Goal: Ask a question: Seek information or help from site administrators or community

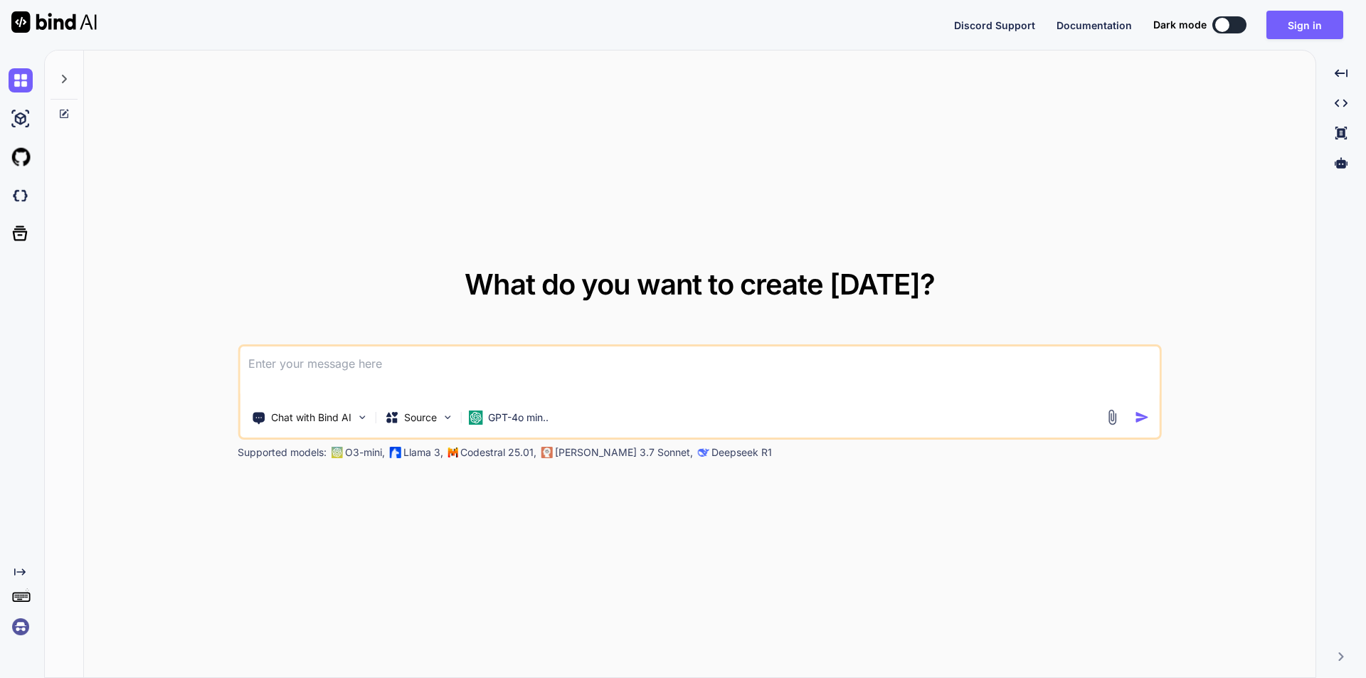
click at [464, 374] on textarea at bounding box center [700, 372] width 920 height 53
click at [1307, 28] on button "Sign in" at bounding box center [1304, 25] width 77 height 28
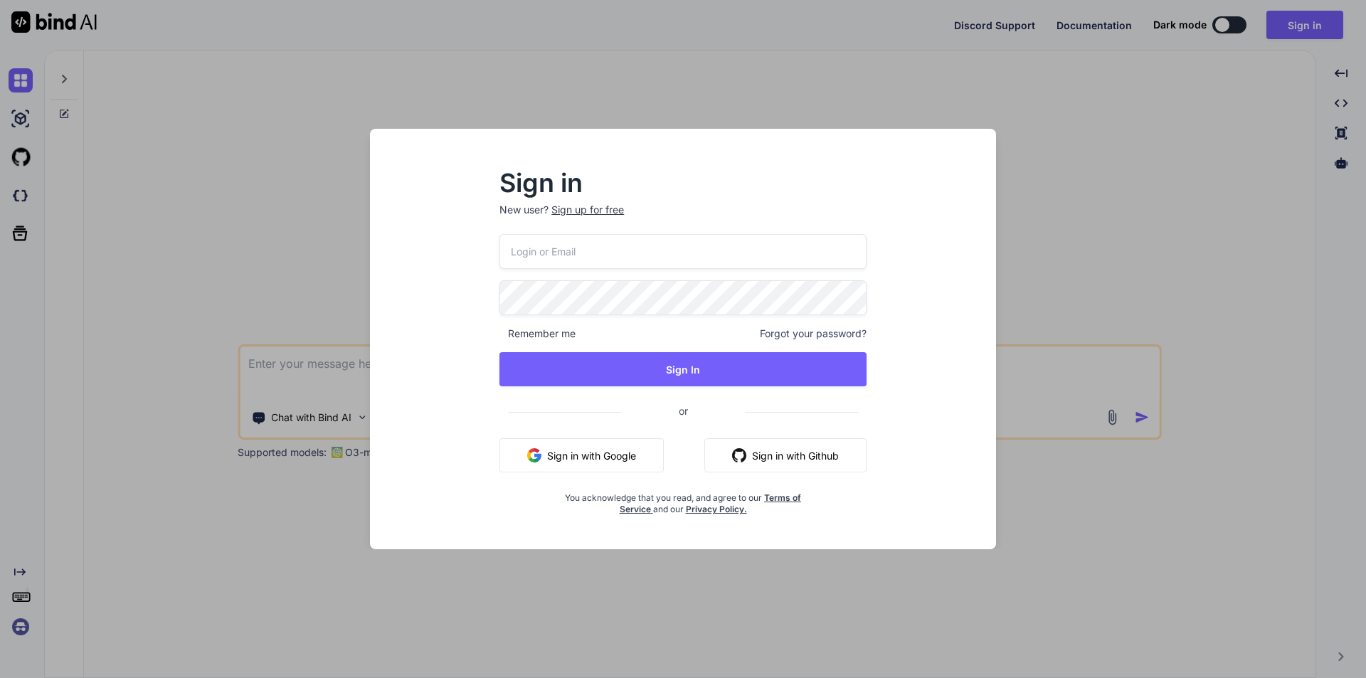
click at [552, 253] on input "email" at bounding box center [682, 251] width 367 height 35
type input "[EMAIL_ADDRESS][DOMAIN_NAME]"
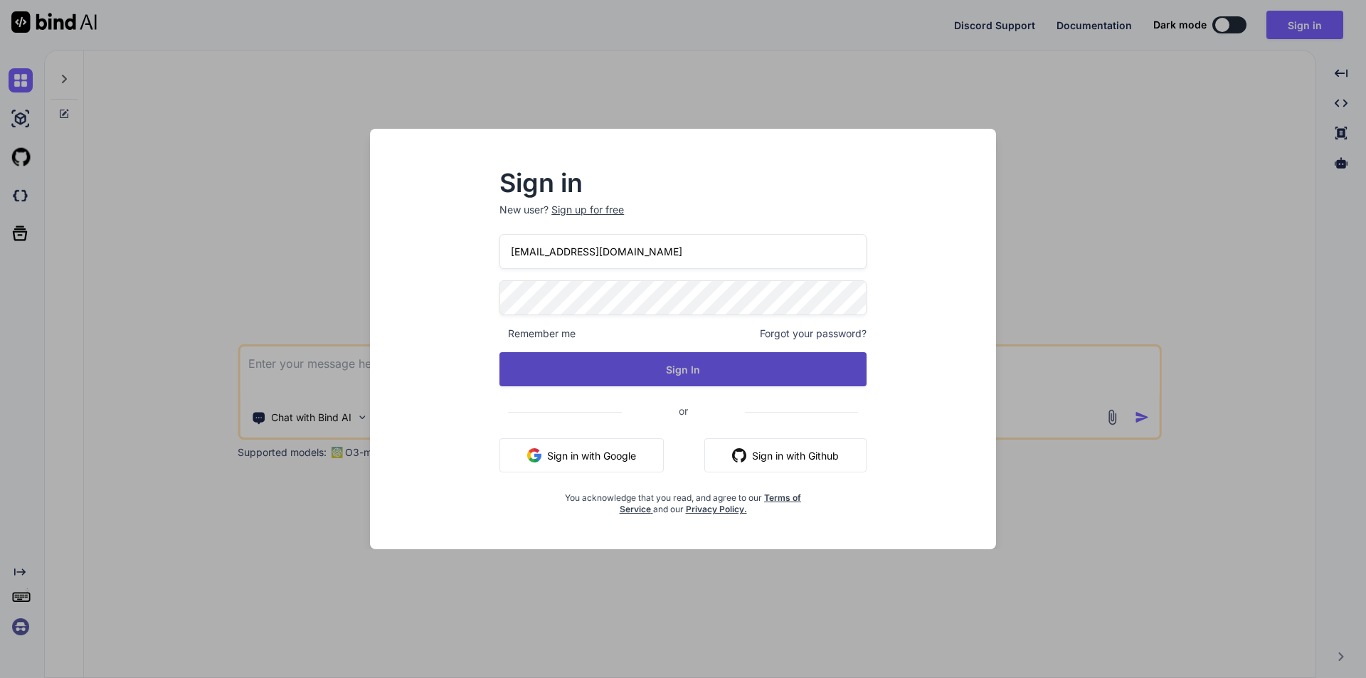
click at [696, 369] on button "Sign In" at bounding box center [682, 369] width 367 height 34
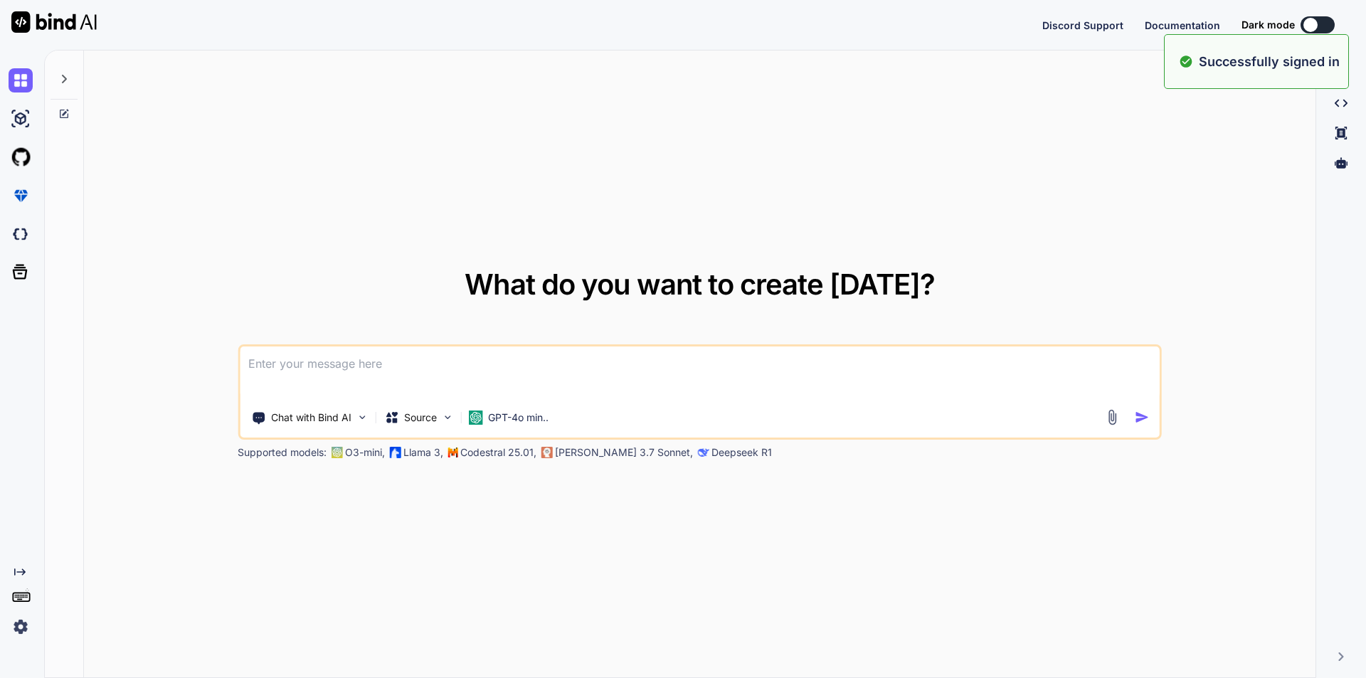
type textarea "x"
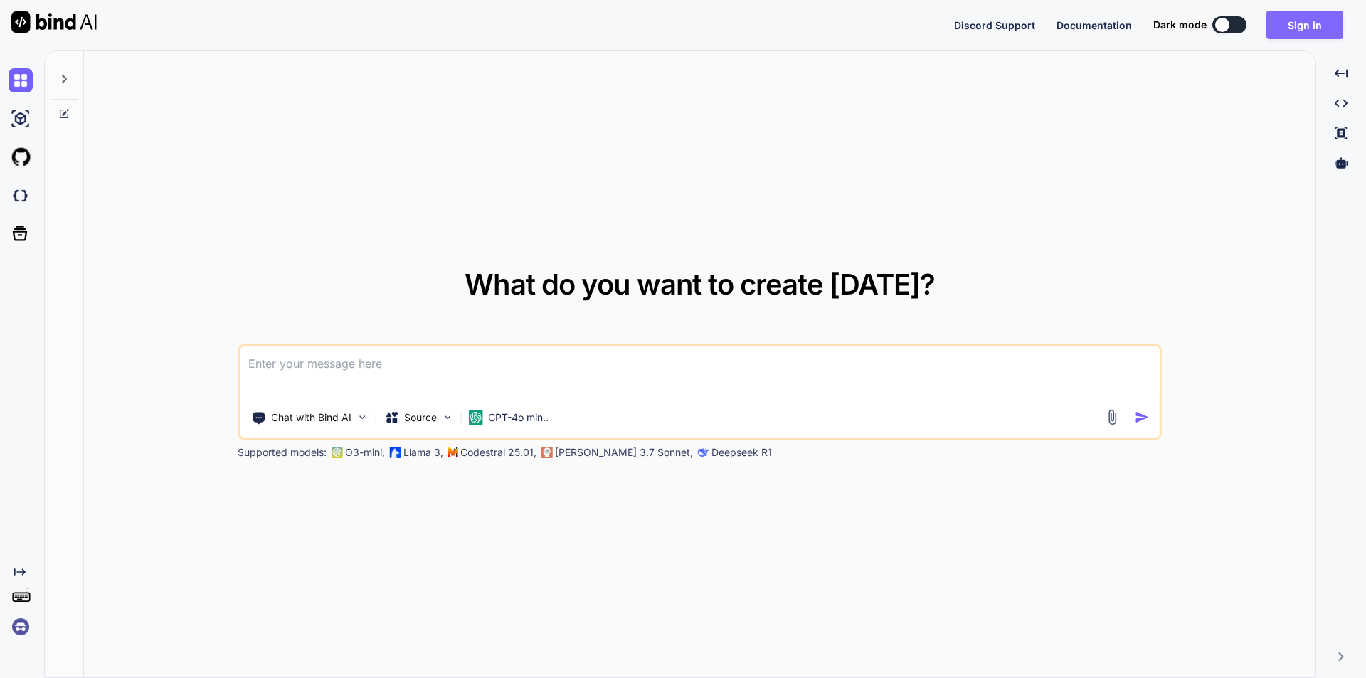
click at [1301, 16] on button "Sign in" at bounding box center [1304, 25] width 77 height 28
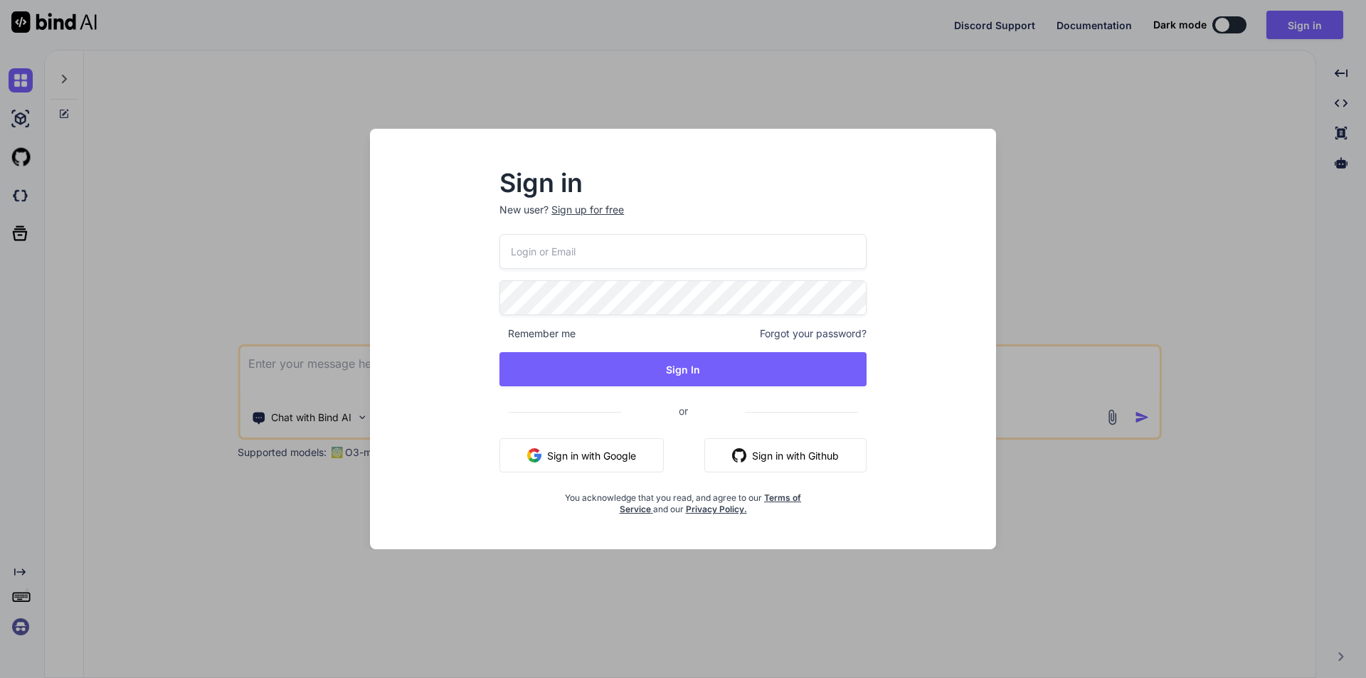
click at [615, 257] on input "email" at bounding box center [682, 251] width 367 height 35
type input "[EMAIL_ADDRESS][DOMAIN_NAME]"
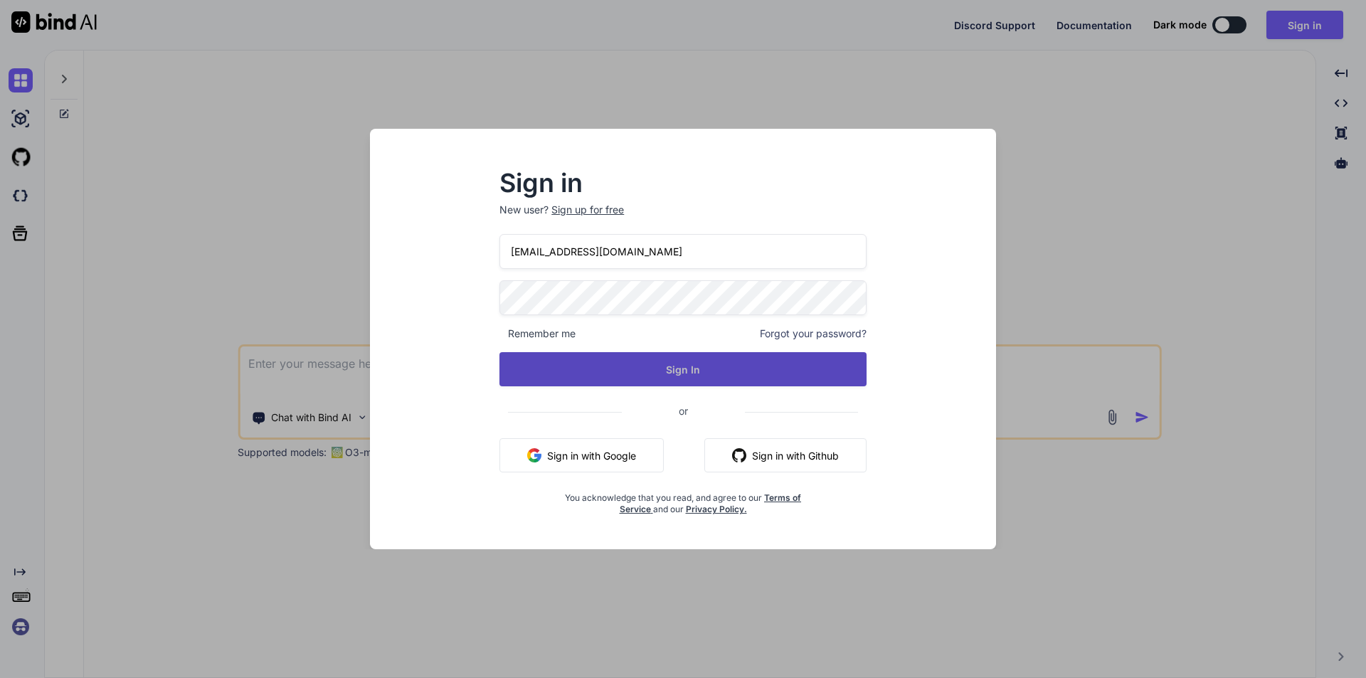
click at [655, 371] on button "Sign In" at bounding box center [682, 369] width 367 height 34
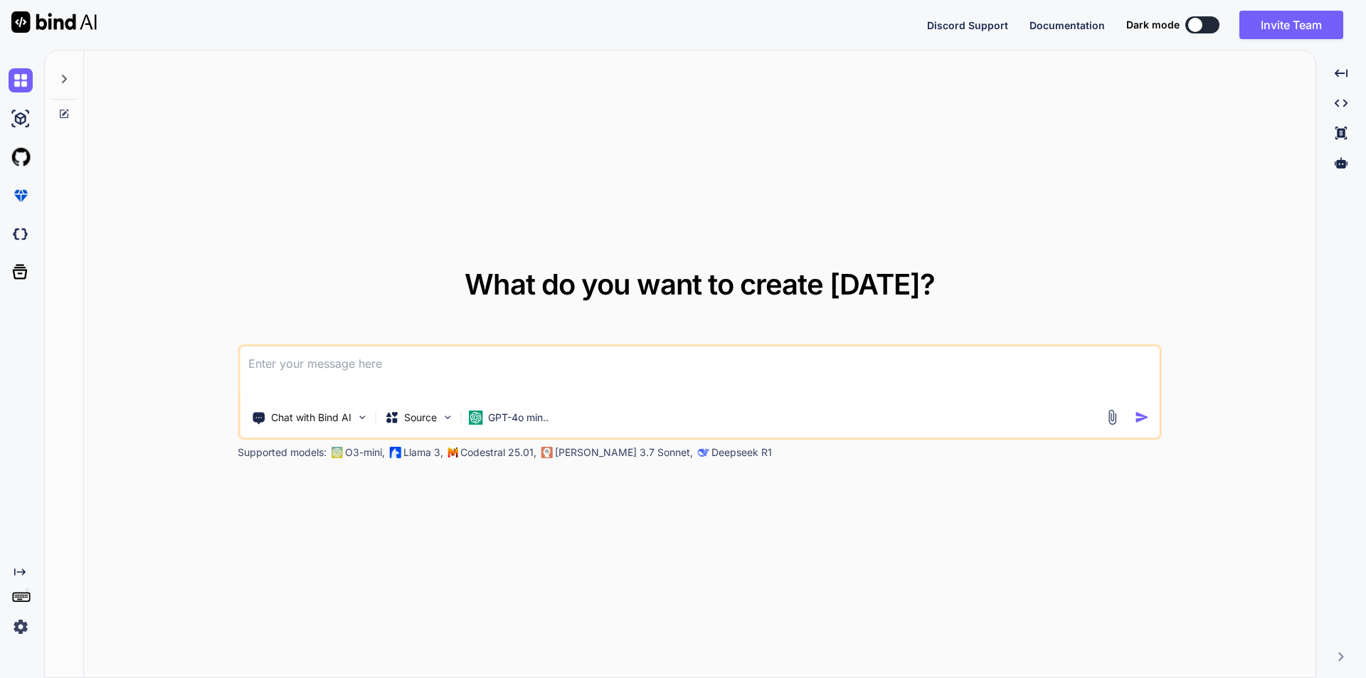
type textarea "x"
click at [508, 368] on textarea at bounding box center [700, 372] width 920 height 53
type textarea "w"
type textarea "x"
type textarea "we"
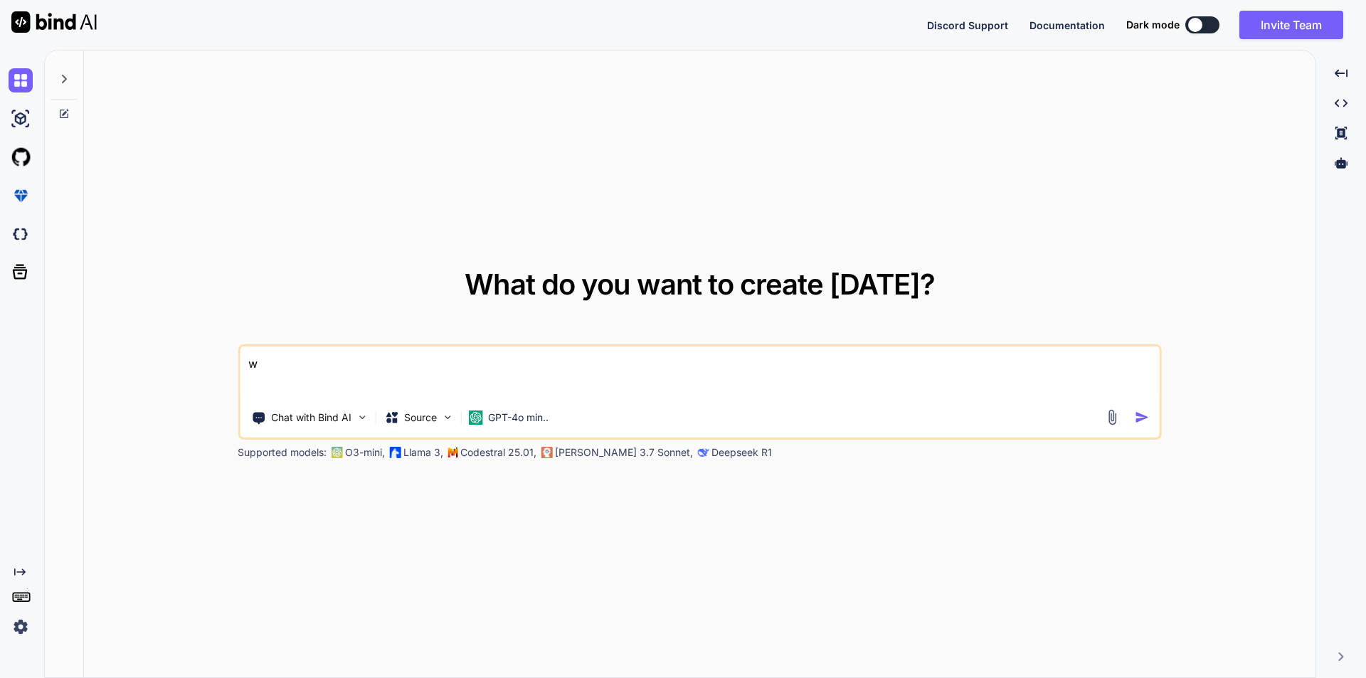
type textarea "x"
type textarea "we"
type textarea "x"
type textarea "we a"
type textarea "x"
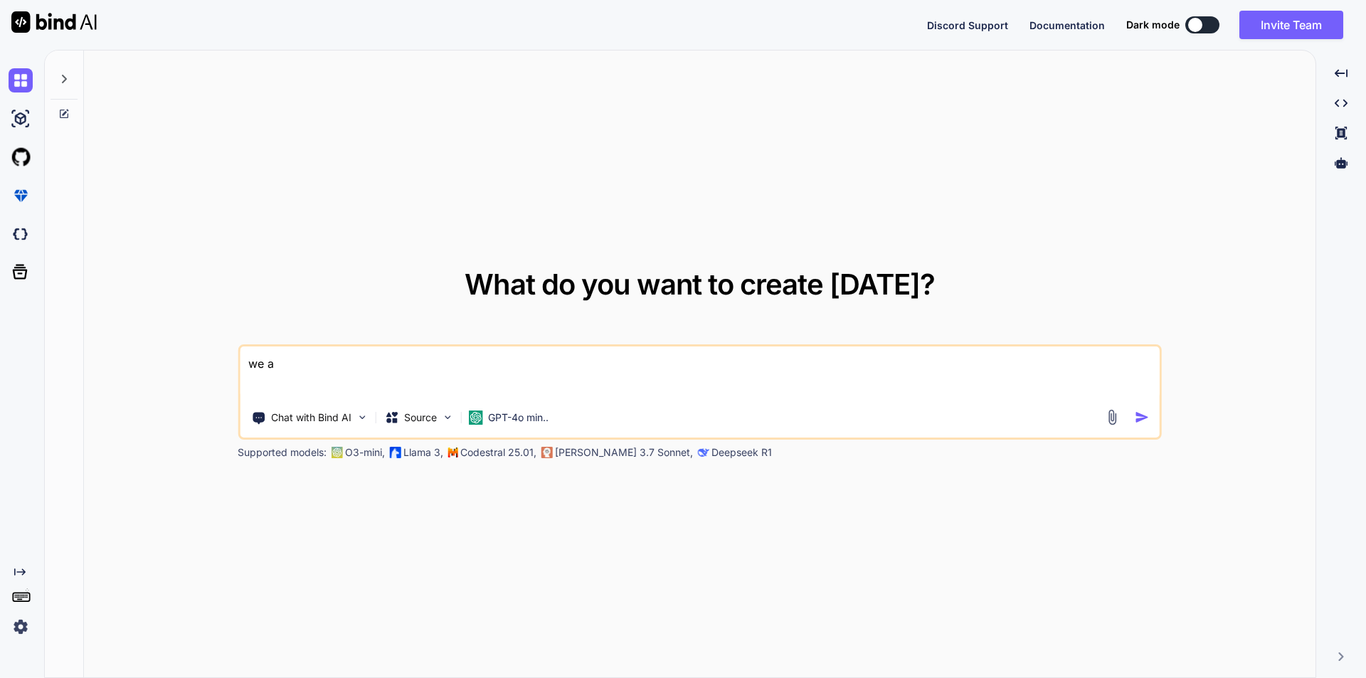
type textarea "we ar"
type textarea "x"
type textarea "we are"
type textarea "x"
type textarea "we ar"
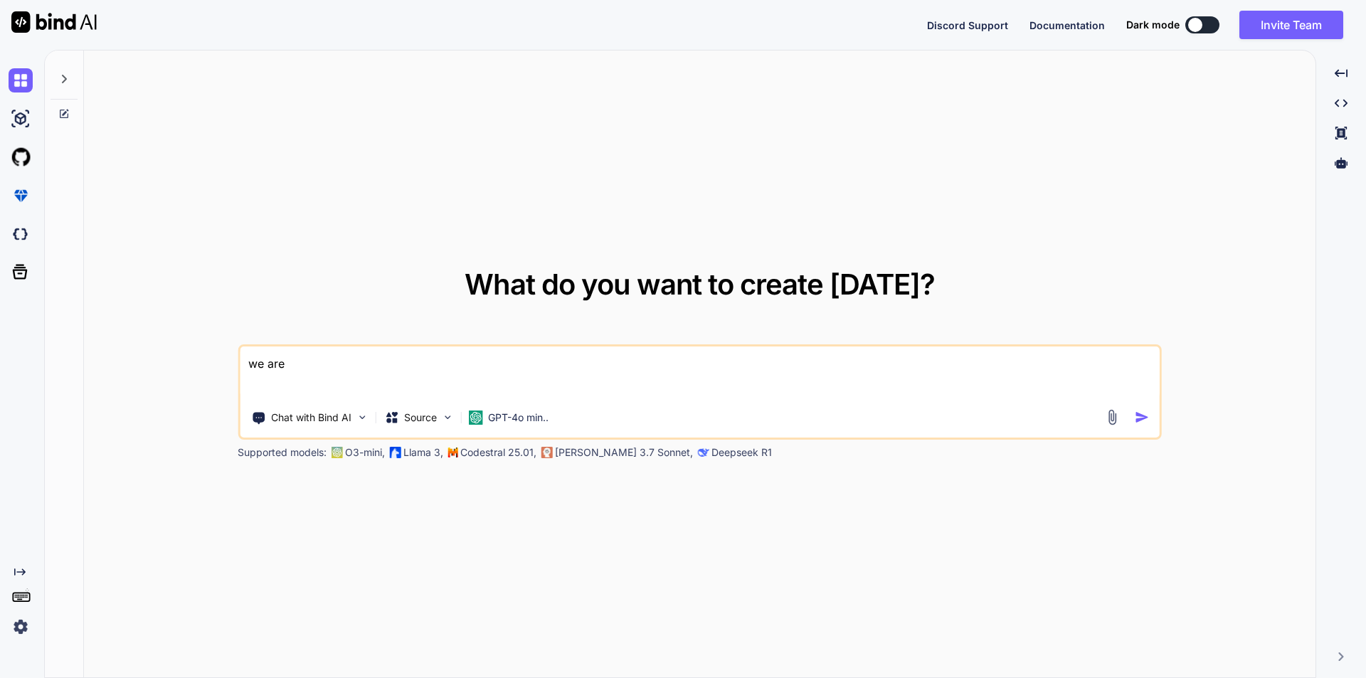
type textarea "x"
type textarea "we a"
type textarea "x"
type textarea "we"
type textarea "x"
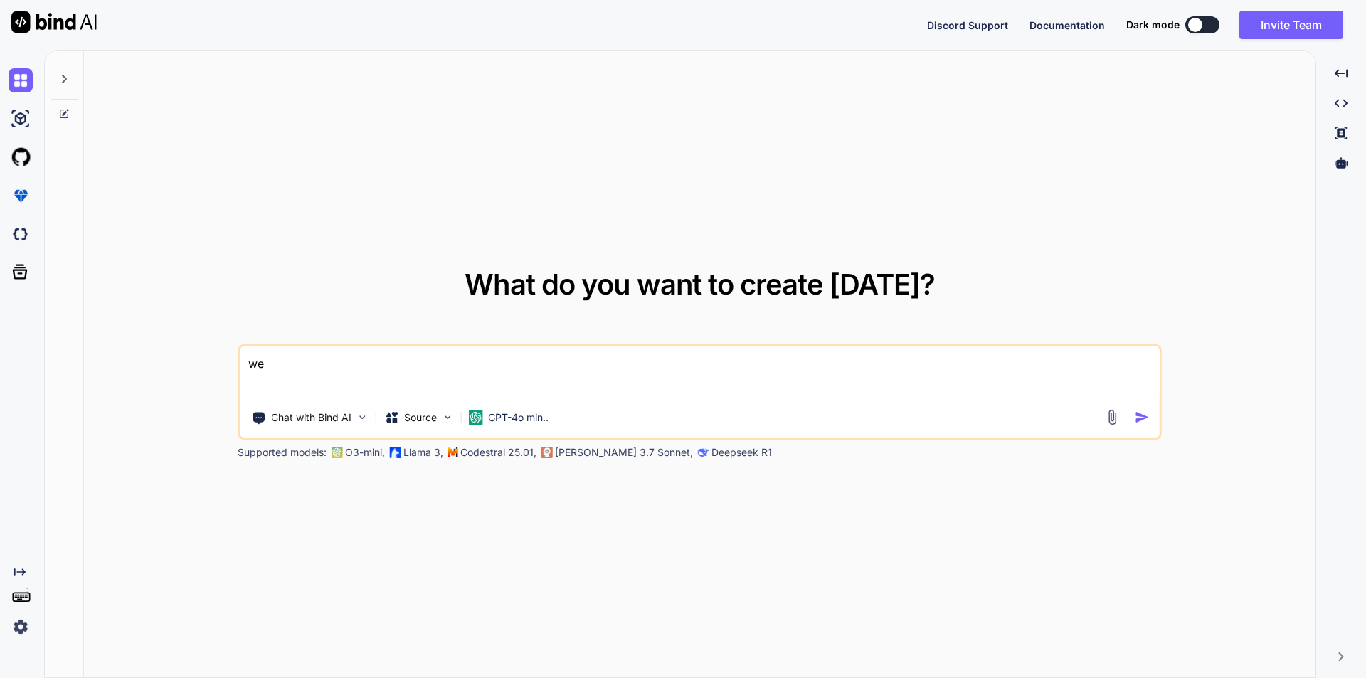
type textarea "we"
type textarea "x"
type textarea "w"
type textarea "x"
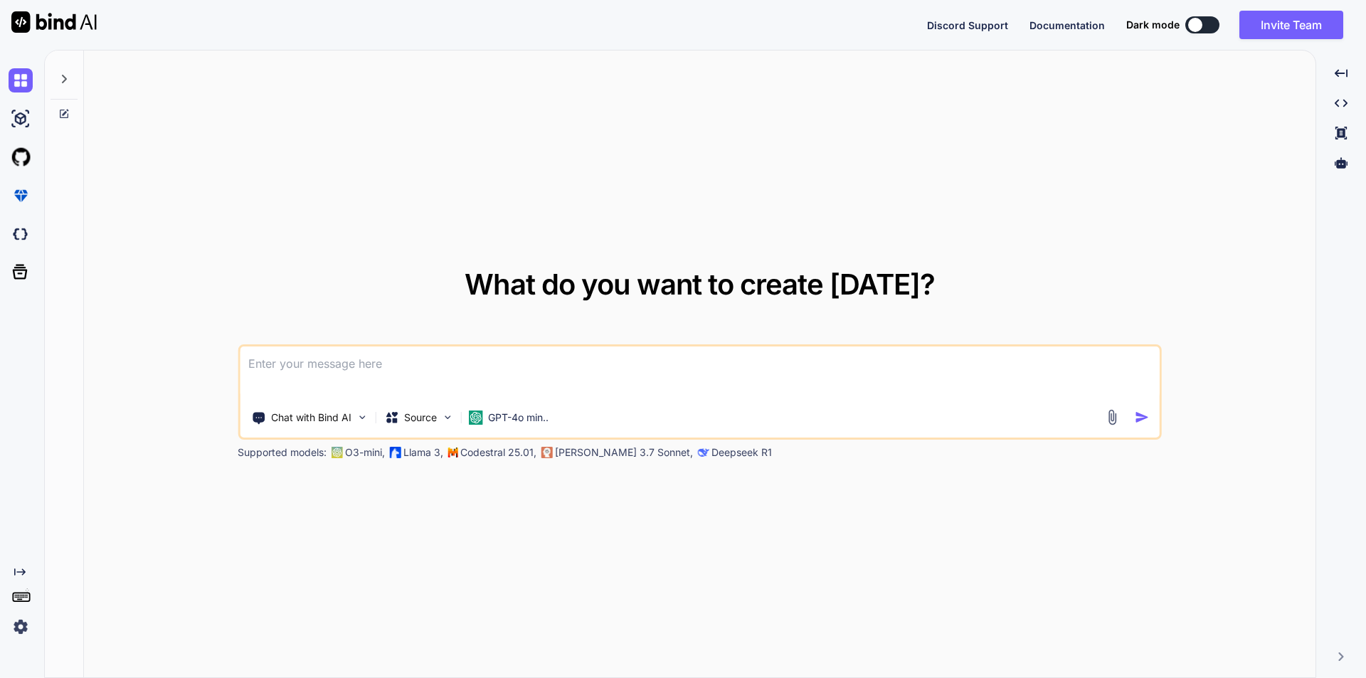
type textarea "w"
type textarea "x"
type textarea "we"
type textarea "x"
type textarea "we"
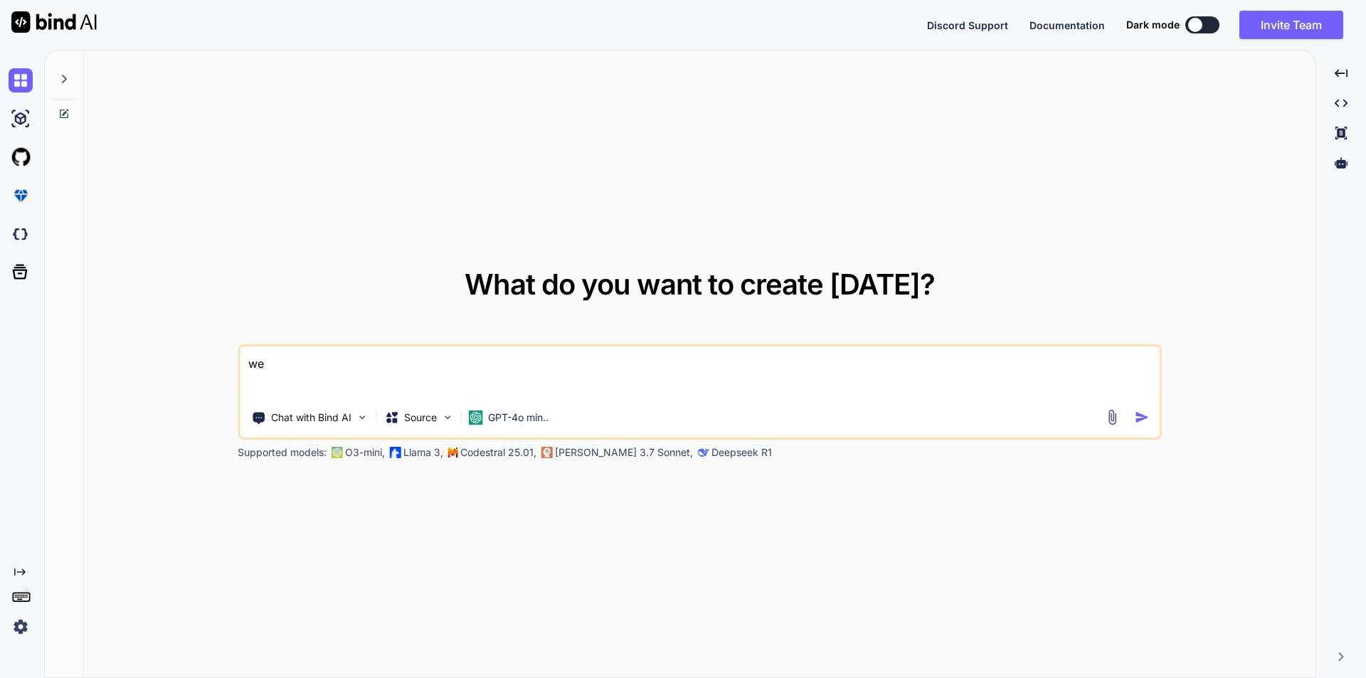
type textarea "x"
type textarea "we d"
type textarea "x"
type textarea "we di"
type textarea "x"
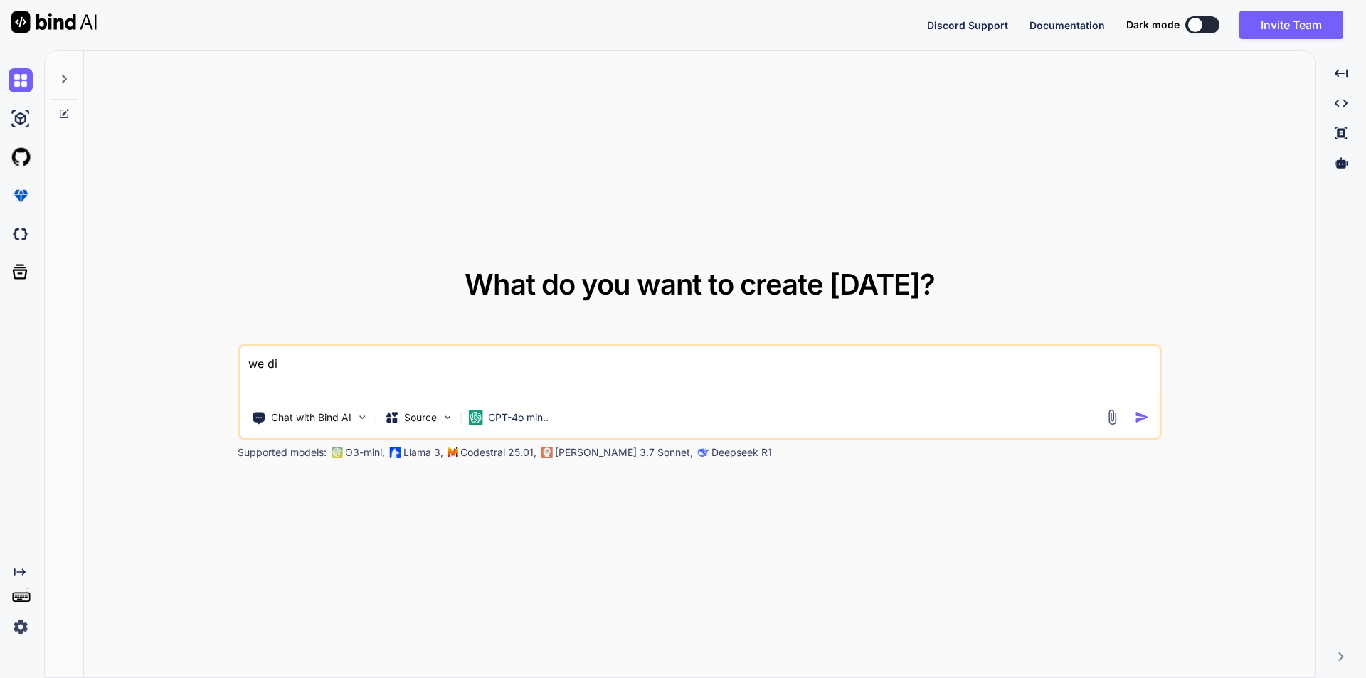
type textarea "we did"
type textarea "x"
type textarea "we did"
type textarea "x"
type textarea "we did n"
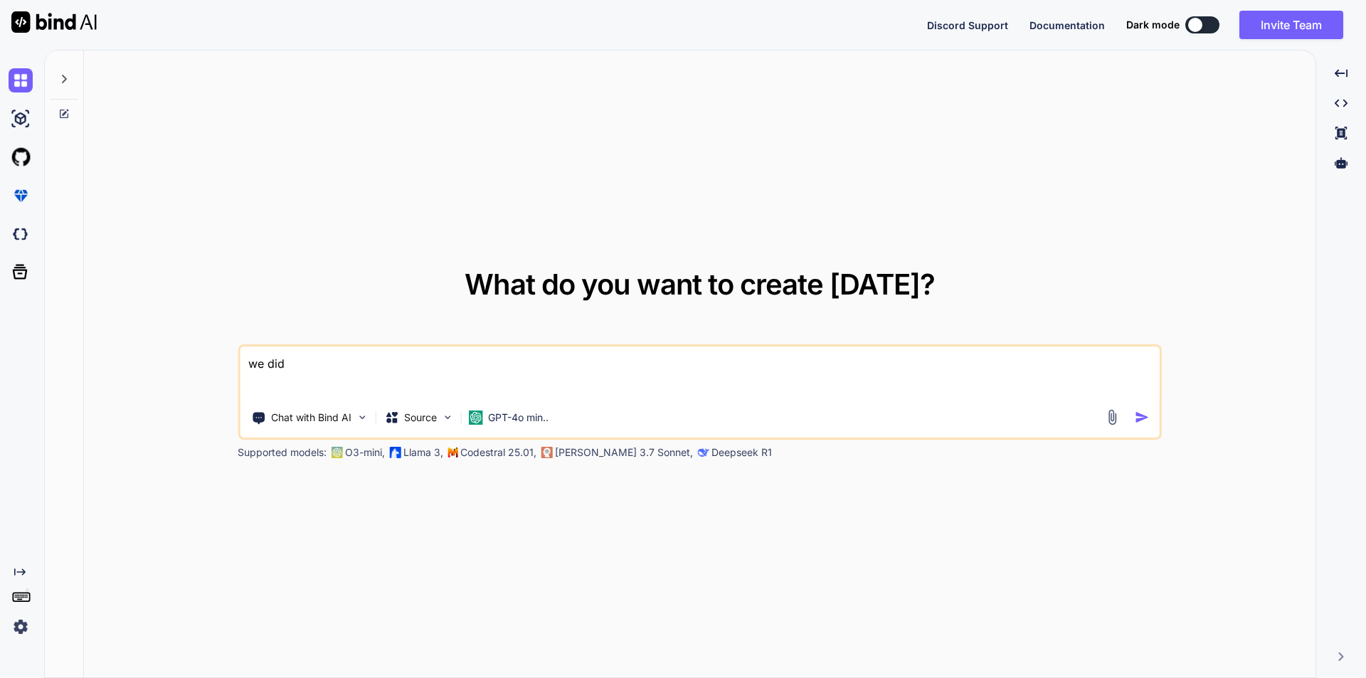
type textarea "x"
type textarea "we did no"
type textarea "x"
type textarea "we did not"
type textarea "x"
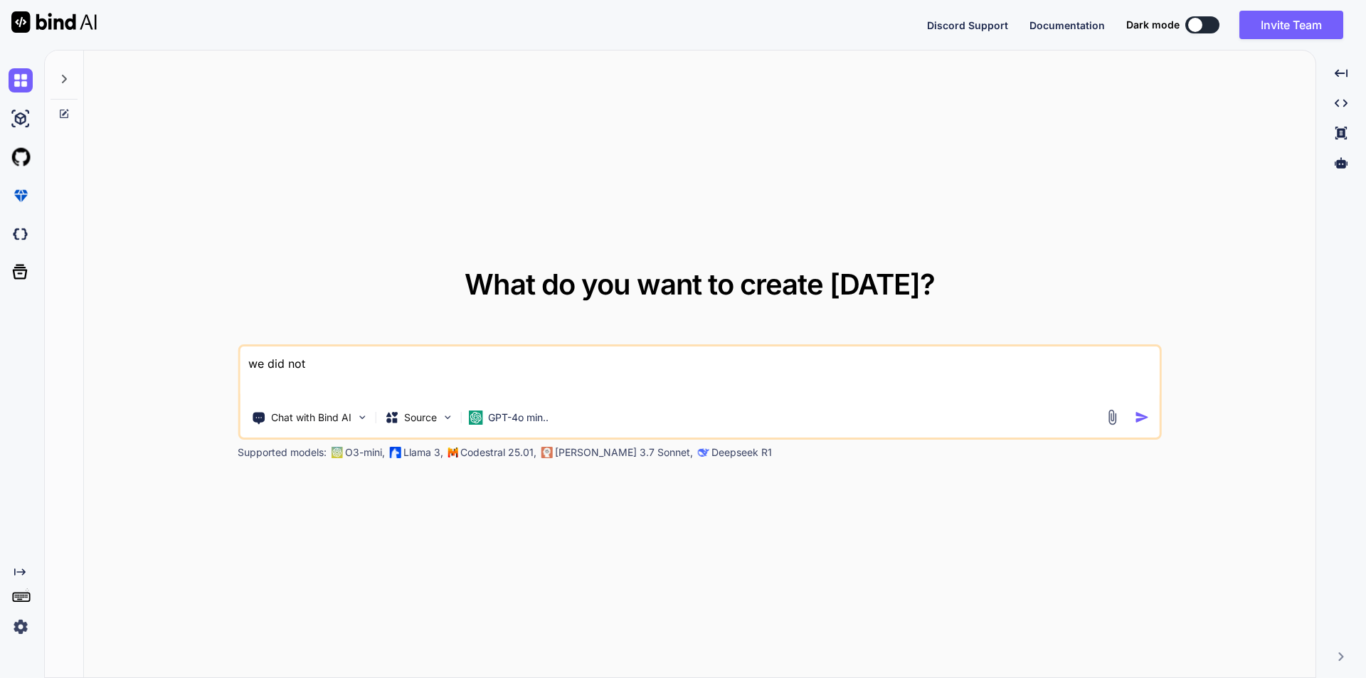
type textarea "we did not"
type textarea "x"
type textarea "we did not g"
type textarea "x"
type textarea "we did not get"
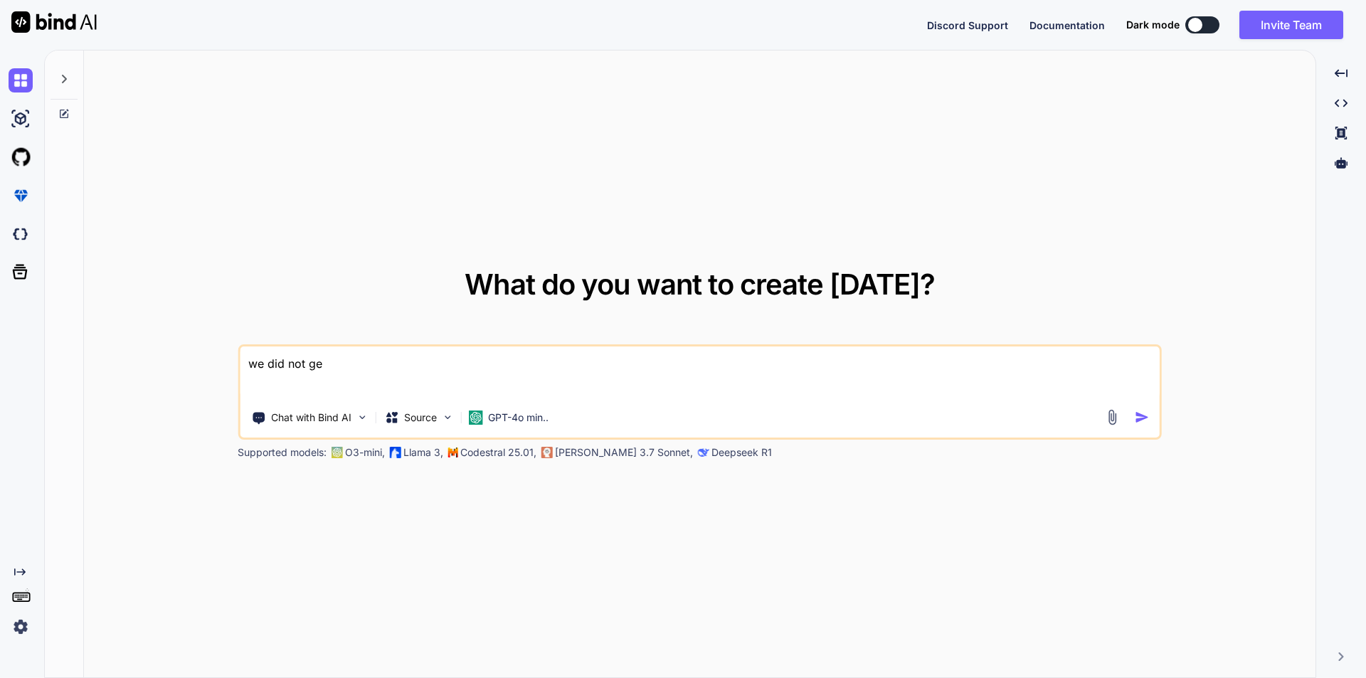
type textarea "x"
type textarea "we did not get"
type textarea "x"
type textarea "we did not get t"
type textarea "x"
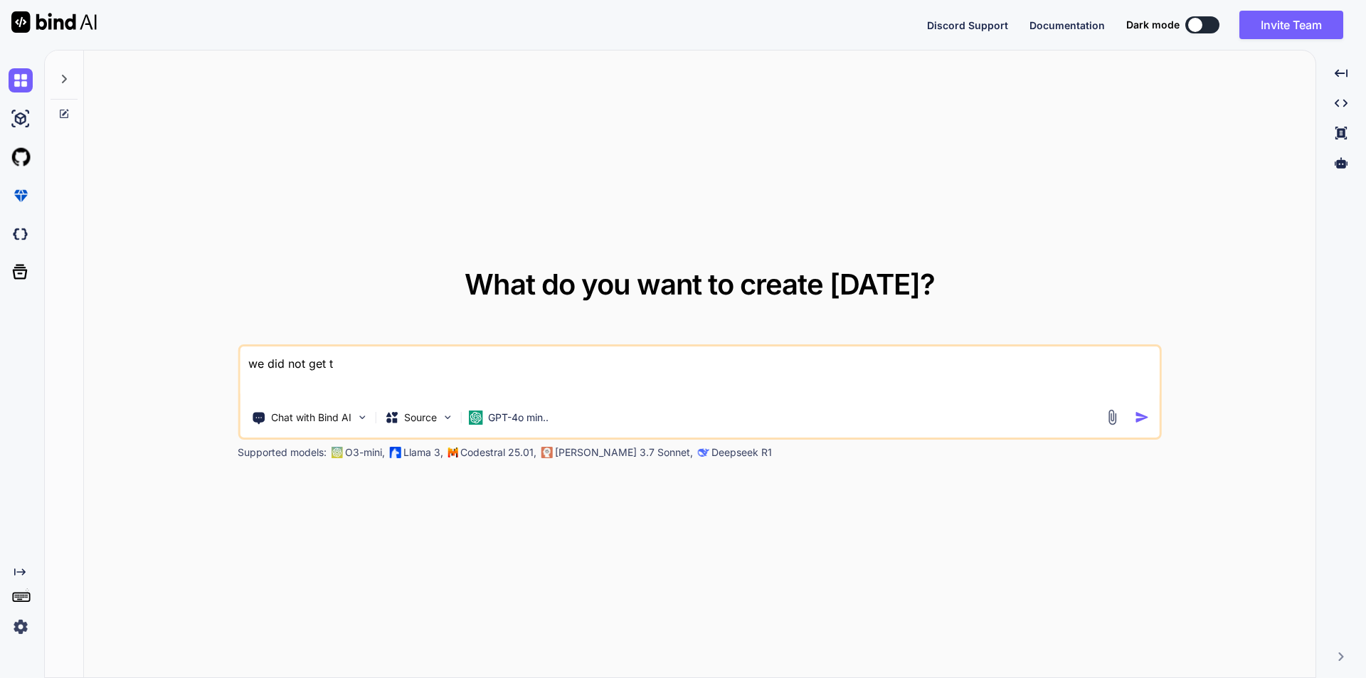
type textarea "we did not get th"
type textarea "x"
type textarea "we did not get the"
type textarea "x"
type textarea "we did not get the"
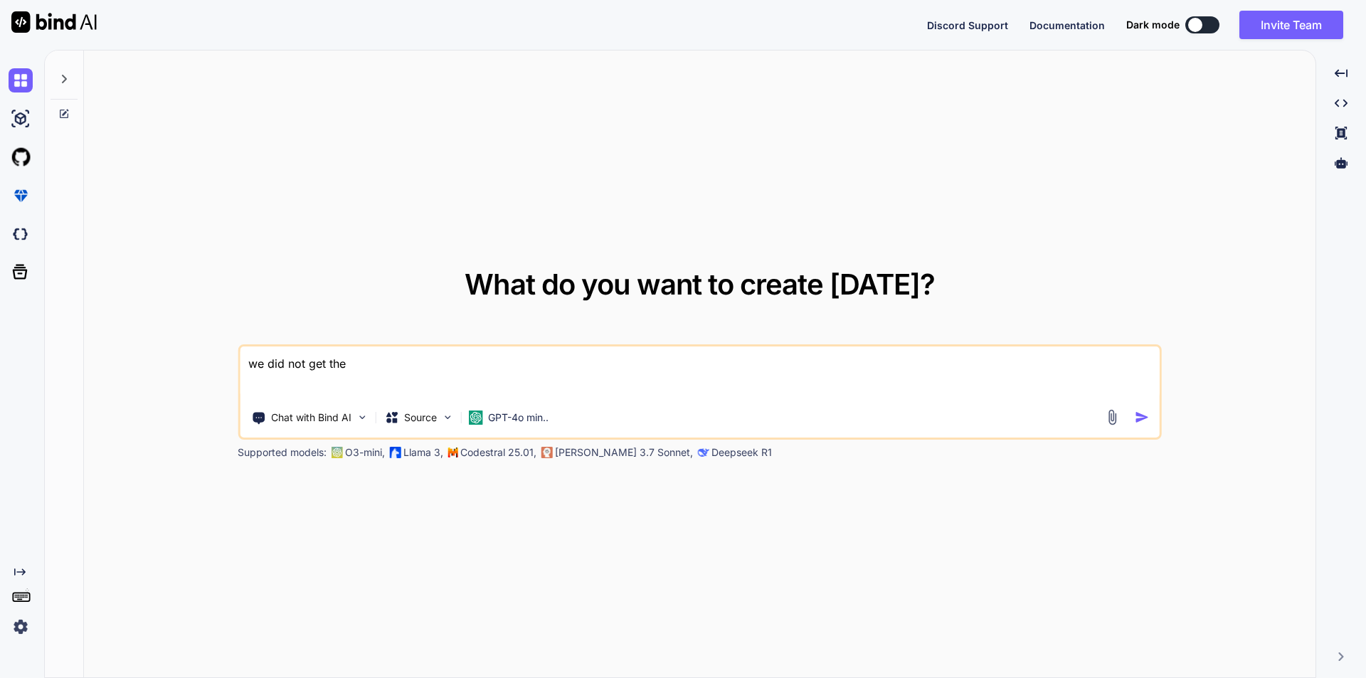
type textarea "x"
type textarea "we did not get the r"
type textarea "x"
type textarea "we did not get the re"
type textarea "x"
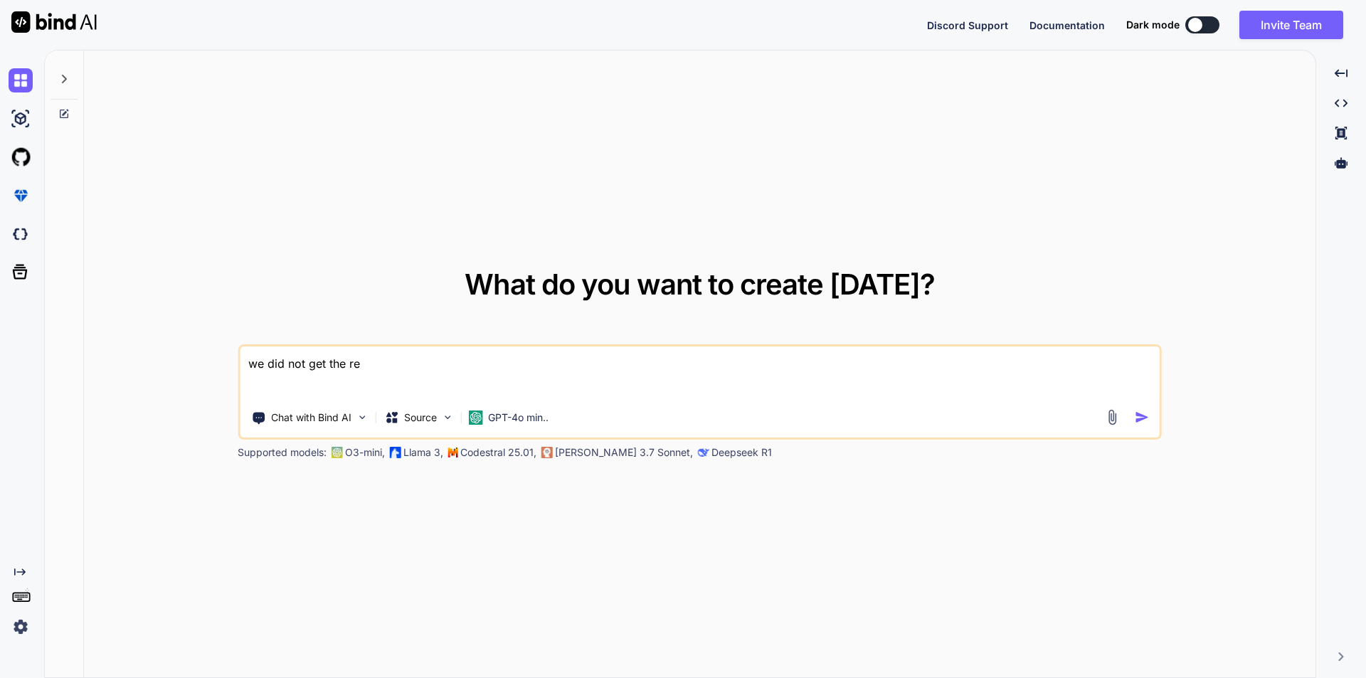
type textarea "we did not get the rec"
type textarea "x"
type textarea "we did not get the reco"
type textarea "x"
type textarea "we did not get the recor"
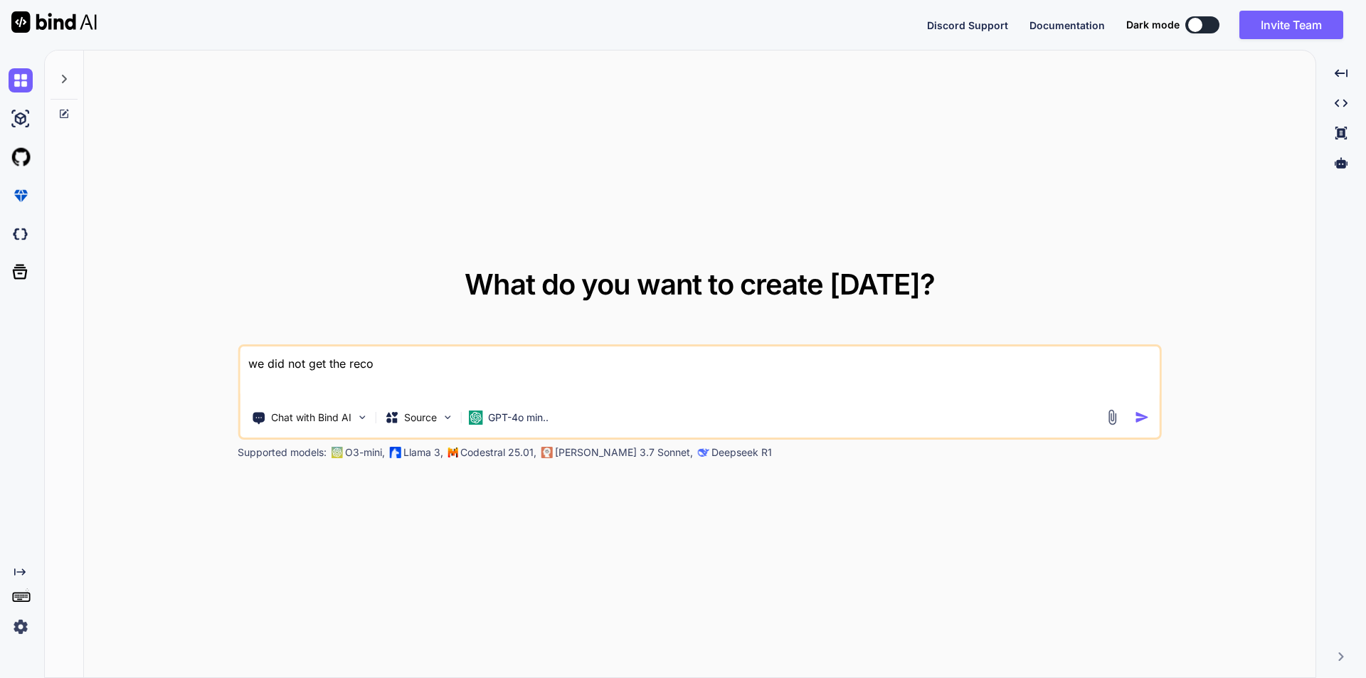
type textarea "x"
type textarea "we did not get the record"
type textarea "x"
type textarea "we did not get the records"
type textarea "x"
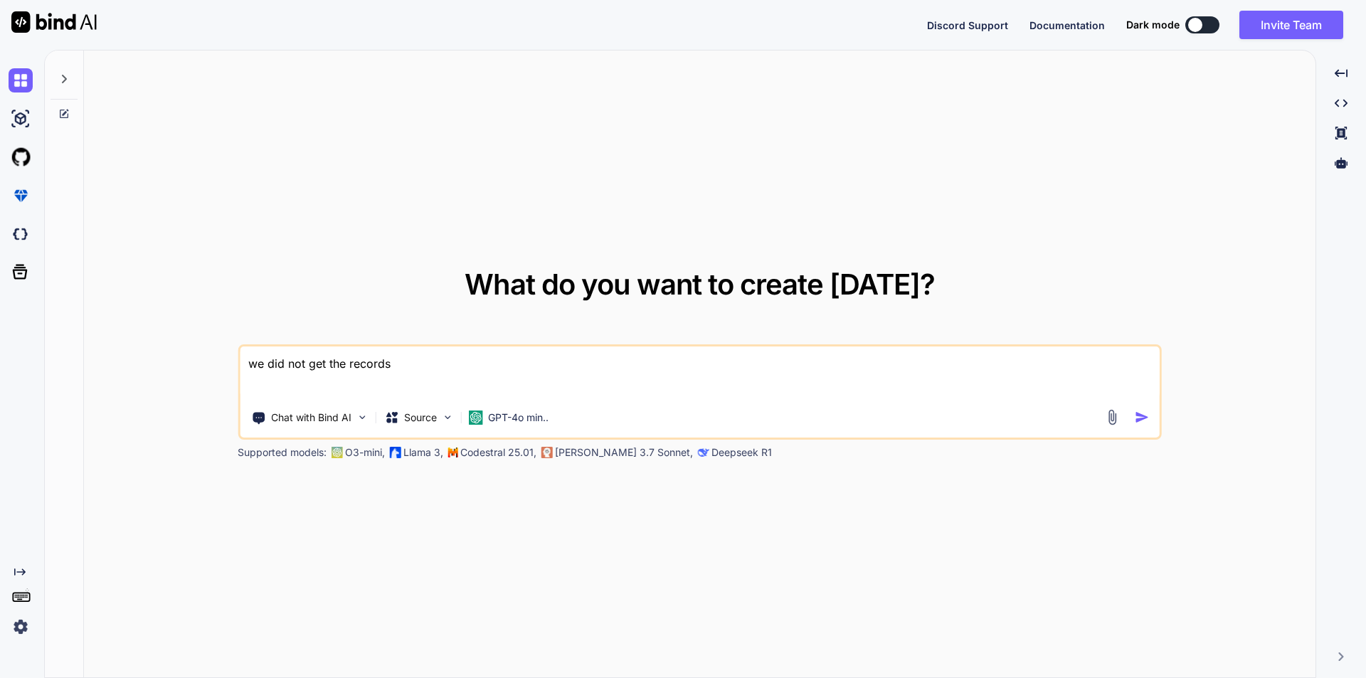
type textarea "we did not get the records"
type textarea "x"
type textarea "we did not get the records u"
type textarea "x"
type textarea "we did not get the records us"
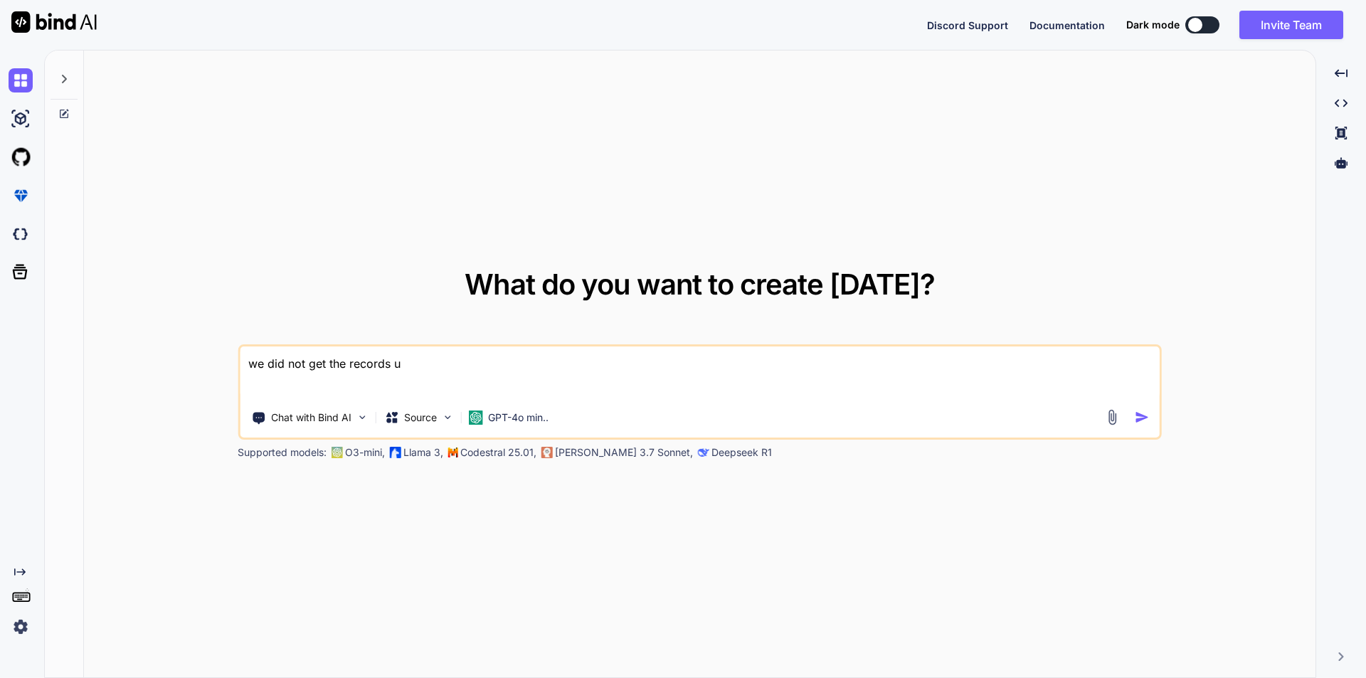
type textarea "x"
type textarea "we did not get the records usi"
type textarea "x"
type textarea "we did not get the records usin"
type textarea "x"
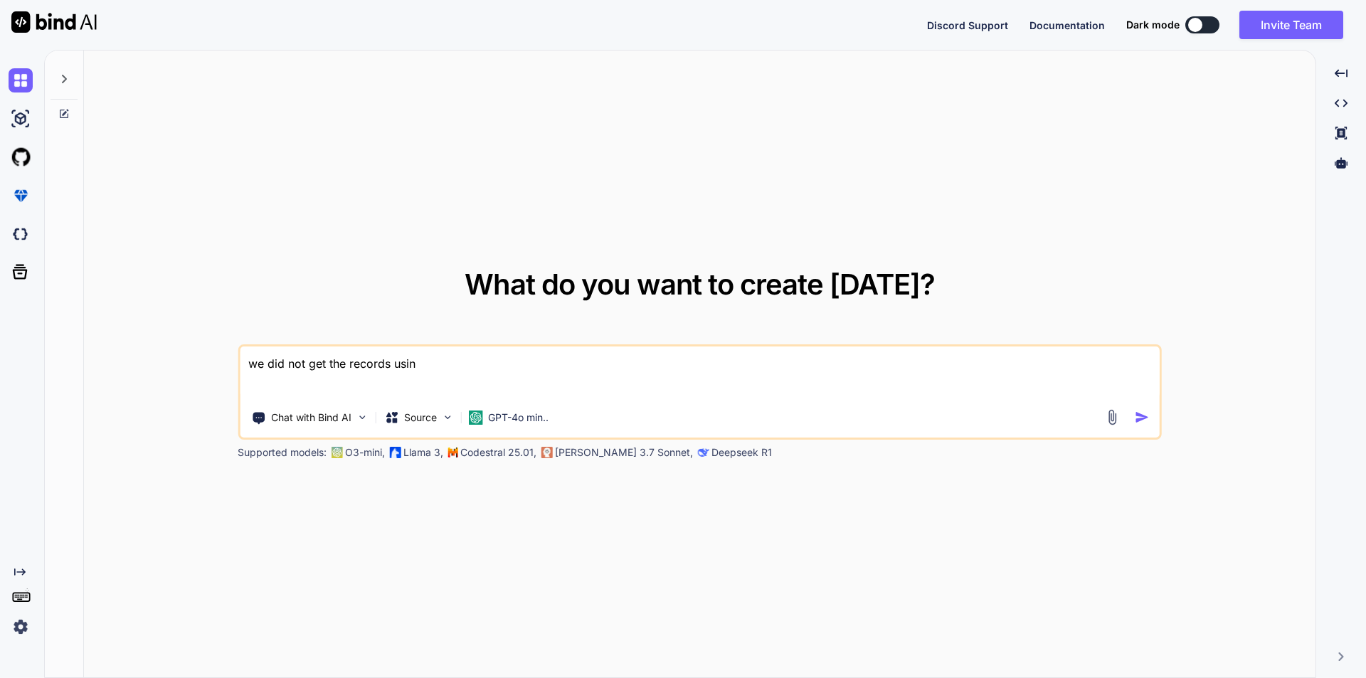
type textarea "we did not get the records using"
type textarea "x"
type textarea "we did not get the records using"
type textarea "x"
type textarea "we did not get the records using r"
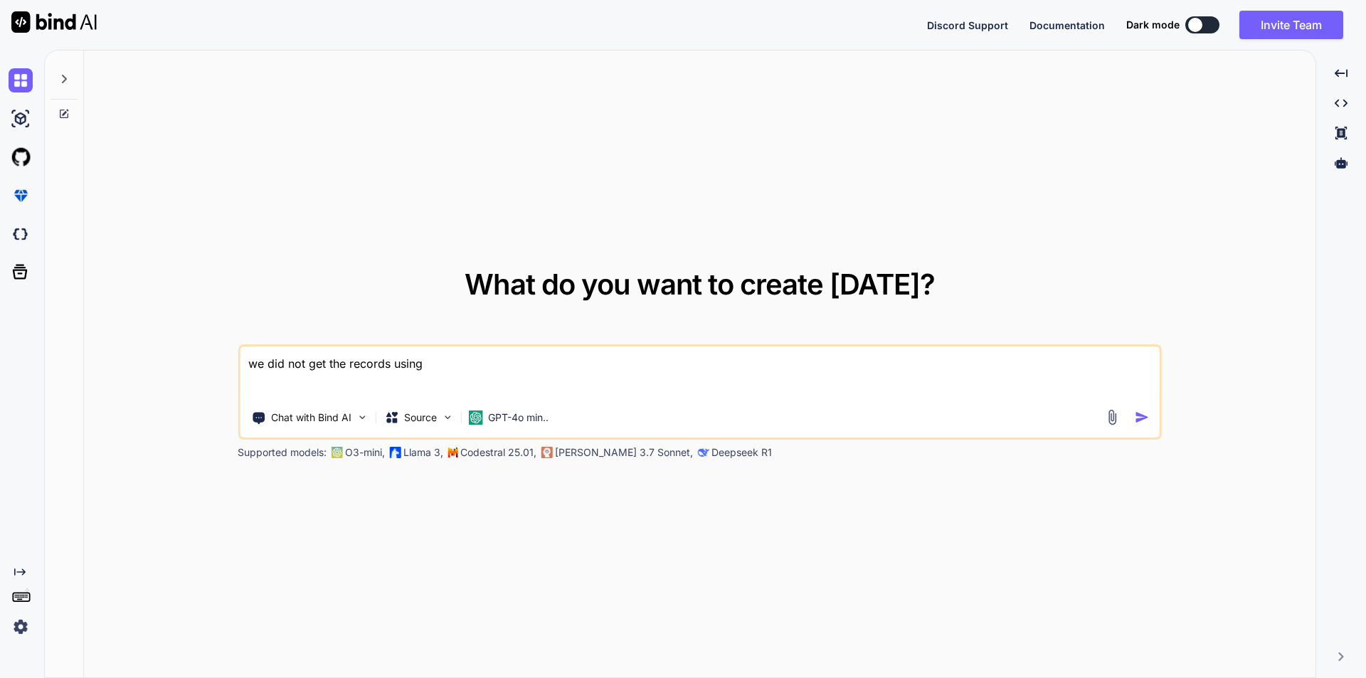
type textarea "x"
type textarea "we did not get the records using re"
type textarea "x"
type textarea "we did not get the records using rel"
type textarea "x"
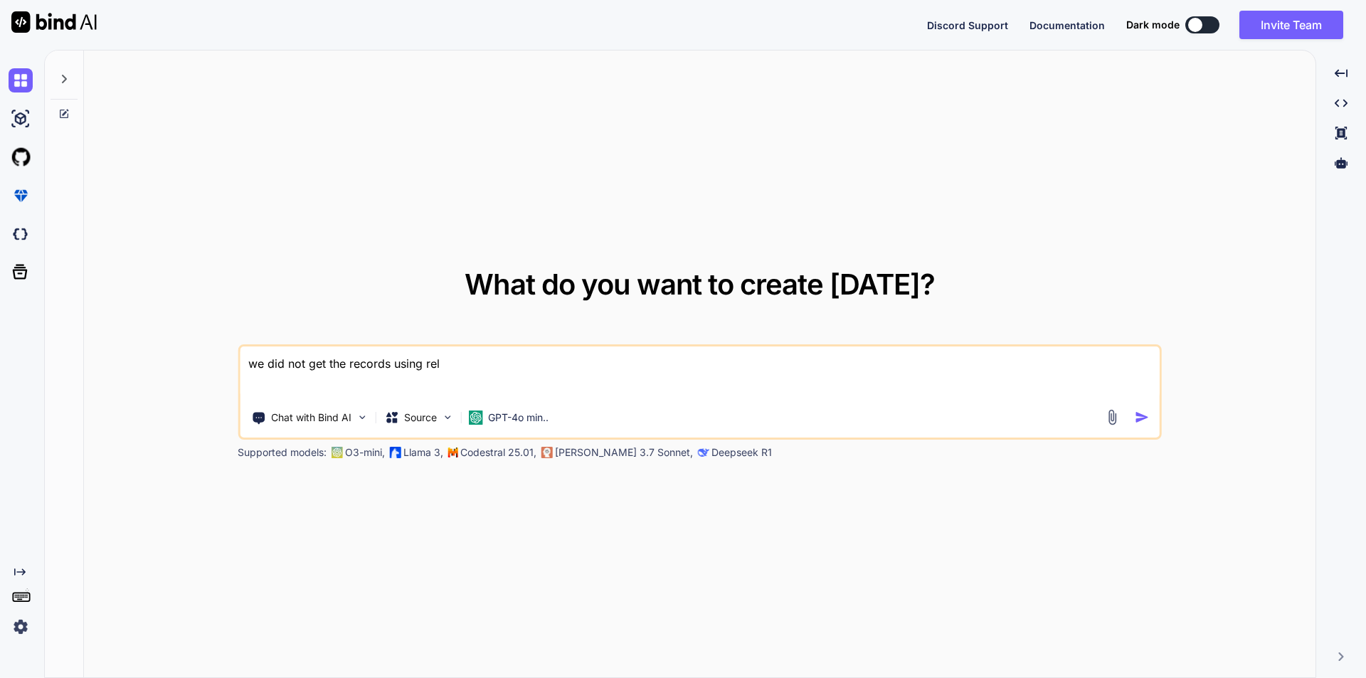
type textarea "we did not get the records using [MEDICAL_DATA]"
type textarea "x"
type textarea "we did not get the records using relat"
type textarea "x"
type textarea "we did not get the records using relati"
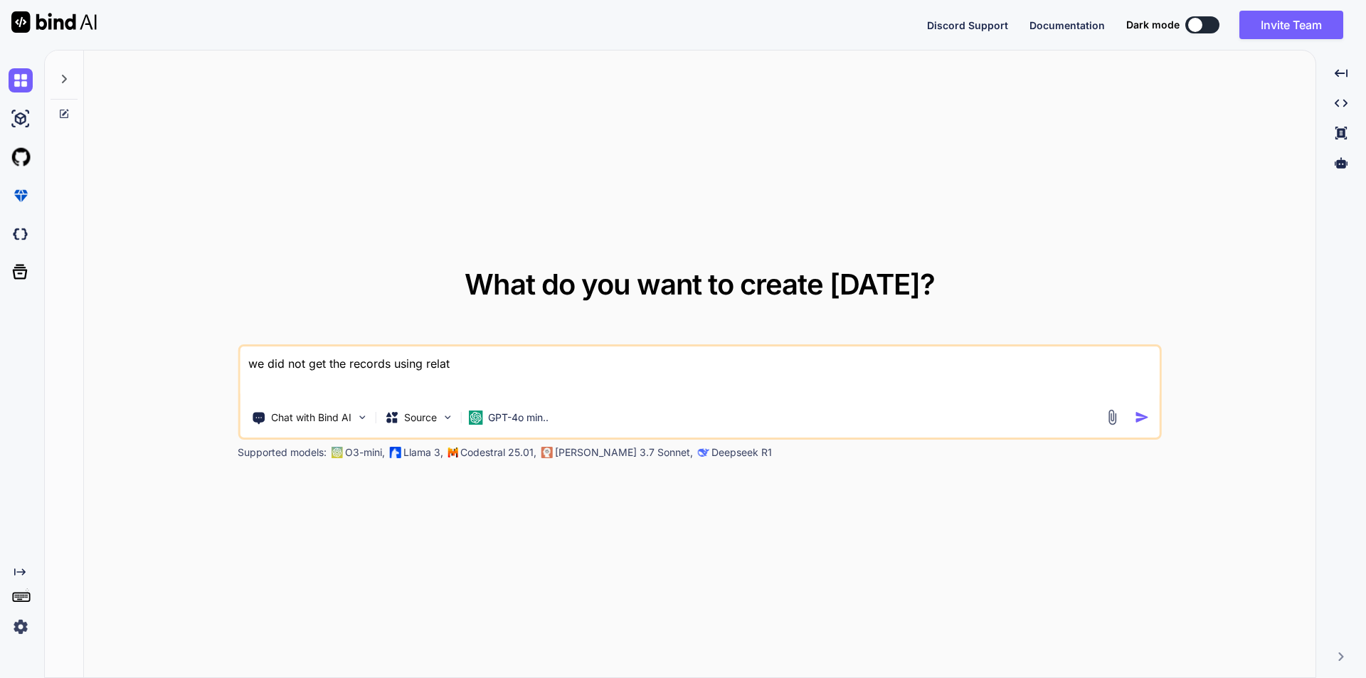
type textarea "x"
type textarea "we did not get the records using relatio"
type textarea "x"
type textarea "we did not get the records using relation"
type textarea "x"
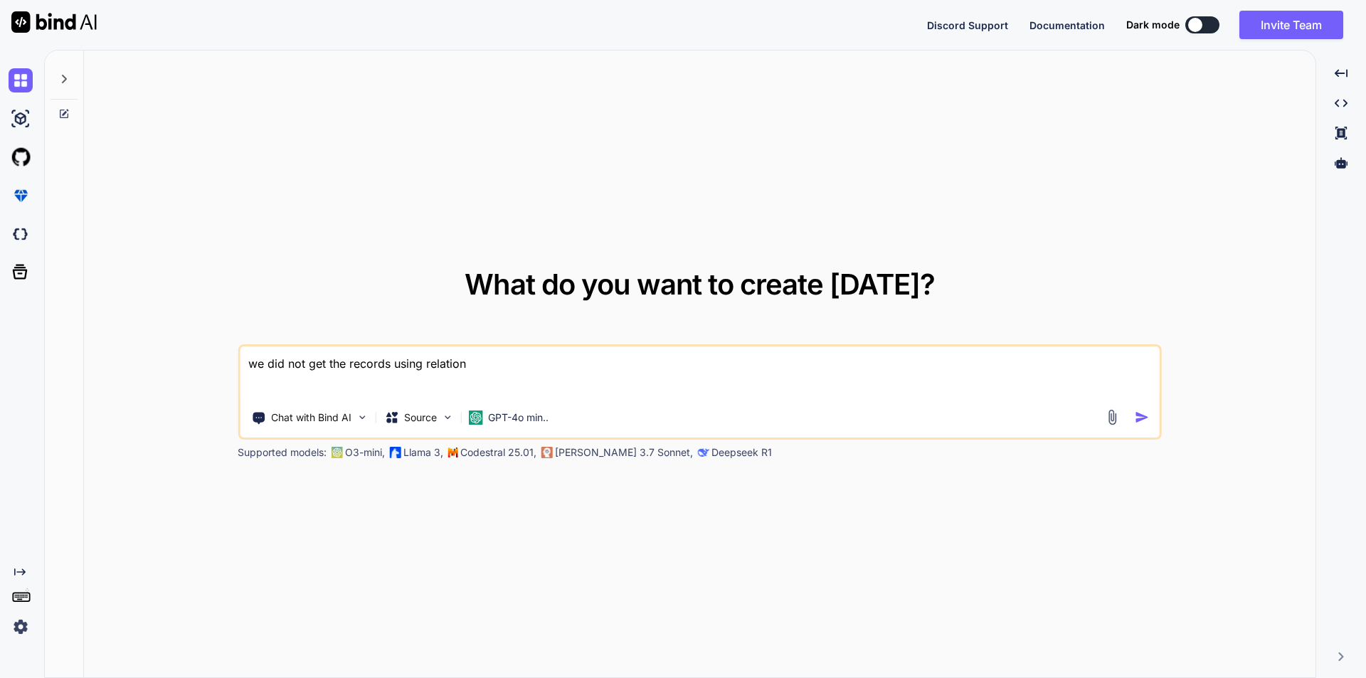
type textarea "we did not get the records using relation"
type textarea "x"
type textarea "we did not get the records using relation i"
type textarea "x"
type textarea "we did not get the records using relation in"
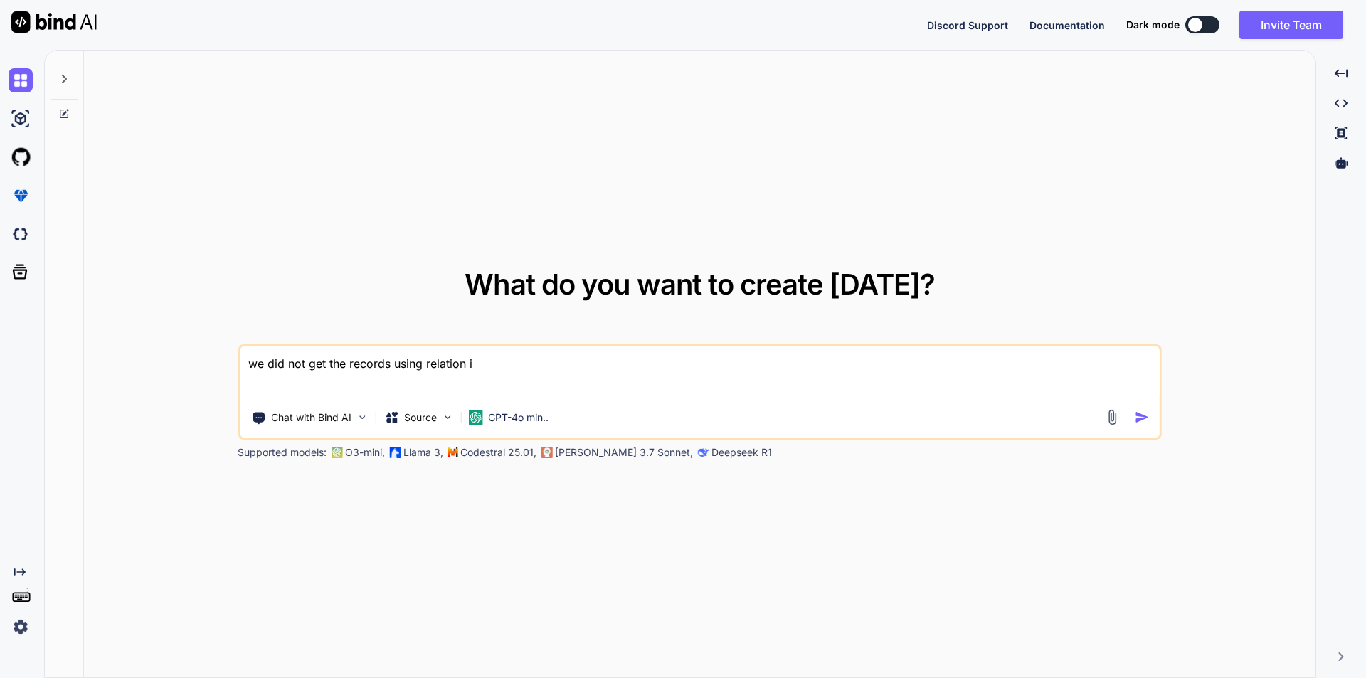
type textarea "x"
type textarea "we did not get the records using relation in"
type textarea "x"
type textarea "we did not get the records using relation in l"
type textarea "x"
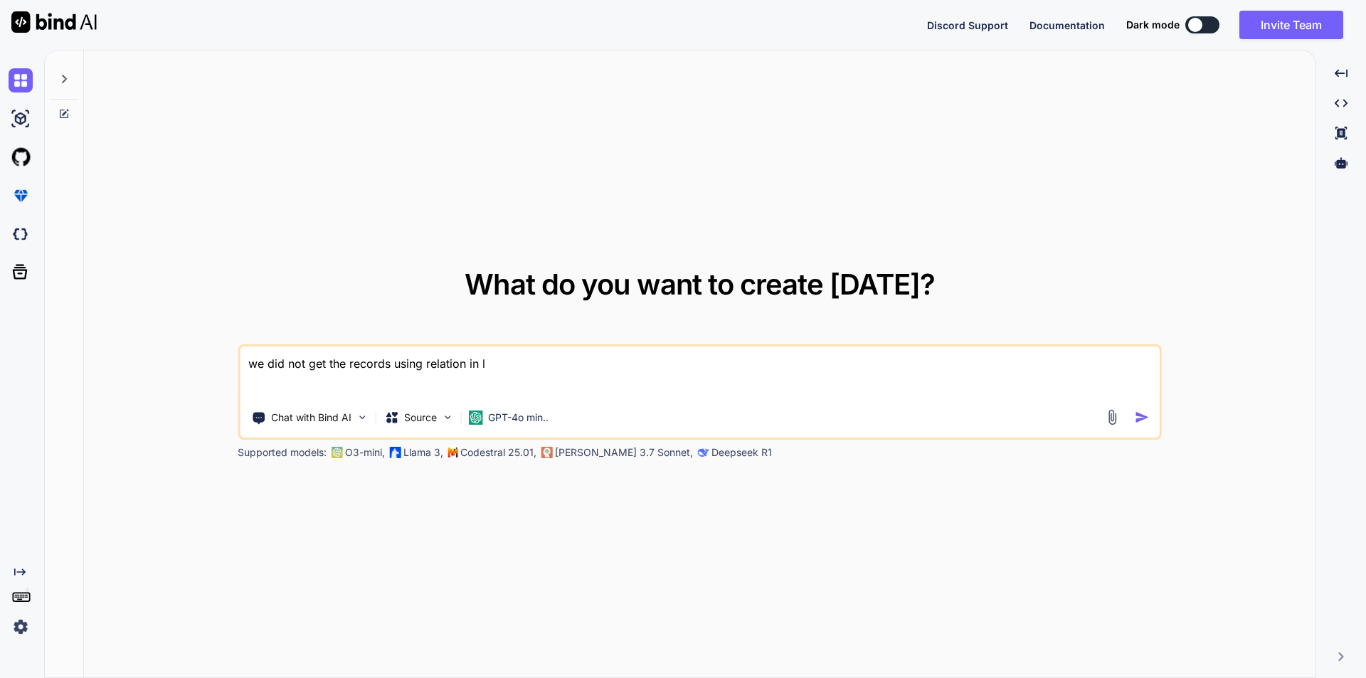
type textarea "we did not get the records using relation in la"
type textarea "x"
type textarea "we did not get the records using relation in lar"
type textarea "x"
type textarea "we did not get the records using relation in [GEOGRAPHIC_DATA]"
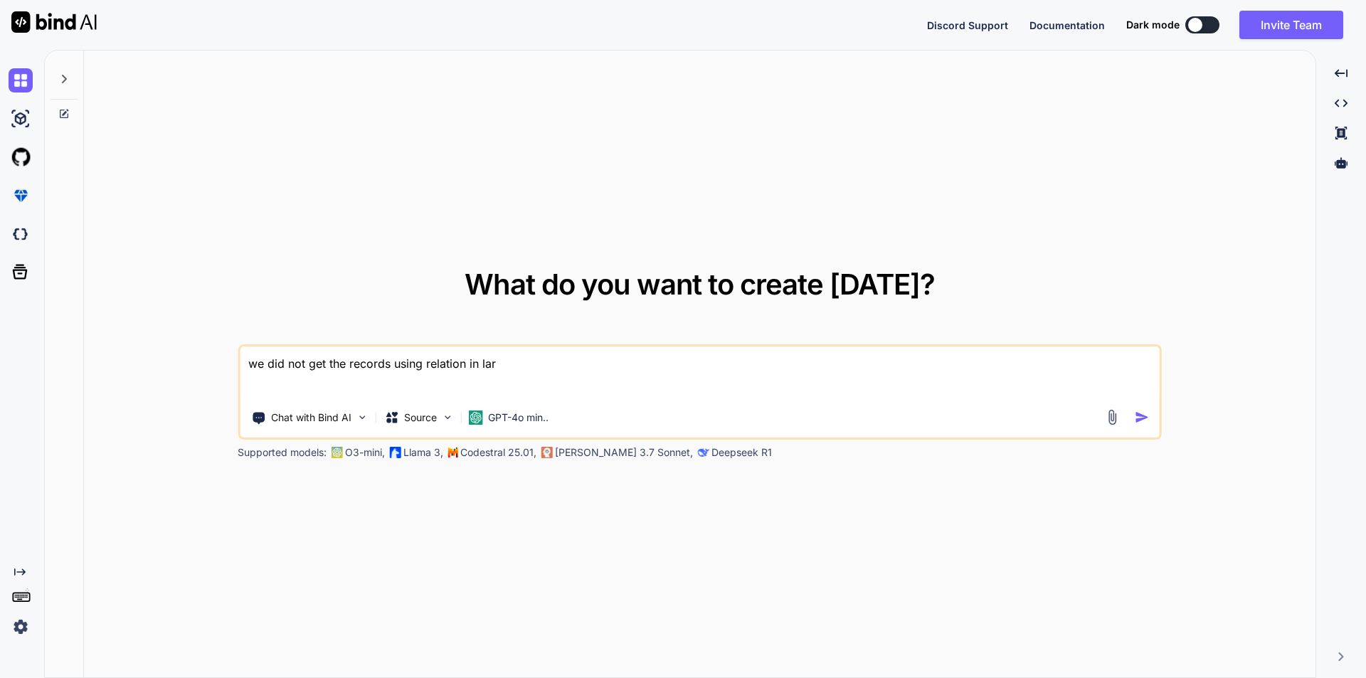
type textarea "x"
type textarea "we did not get the records using relation in larav"
type textarea "x"
type textarea "we did not get the records using relation in [GEOGRAPHIC_DATA]"
type textarea "x"
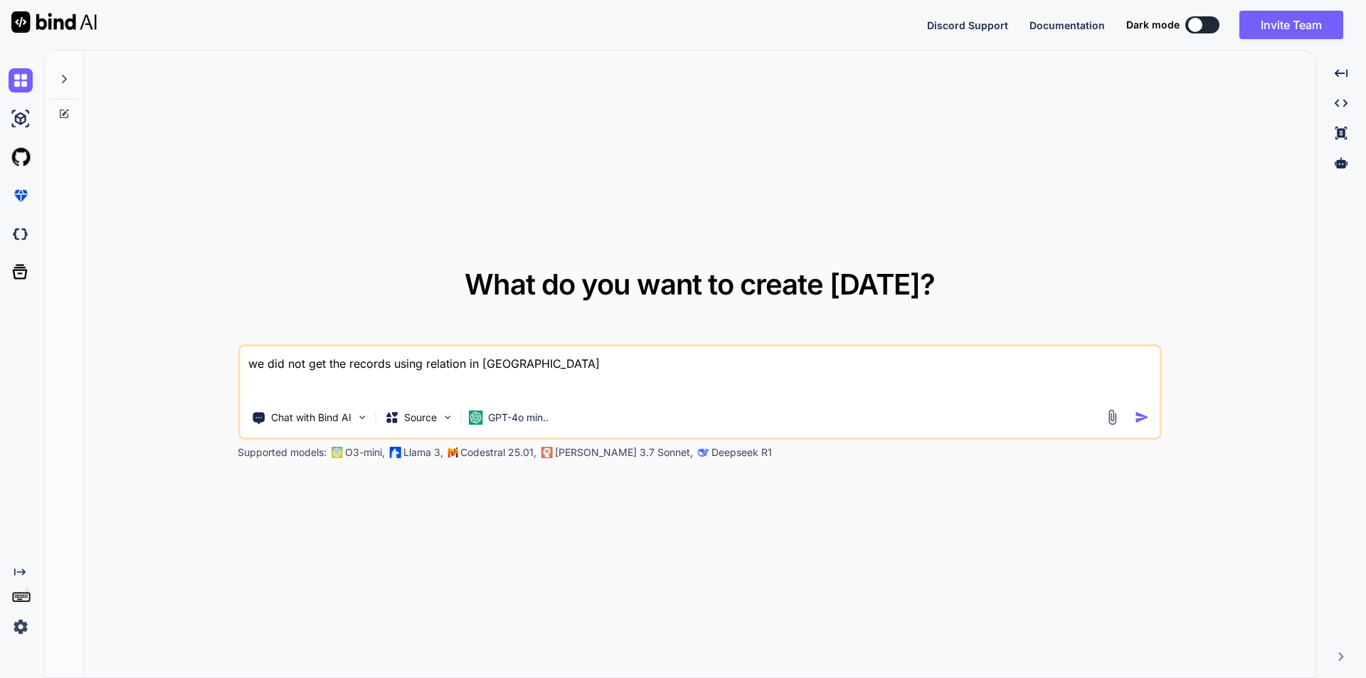
type textarea "we did not get the records using relation in [GEOGRAPHIC_DATA]"
type textarea "x"
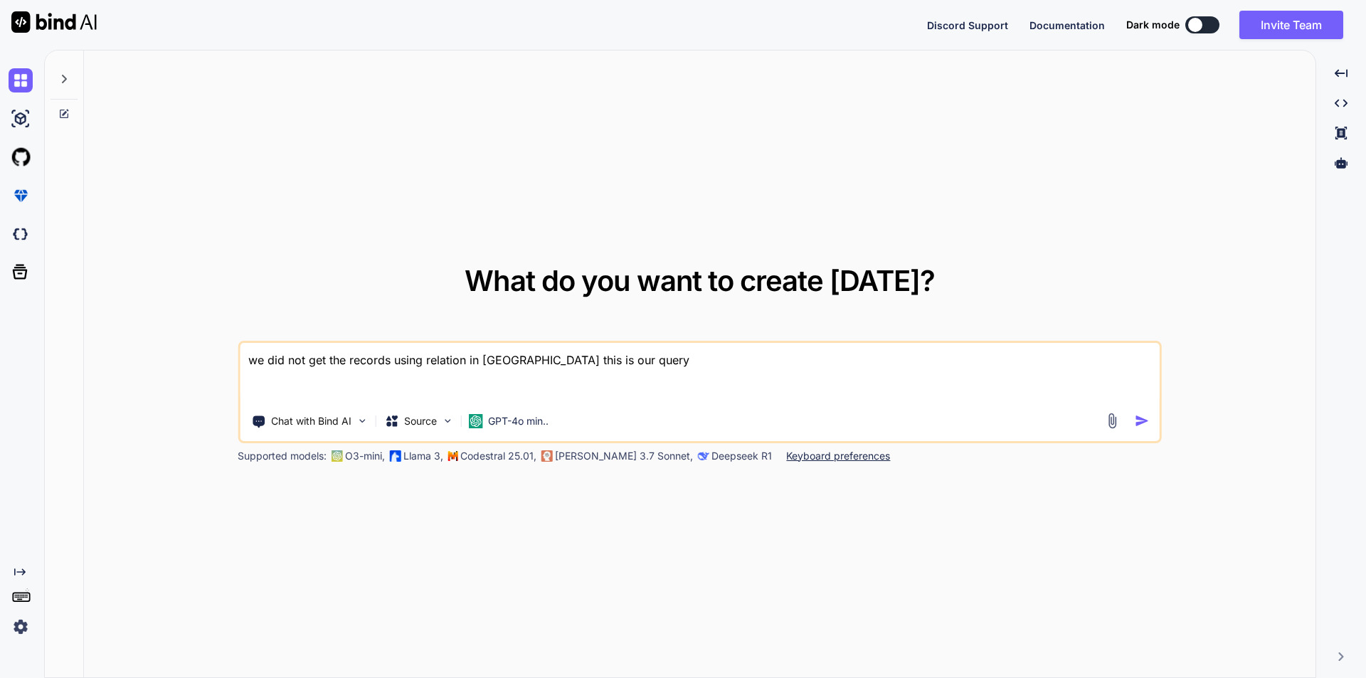
paste textarea "$dol = DailyOrganizationLog::with( [ 'provider' => function ($query) { $query->…"
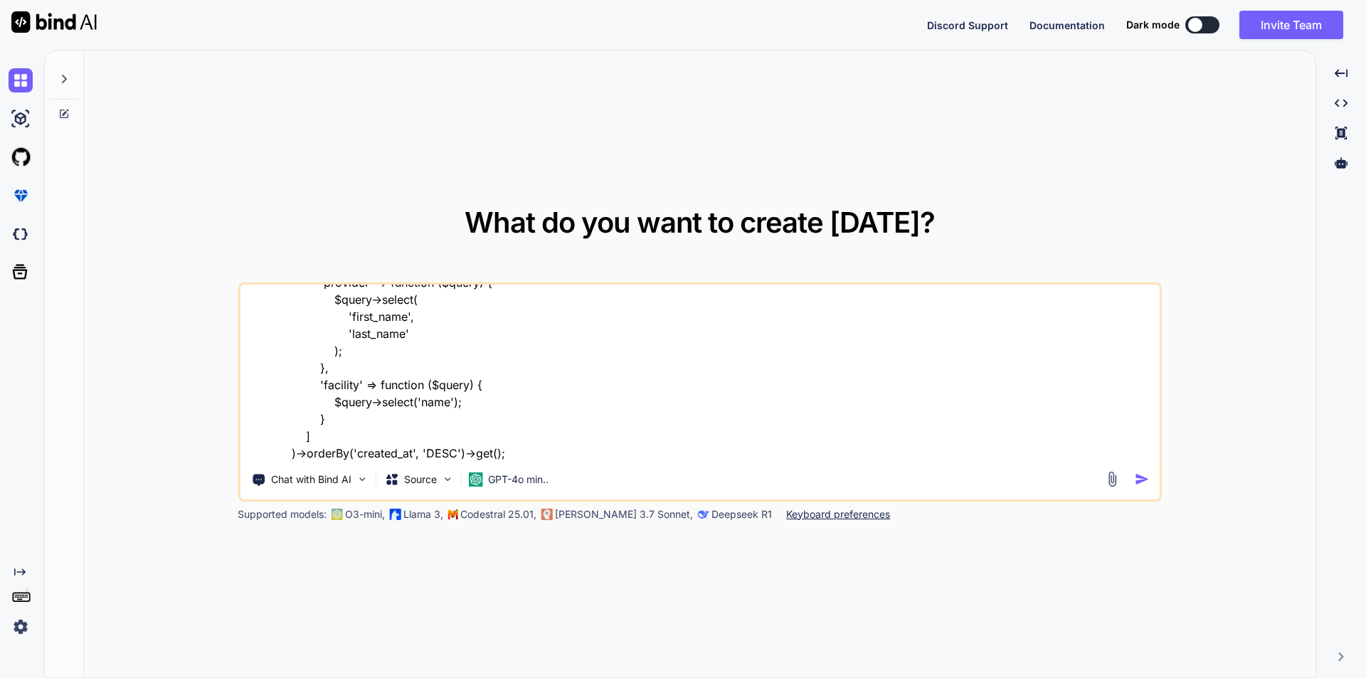
scroll to position [88, 0]
click at [529, 454] on textarea "we did not get the records using relation in [GEOGRAPHIC_DATA] this is our quer…" at bounding box center [700, 373] width 920 height 176
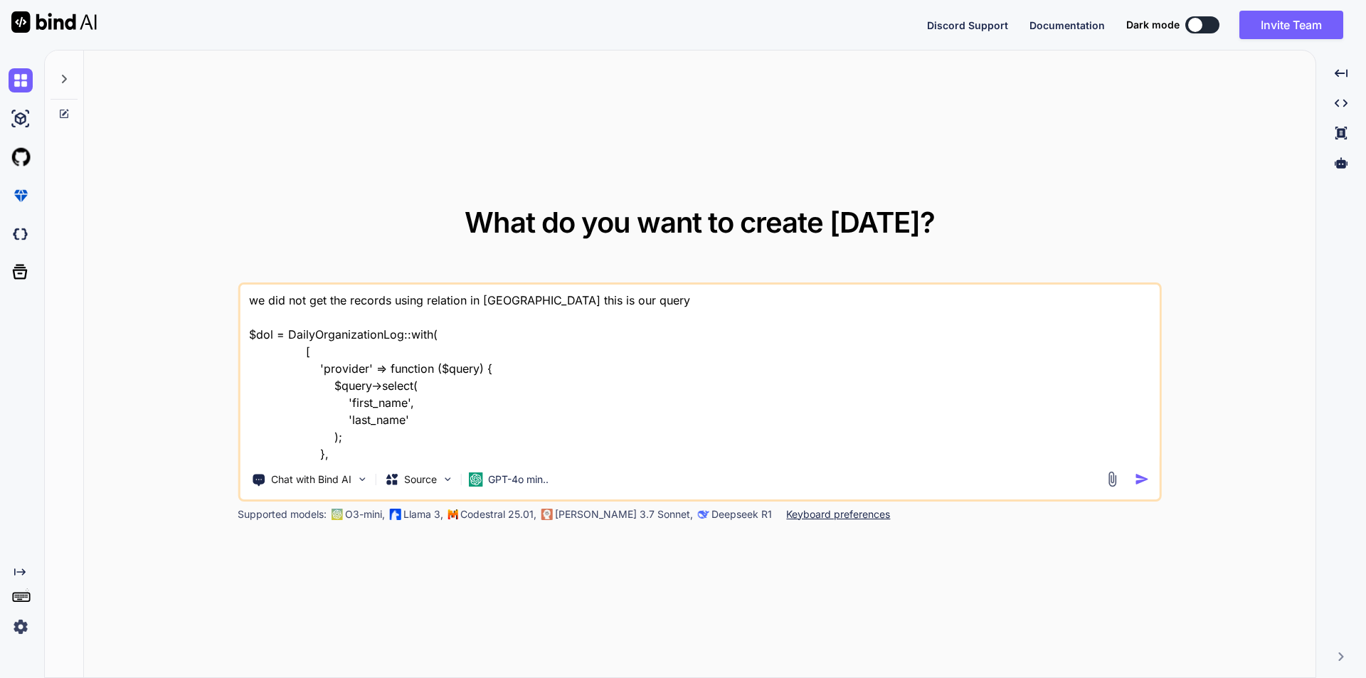
scroll to position [0, 0]
type textarea "we did not get the records using relation in [GEOGRAPHIC_DATA] this is our quer…"
click at [1139, 478] on img "button" at bounding box center [1141, 479] width 15 height 15
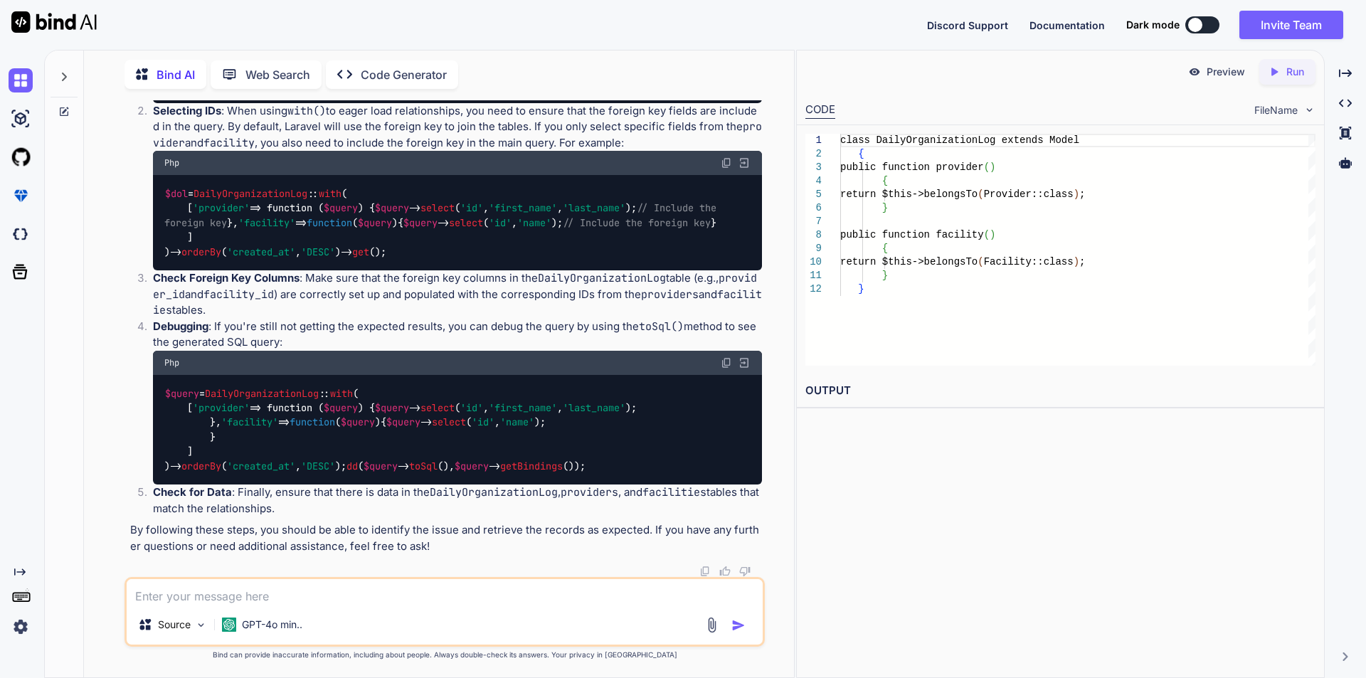
scroll to position [563, 0]
click at [239, 595] on textarea at bounding box center [445, 592] width 636 height 26
click at [509, 594] on textarea "we shown this record in datatables, this is our script how to show" at bounding box center [445, 592] width 636 height 26
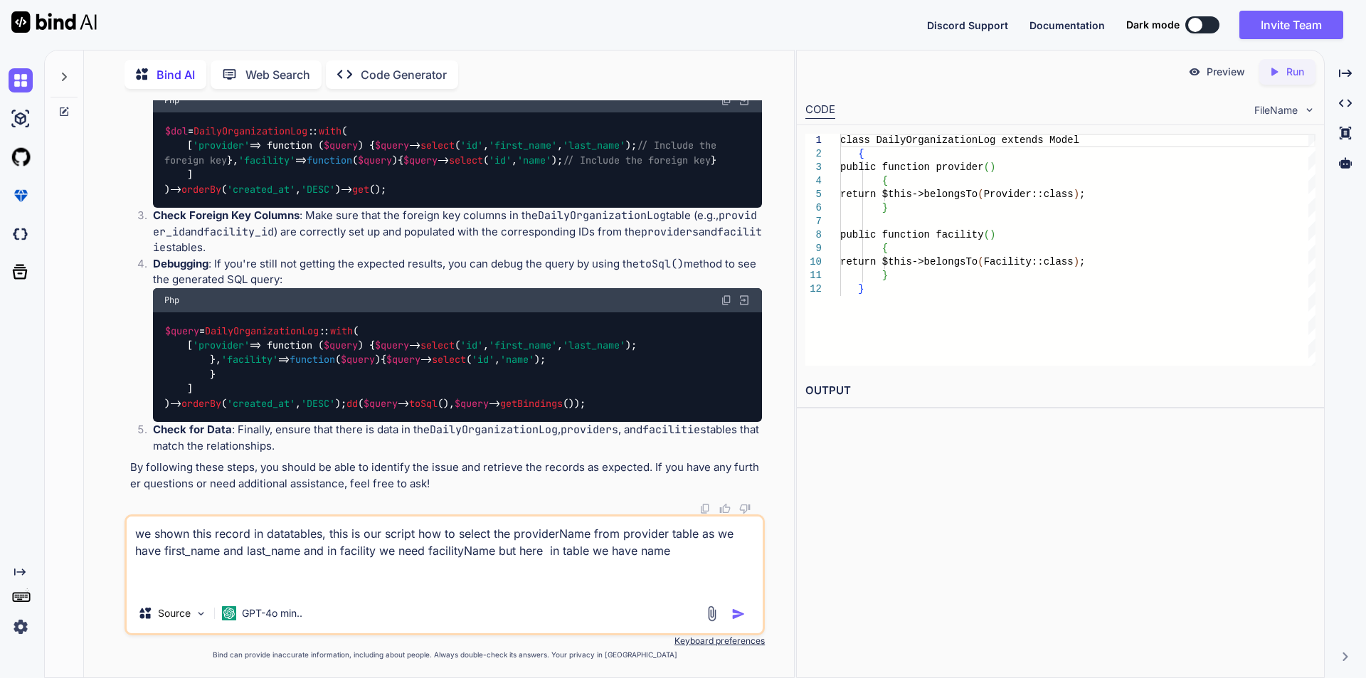
paste textarea "$(document).ready(function() { var dolDataUrl = $('#dolTable').data('url'); $('…"
type textarea "we shown this record in datatables, this is our script how to select the provid…"
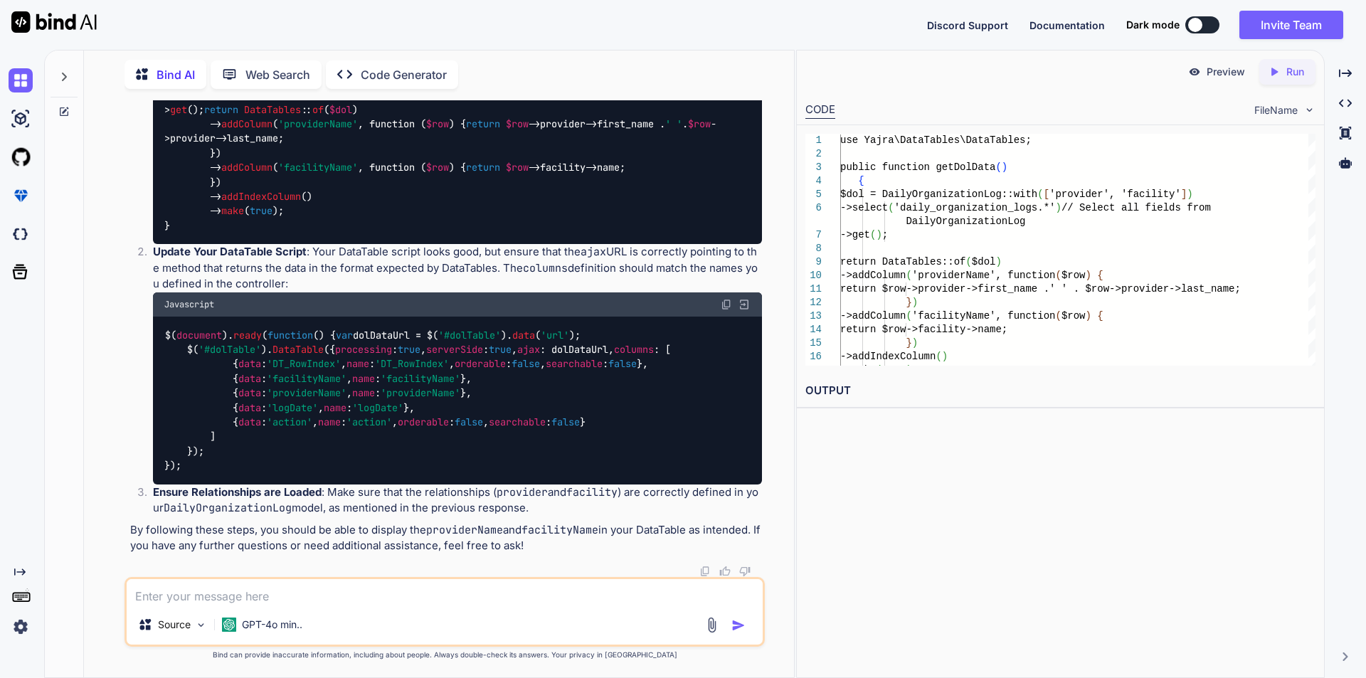
scroll to position [1363, 0]
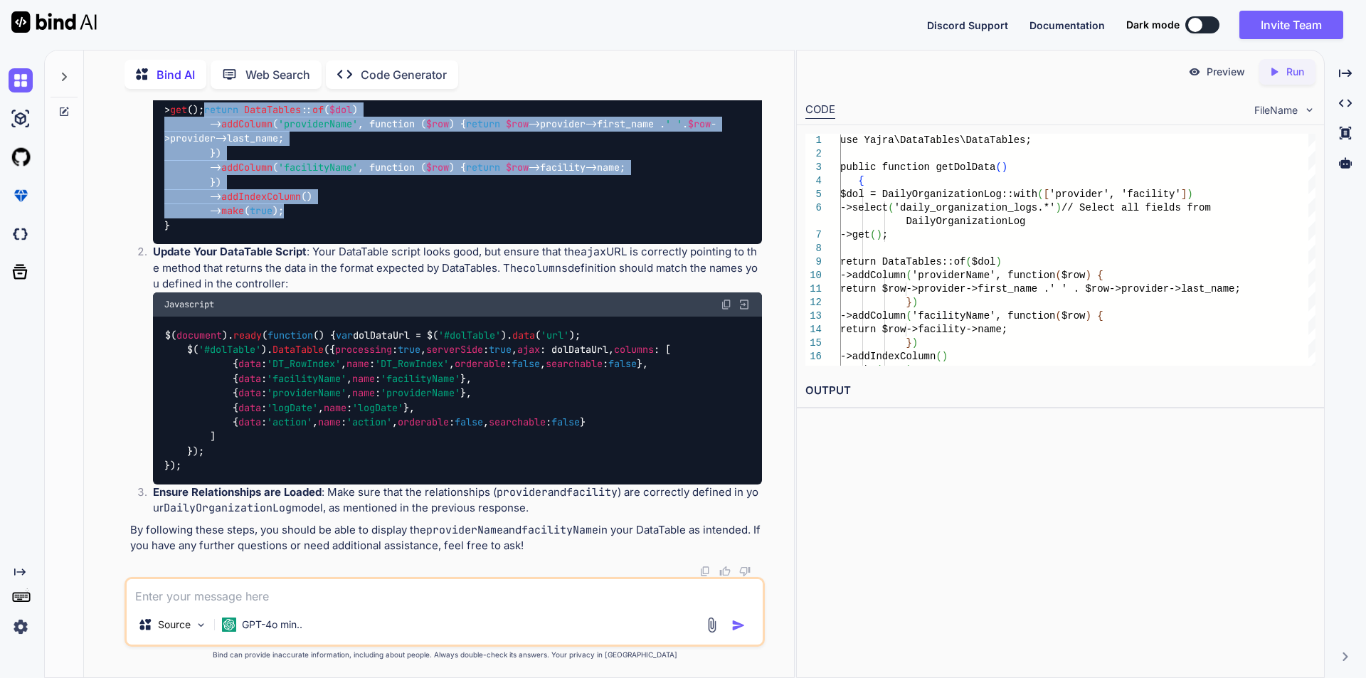
drag, startPoint x: 186, startPoint y: 227, endPoint x: 299, endPoint y: 344, distance: 162.5
click at [299, 245] on div "use Yajra \ DataTables \ DataTables ; public function getDolData ( ) { $dol = D…" at bounding box center [457, 146] width 609 height 197
copy code "return DataTables :: of ( $dol ) -> addColumn ( 'providerName' , function ( $ro…"
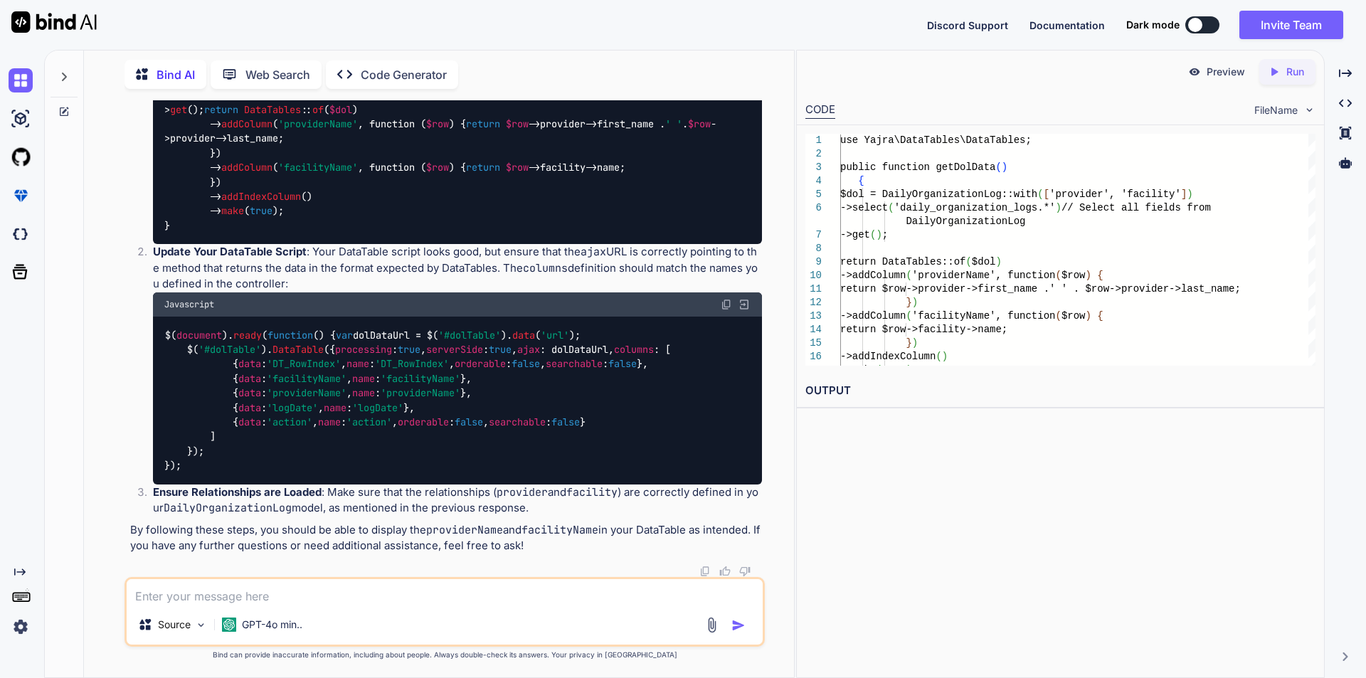
click at [292, 590] on textarea at bounding box center [445, 592] width 636 height 26
click at [360, 594] on textarea at bounding box center [445, 592] width 636 height 26
type textarea "how to check how many files in the S3 bucket"
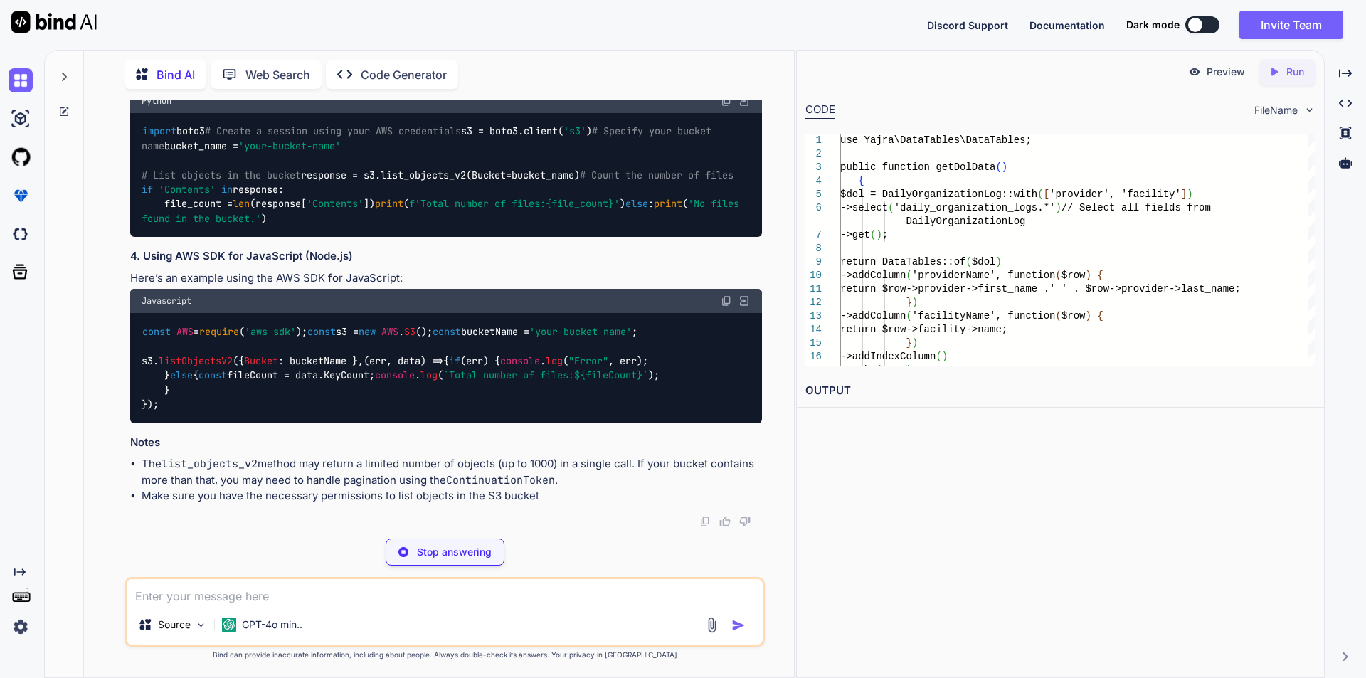
scroll to position [2354, 0]
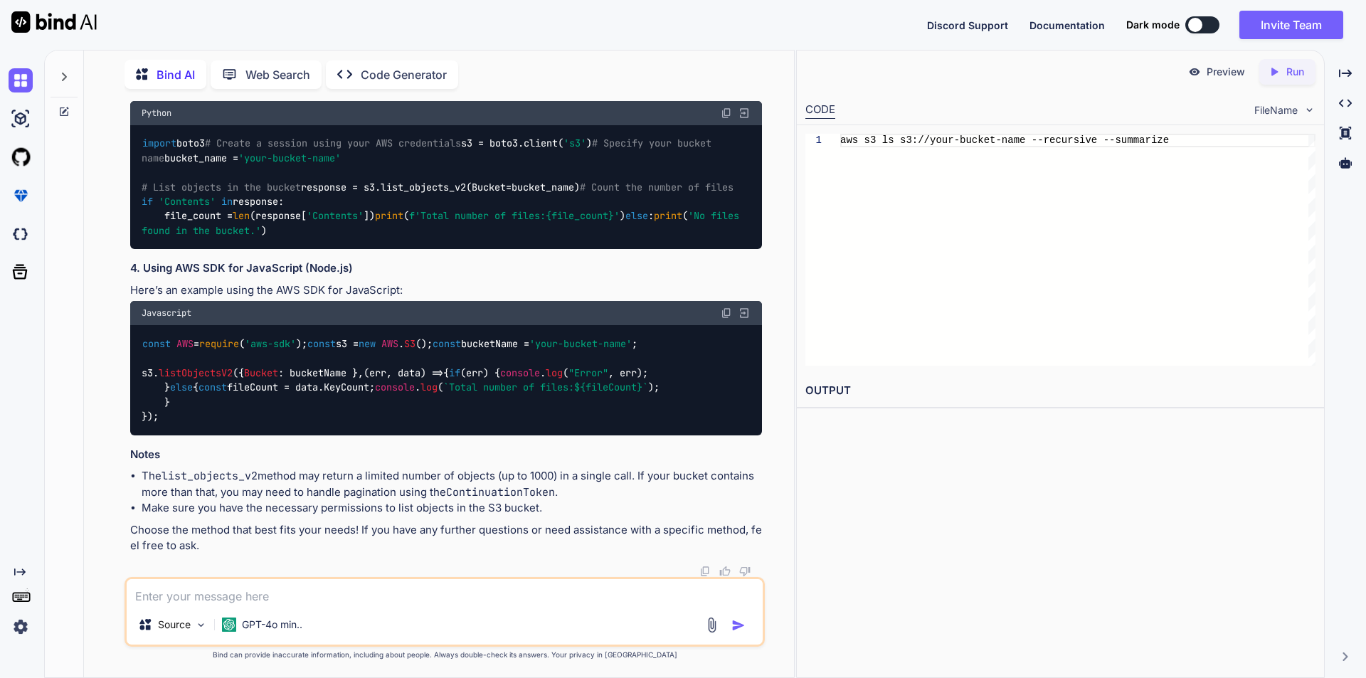
click at [265, 595] on textarea at bounding box center [445, 592] width 636 height 26
type textarea "in laravel"
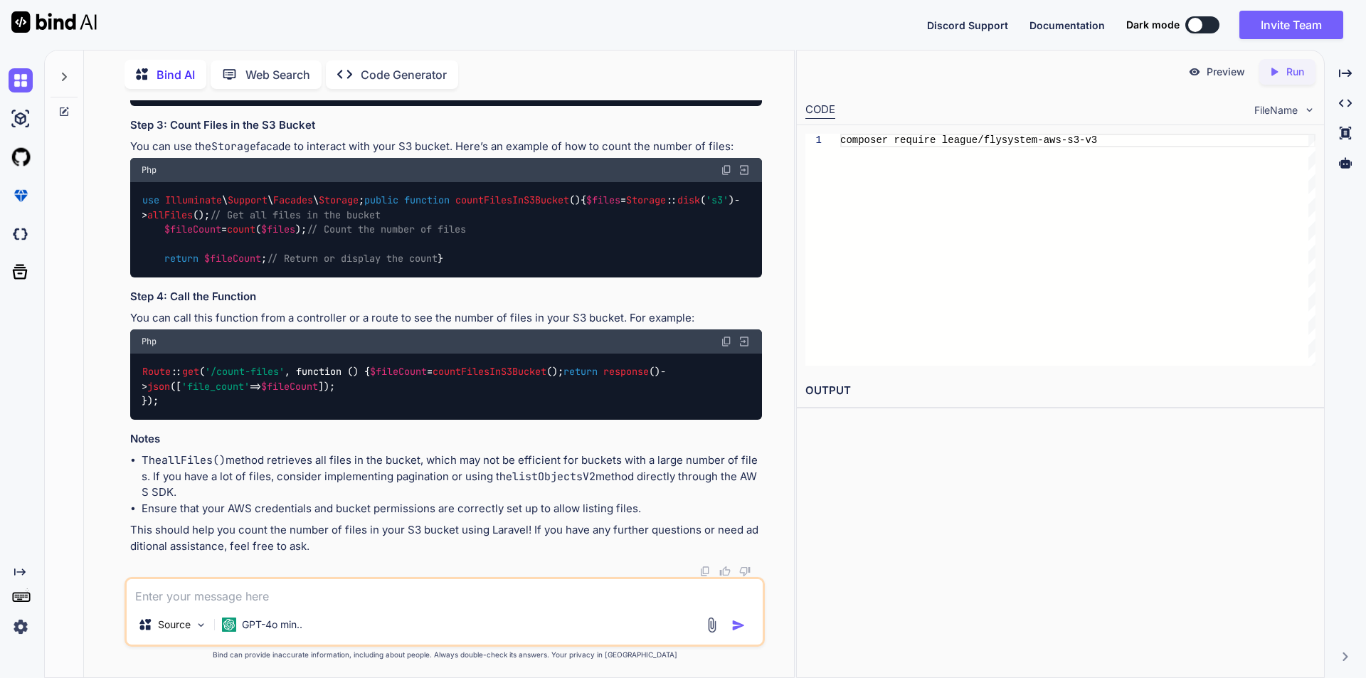
scroll to position [3755, 0]
click at [277, 593] on textarea at bounding box center [445, 592] width 636 height 26
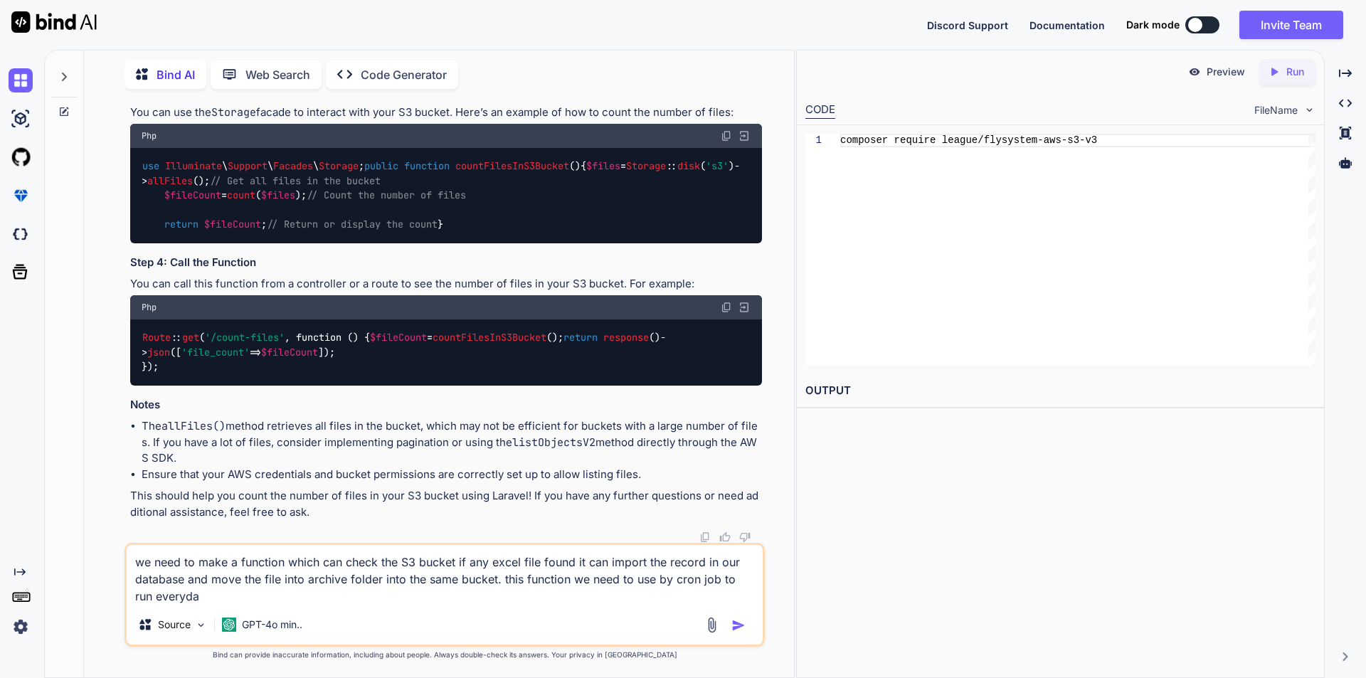
type textarea "we need to make a function which can check the S3 bucket if any excel file foun…"
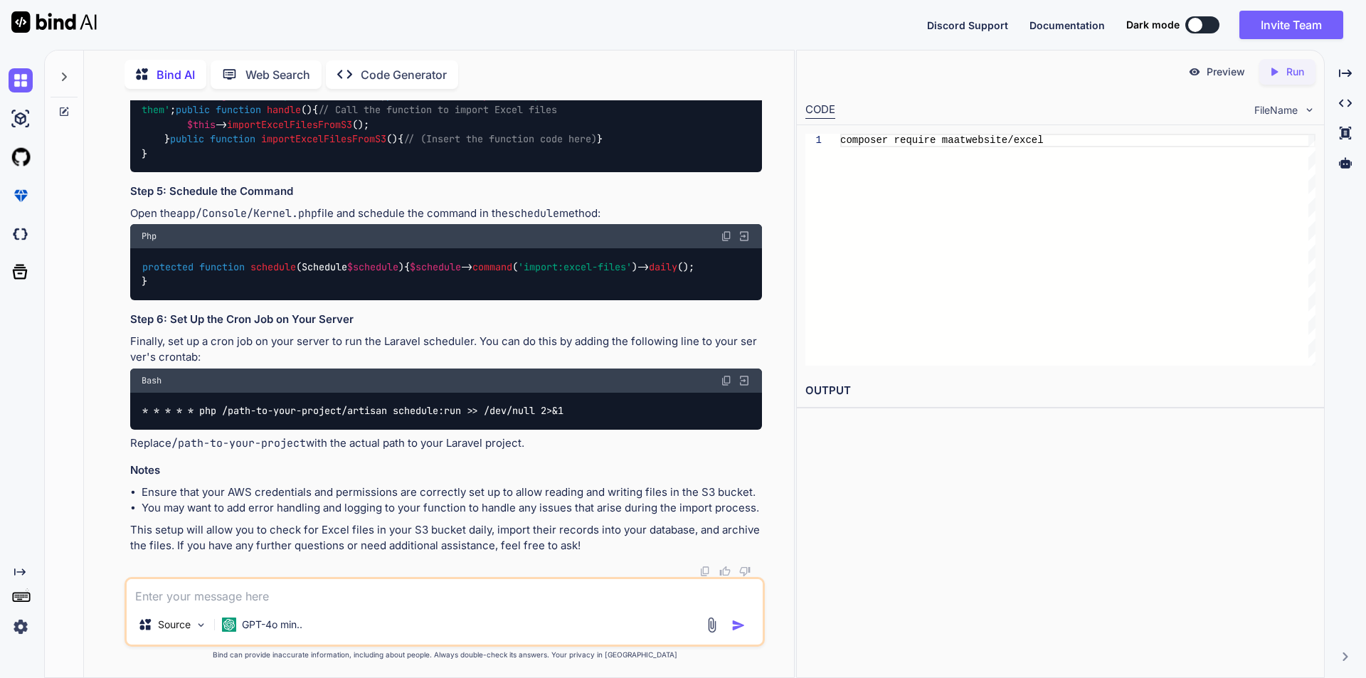
scroll to position [5292, 0]
drag, startPoint x: 161, startPoint y: 282, endPoint x: 186, endPoint y: 322, distance: 47.2
click at [186, 172] on div "use Illuminate \ Console \ Command ; class ImportExcelFiles extends Command { p…" at bounding box center [446, 118] width 632 height 110
copy code "public function importExcelFilesFromS3 ( ) { // (Insert the function code here)…"
click at [314, 588] on textarea at bounding box center [445, 592] width 636 height 26
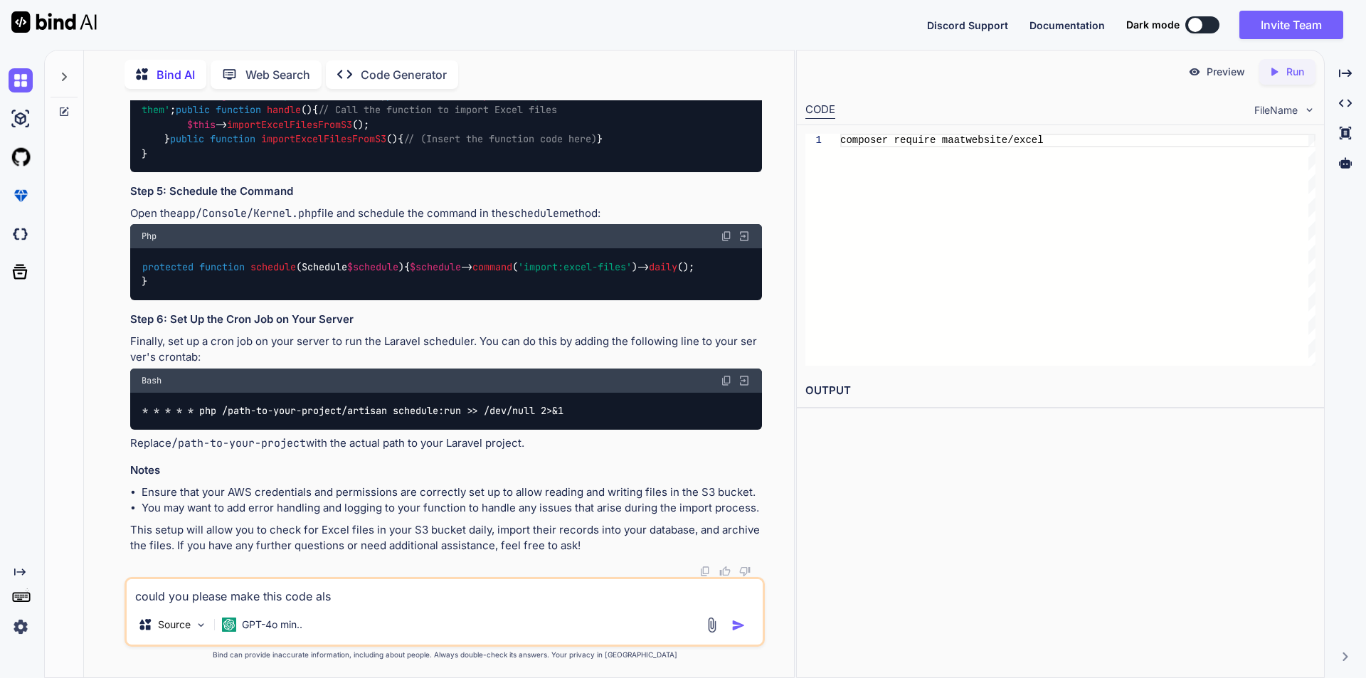
type textarea "could you please make this code also"
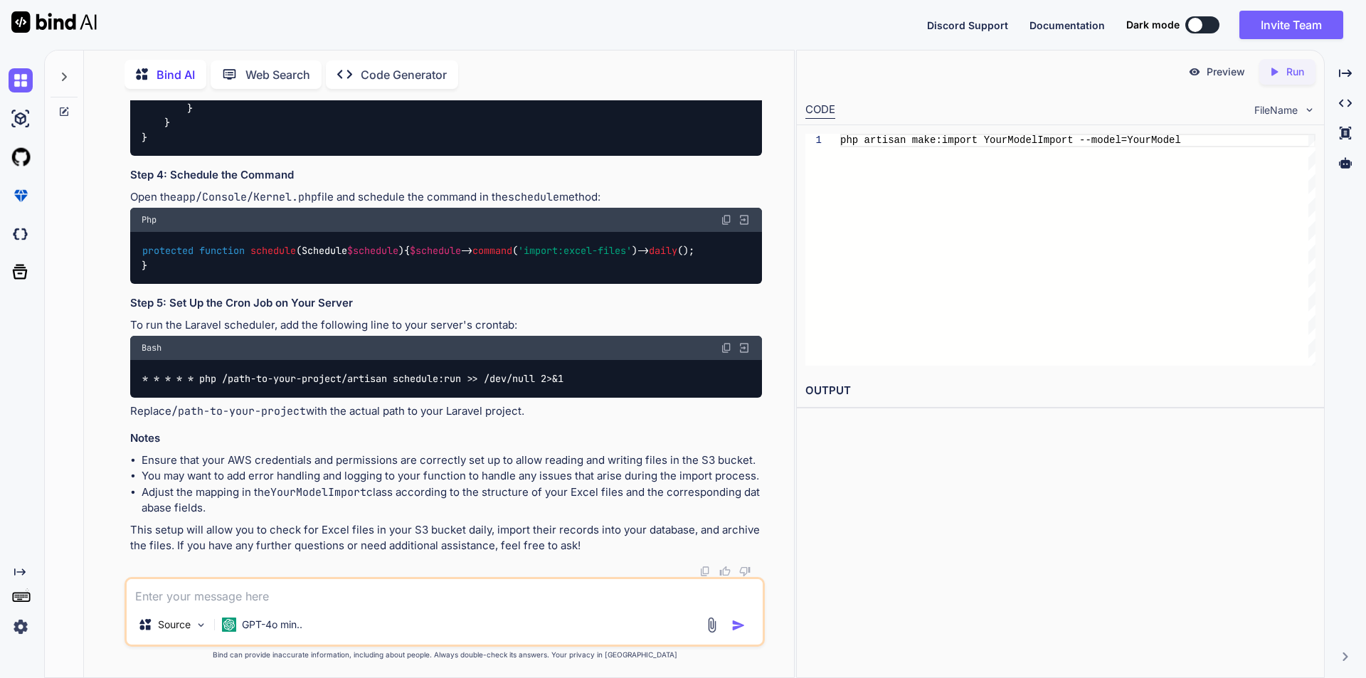
scroll to position [6968, 0]
click at [397, 42] on span "YourModelImport" at bounding box center [377, 35] width 85 height 13
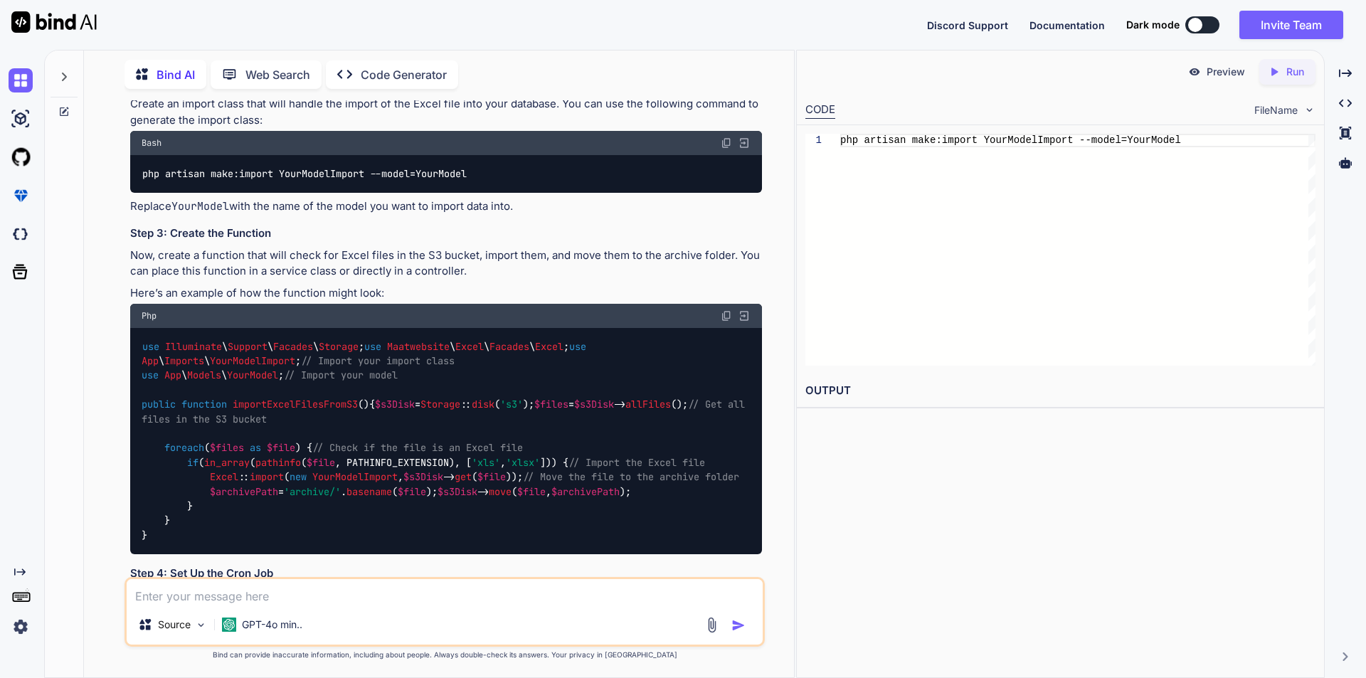
scroll to position [3696, 0]
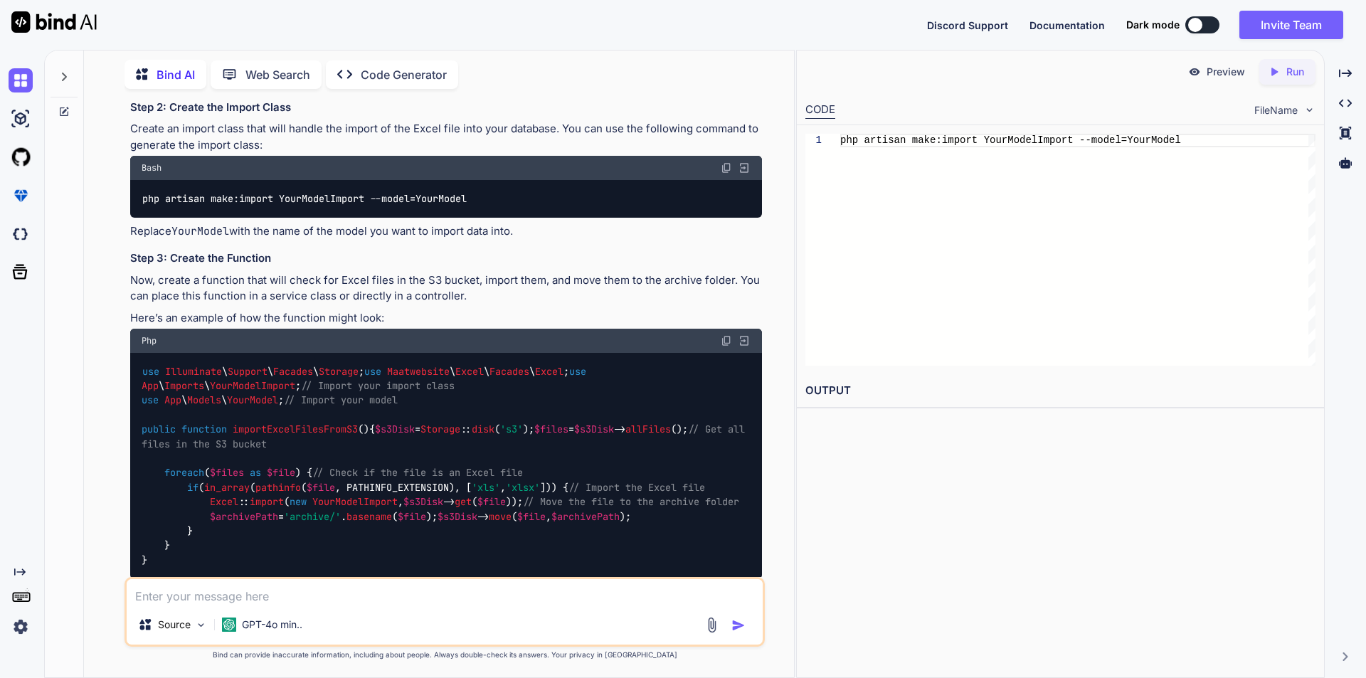
drag, startPoint x: 164, startPoint y: 244, endPoint x: 321, endPoint y: 257, distance: 158.5
copy code "$files = Storage :: disk ( 's3' )-> allFiles (); // Get all files in the bucket…"
click at [273, 588] on textarea at bounding box center [445, 592] width 636 height 26
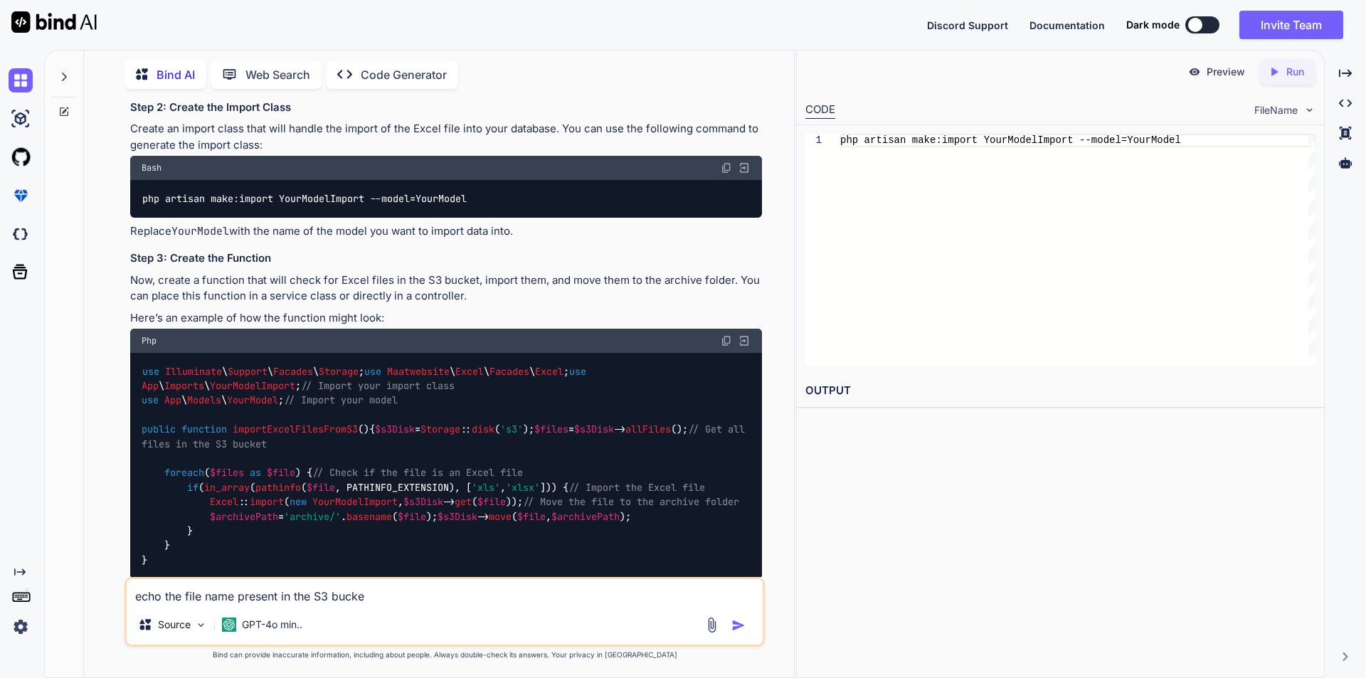
type textarea "echo the file name present in the S3 bucket"
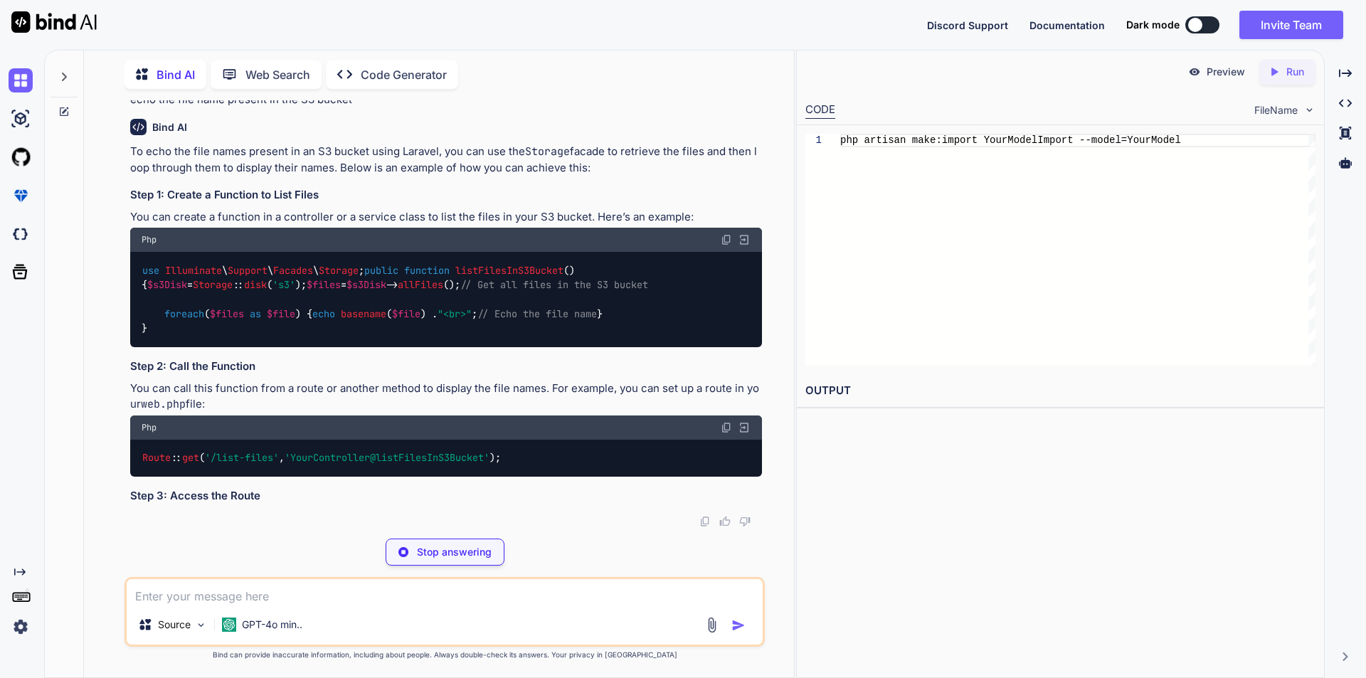
scroll to position [7803, 0]
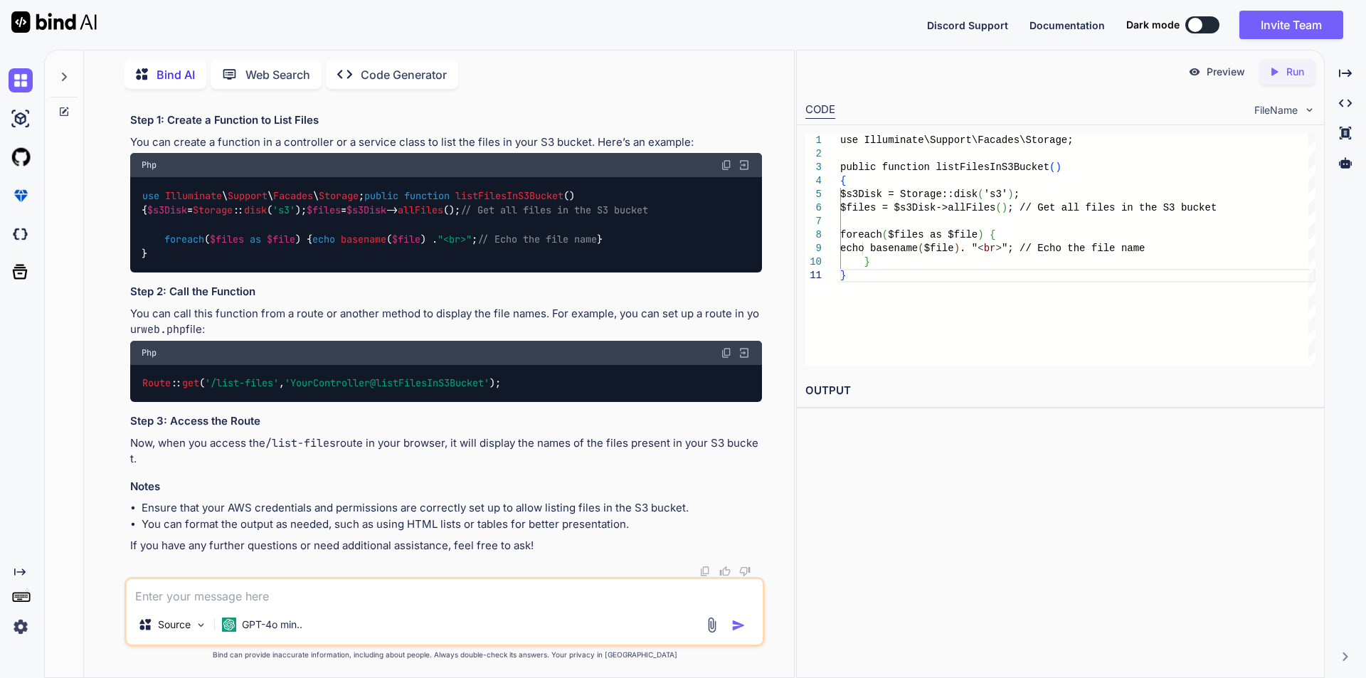
drag, startPoint x: 164, startPoint y: 412, endPoint x: 189, endPoint y: 437, distance: 35.7
click at [189, 272] on div "use Illuminate \ Support \ Facades \ Storage ; public function listFilesInS3Buc…" at bounding box center [446, 224] width 632 height 95
click at [208, 272] on div "use Illuminate \ Support \ Facades \ Storage ; public function listFilesInS3Buc…" at bounding box center [446, 224] width 632 height 95
drag, startPoint x: 166, startPoint y: 370, endPoint x: 181, endPoint y: 442, distance: 73.4
click at [181, 272] on div "use Illuminate \ Support \ Facades \ Storage ; public function listFilesInS3Buc…" at bounding box center [446, 224] width 632 height 95
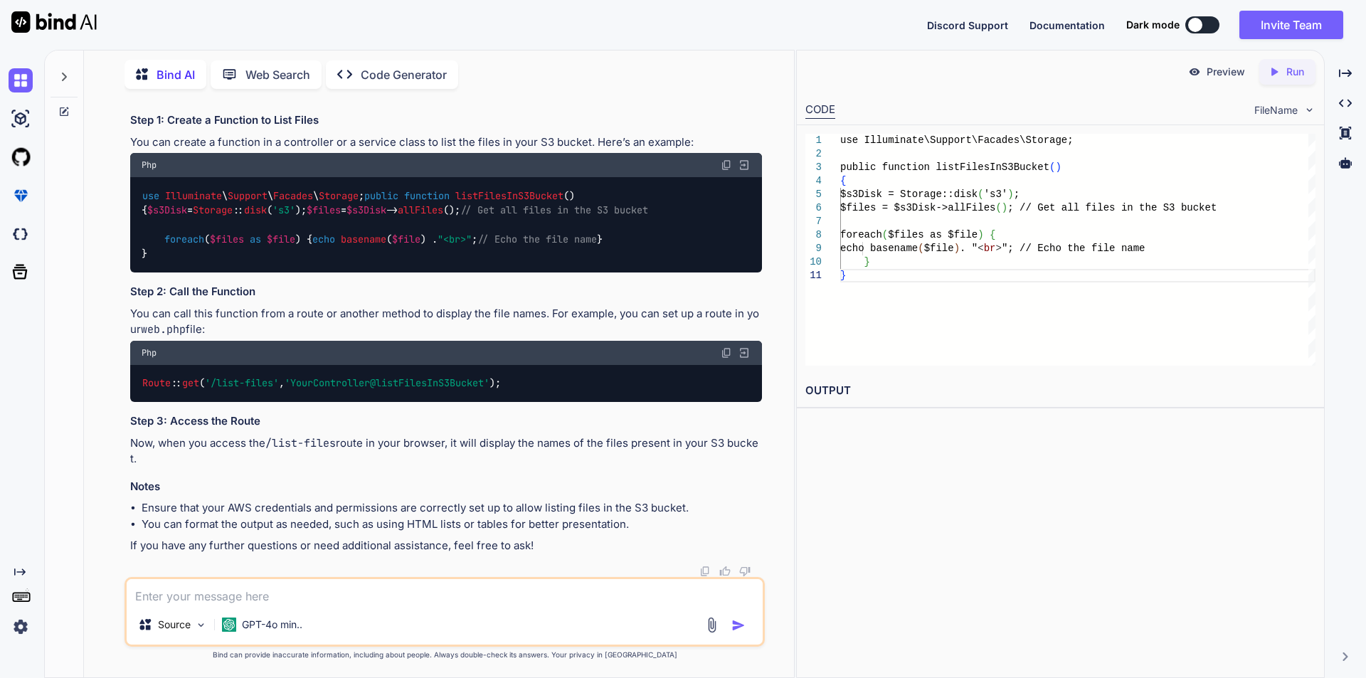
copy code "$s3Disk = Storage :: disk ( 's3' ); $files = $s3Disk -> allFiles (); // Get all…"
click at [593, 272] on div "use Illuminate \ Support \ Facades \ Storage ; public function listFilesInS3Buc…" at bounding box center [446, 224] width 632 height 95
click at [271, 592] on textarea at bounding box center [445, 592] width 636 height 26
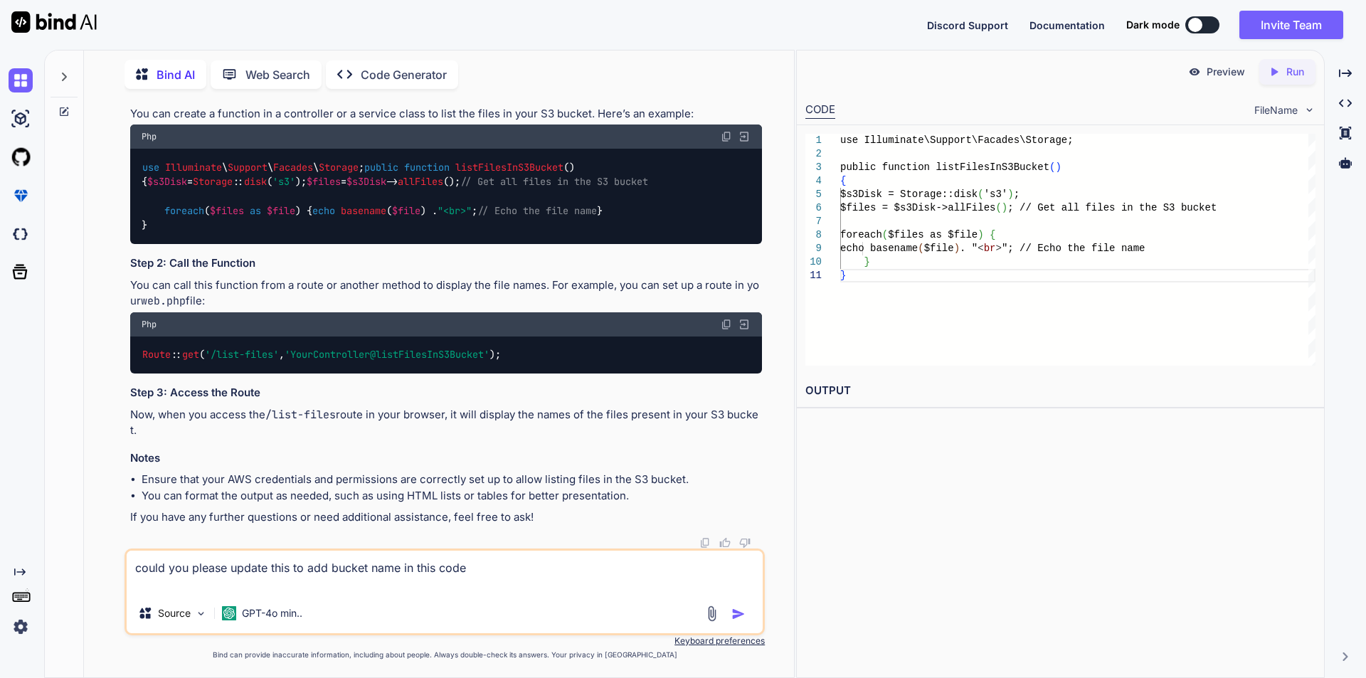
paste textarea "$s3Disk = Storage::disk('s3');"
type textarea "could you please update this to add bucket name in this code $s3Disk = Storage:…"
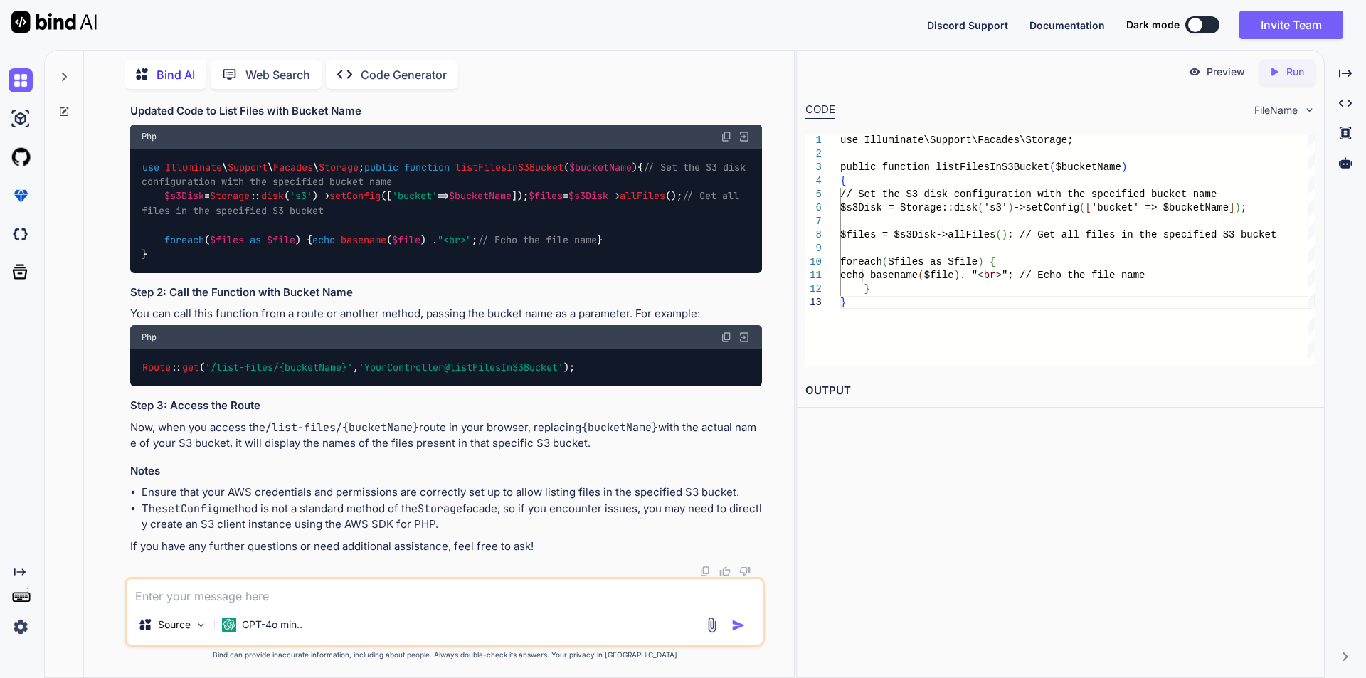
scroll to position [8652, 0]
drag, startPoint x: 166, startPoint y: 248, endPoint x: 563, endPoint y: 248, distance: 396.2
click at [563, 248] on div "use Illuminate \ Support \ Facades \ Storage ; public function listFilesInS3Buc…" at bounding box center [446, 211] width 632 height 124
copy code "$s3Disk = Storage :: disk ( 's3' )-> setConfig ([ 'bucket' => $bucketName ]);"
click at [257, 589] on textarea at bounding box center [445, 592] width 636 height 26
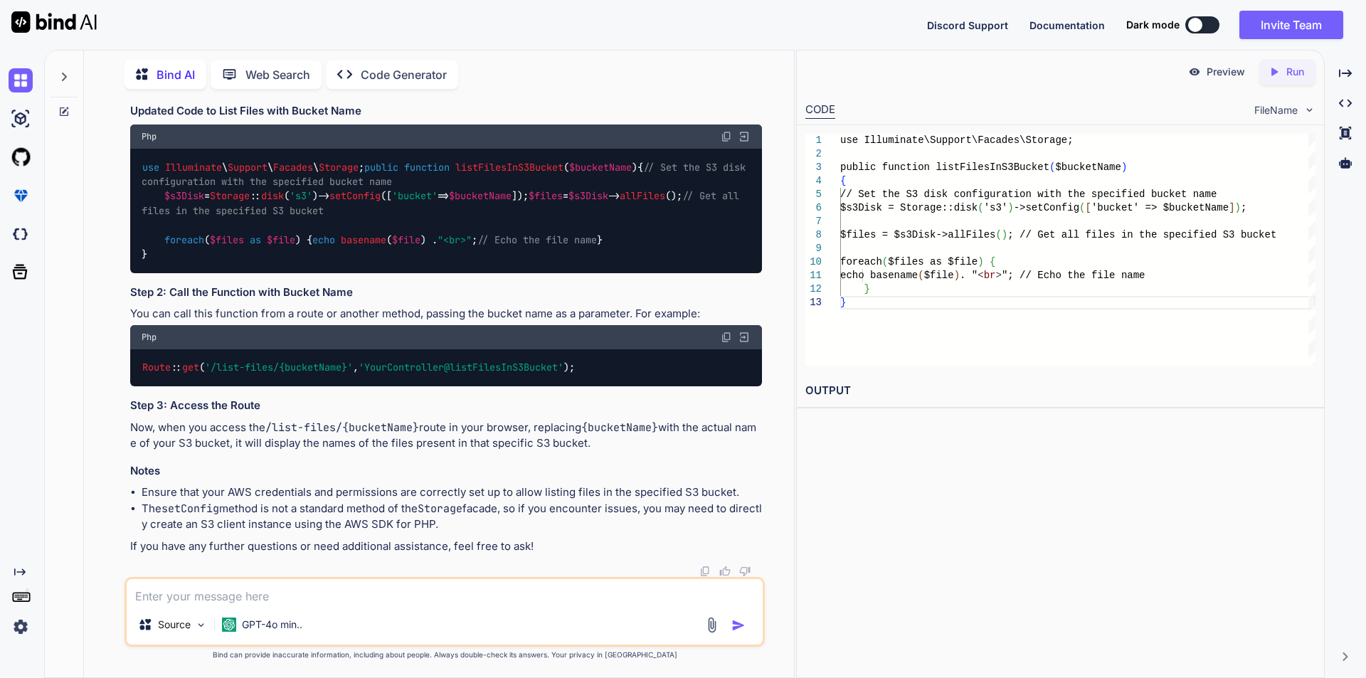
paste textarea "Call to undefined method League\Flysystem\Filesystem::setConfig()"
type textarea "Call to undefined method League\Flysystem\Filesystem::setConfig()"
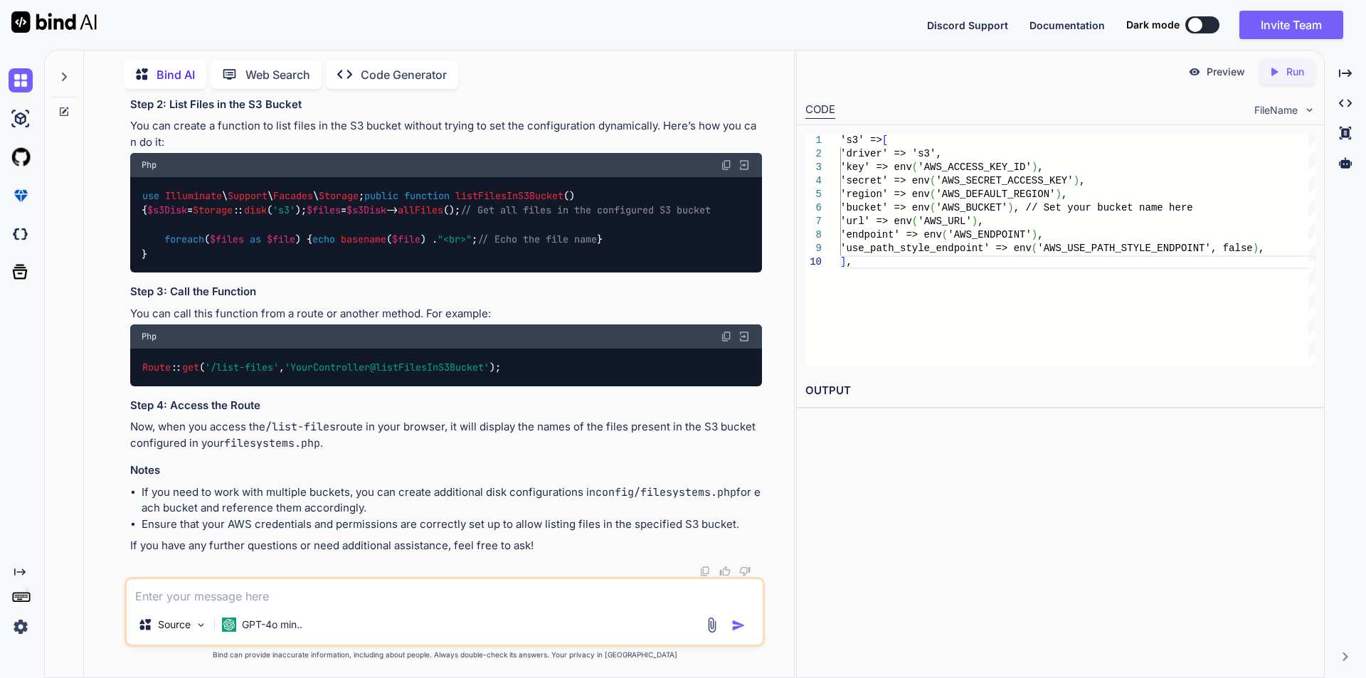
scroll to position [9743, 0]
click at [240, 601] on textarea at bounding box center [445, 592] width 636 height 26
type textarea "w"
type textarea "as we have multiple bucket so we cannot define in fileSystems"
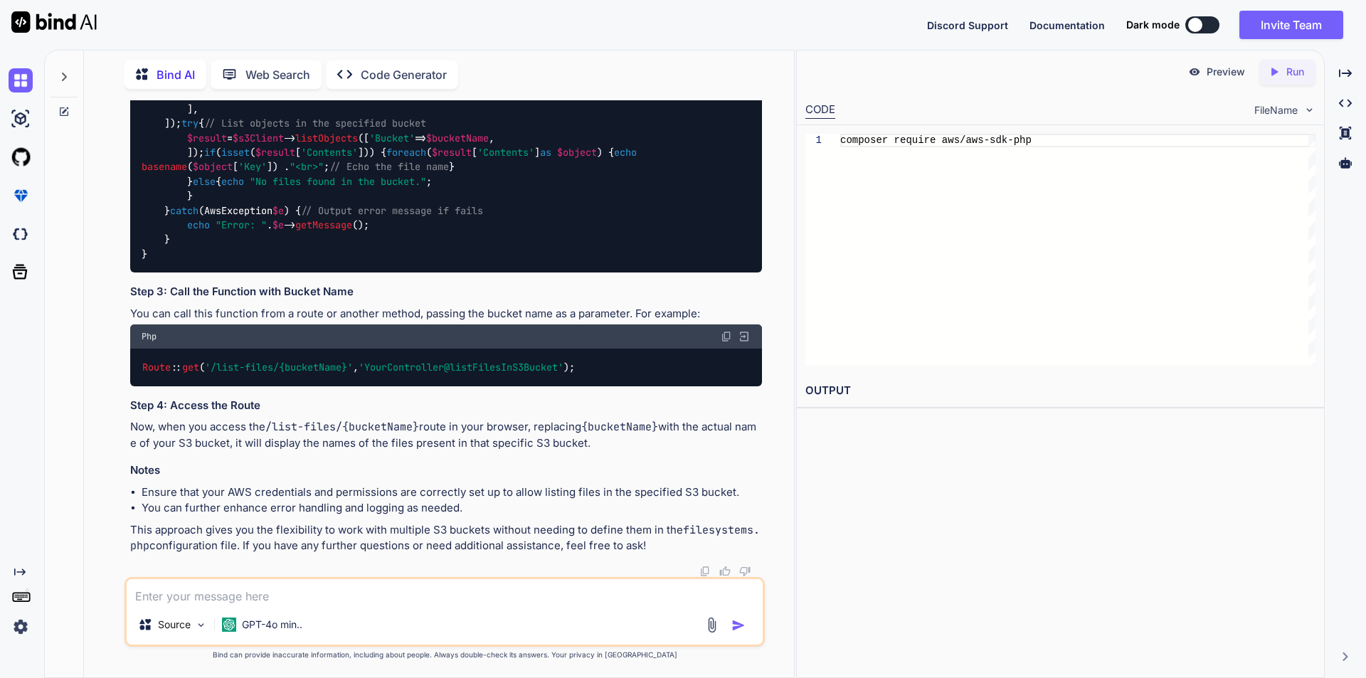
scroll to position [10675, 0]
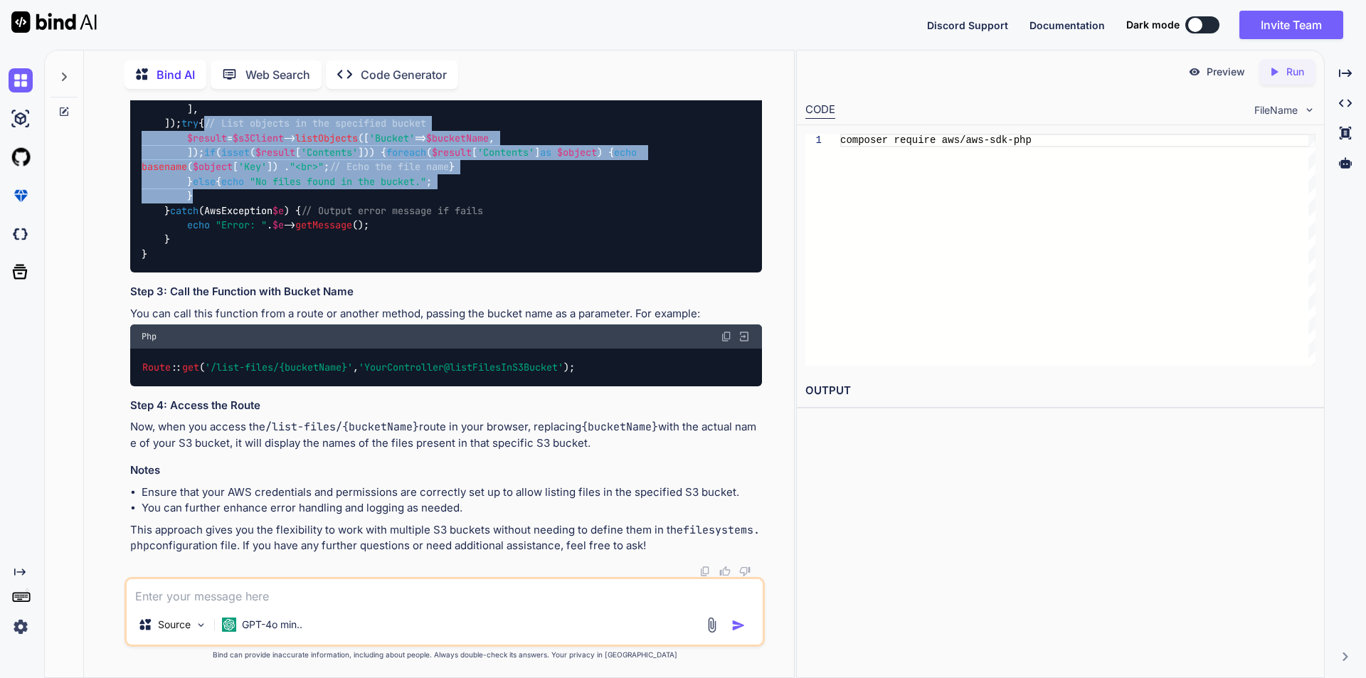
drag, startPoint x: 188, startPoint y: 239, endPoint x: 218, endPoint y: 396, distance: 160.0
click at [218, 273] on div "use Aws \ S3 \ S3Client ; use Aws \ Exception \ AwsException ; public function …" at bounding box center [446, 153] width 632 height 240
copy code "// List objects in the specified bucket $result = $s3Client -> listObjects ([ '…"
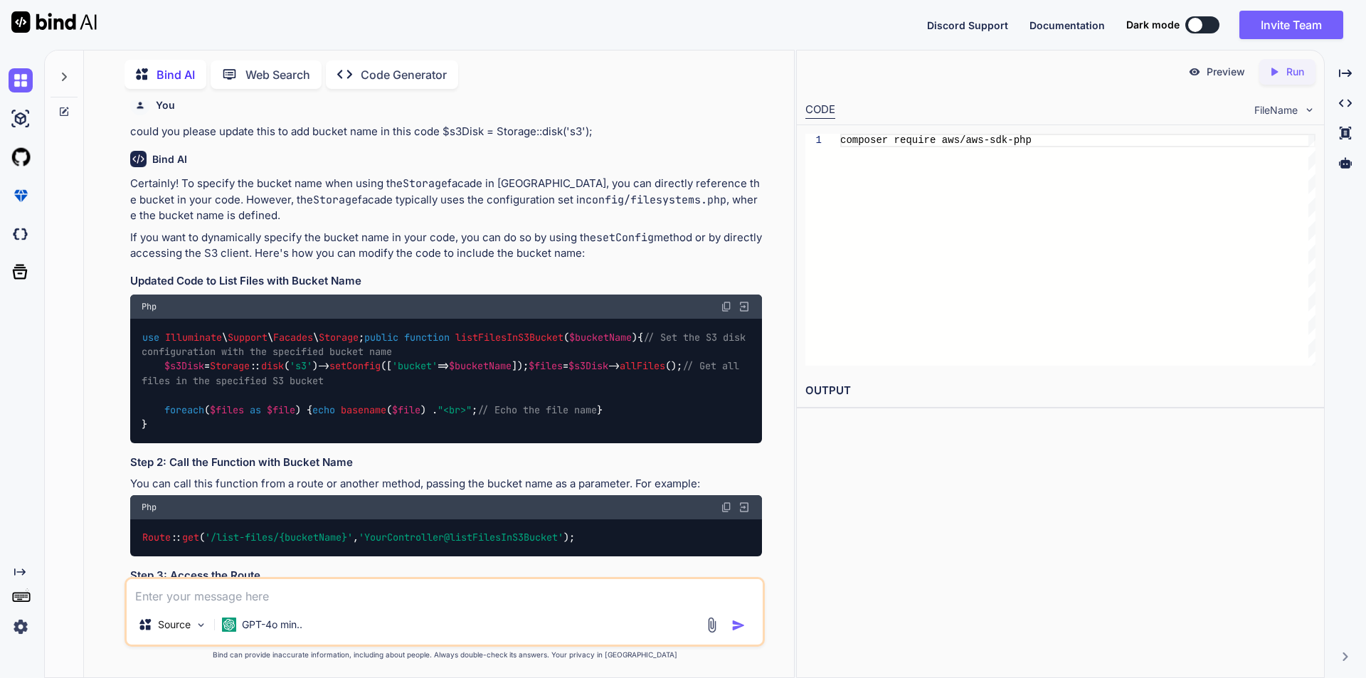
scroll to position [6911, 0]
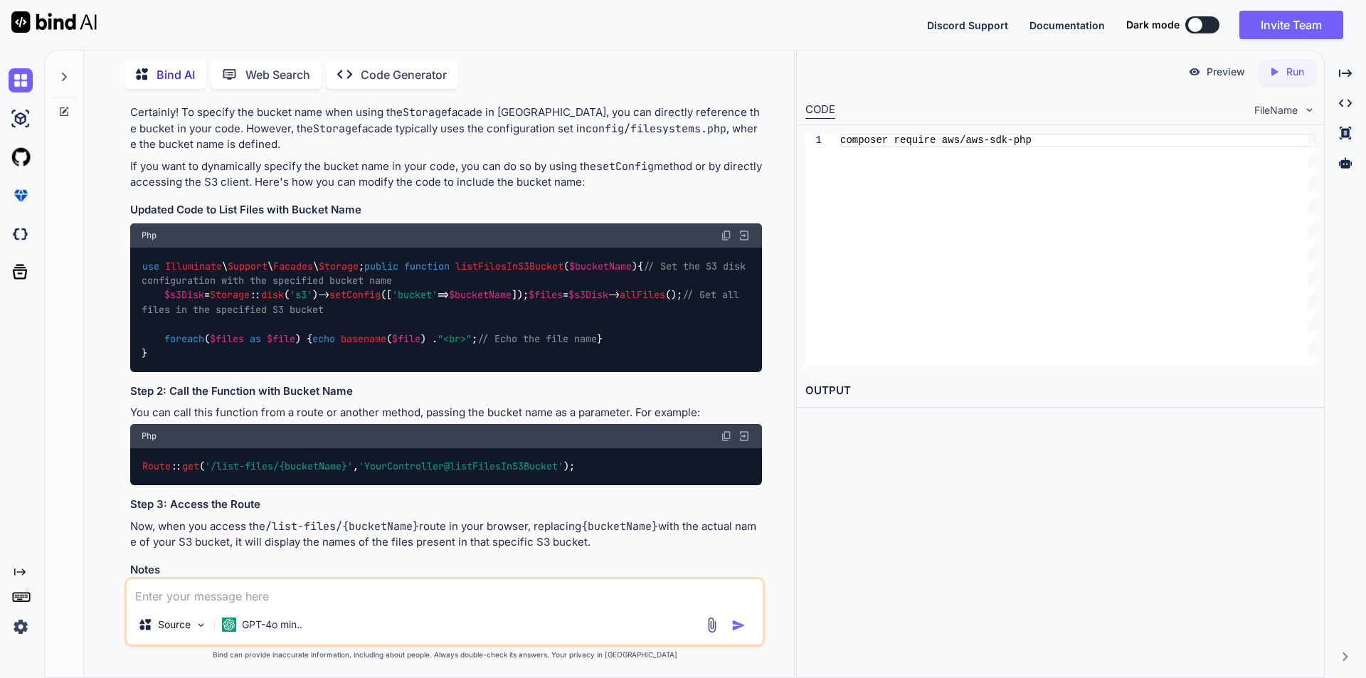
drag, startPoint x: 210, startPoint y: 342, endPoint x: 634, endPoint y: 343, distance: 424.6
copy code "if ( in_array ( pathinfo ( $file , PATHINFO_EXTENSION), [ 'xls' , 'xlsx' ])) {"
click at [308, 592] on textarea at bounding box center [445, 592] width 636 height 26
type textarea "how to get the record in config file from another config file"
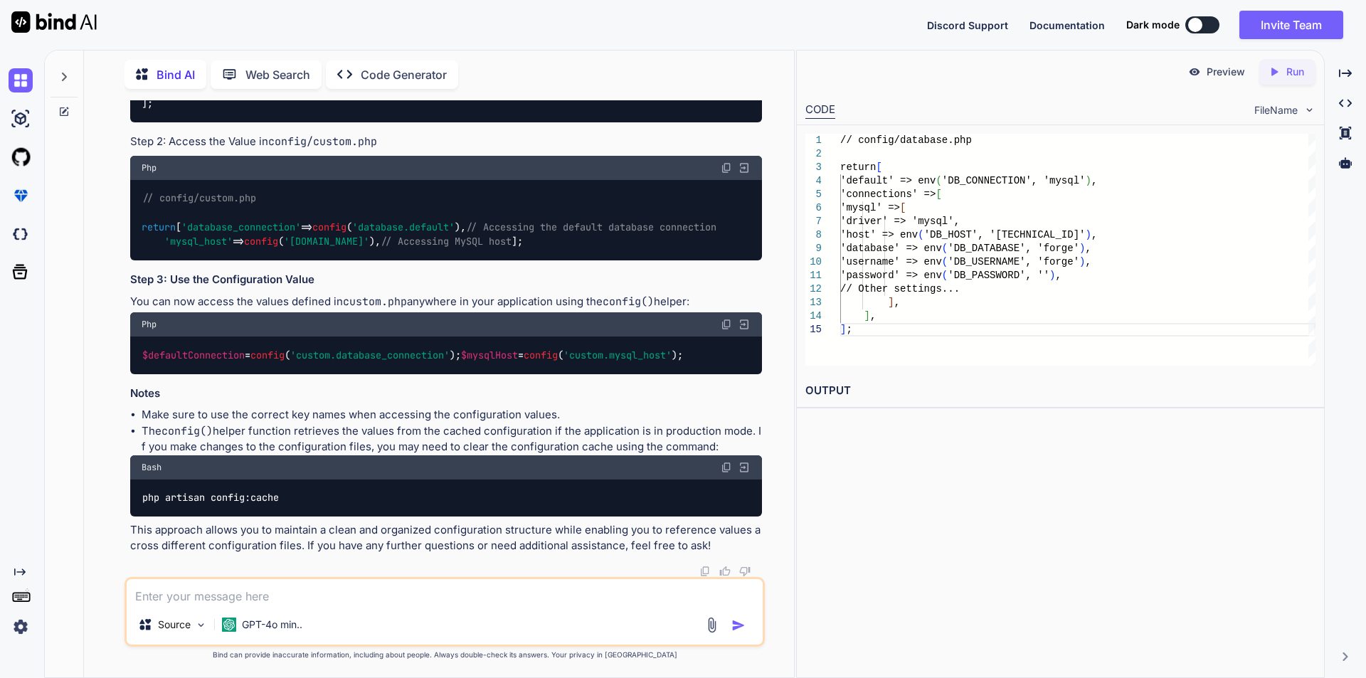
scroll to position [11873, 0]
drag, startPoint x: 142, startPoint y: 496, endPoint x: 307, endPoint y: 495, distance: 165.0
click at [307, 495] on div "php artisan config:cache" at bounding box center [446, 497] width 632 height 37
copy code "php artisan config:cache"
click at [159, 590] on textarea at bounding box center [445, 592] width 636 height 26
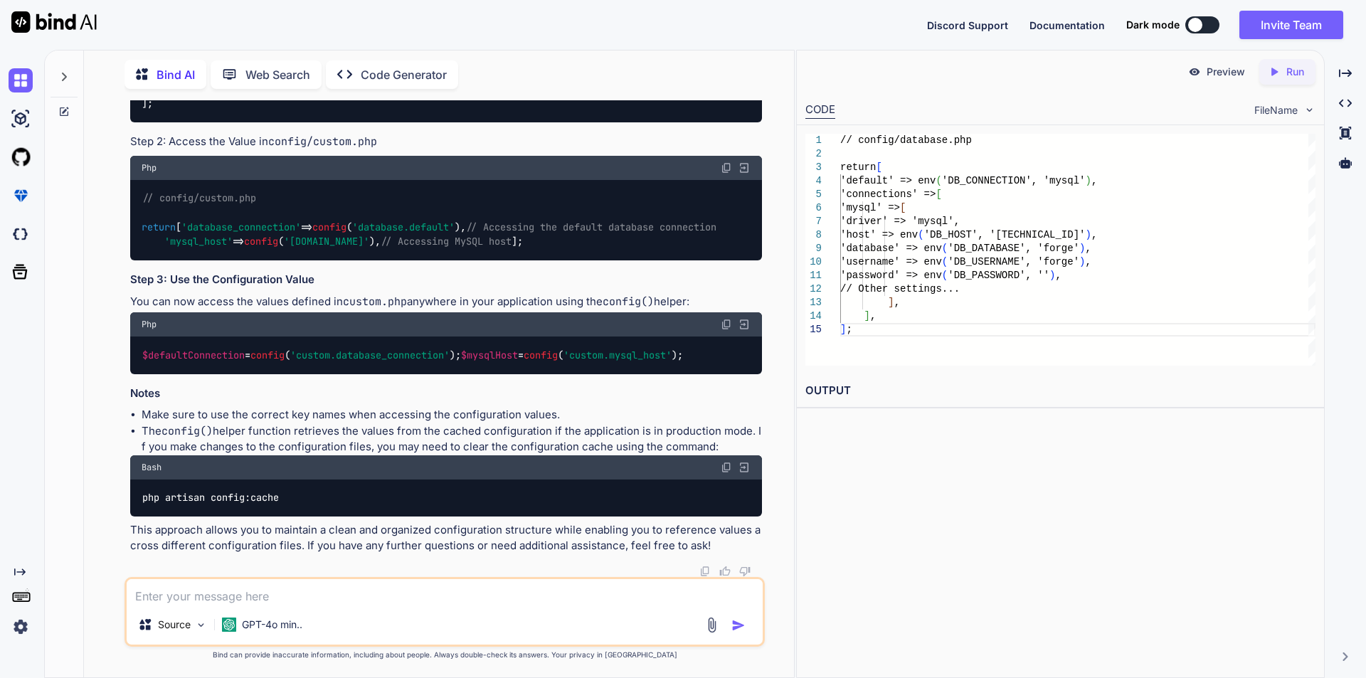
paste textarea "Database hosts array is empty. (Connection: mysql, SQL: select * from `cache` w…"
type textarea "Database hosts array is empty. (Connection: mysql, SQL: select * from `cache` w…"
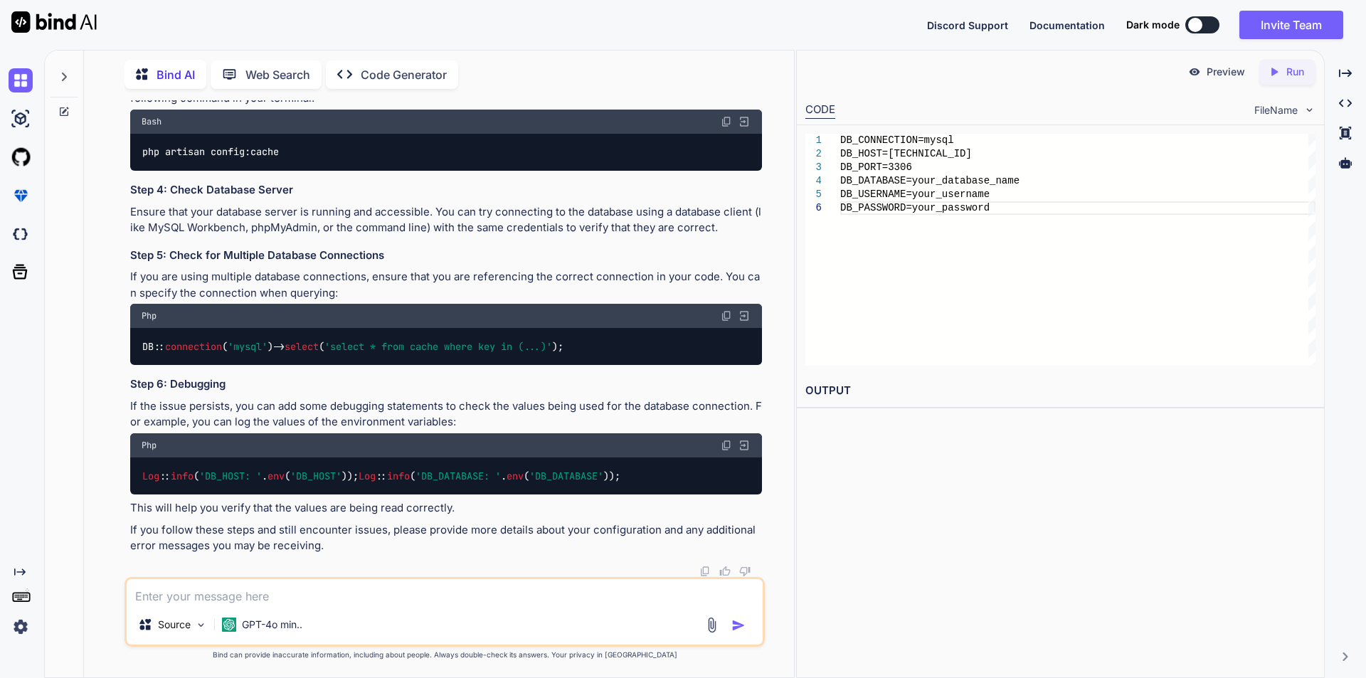
scroll to position [13120, 0]
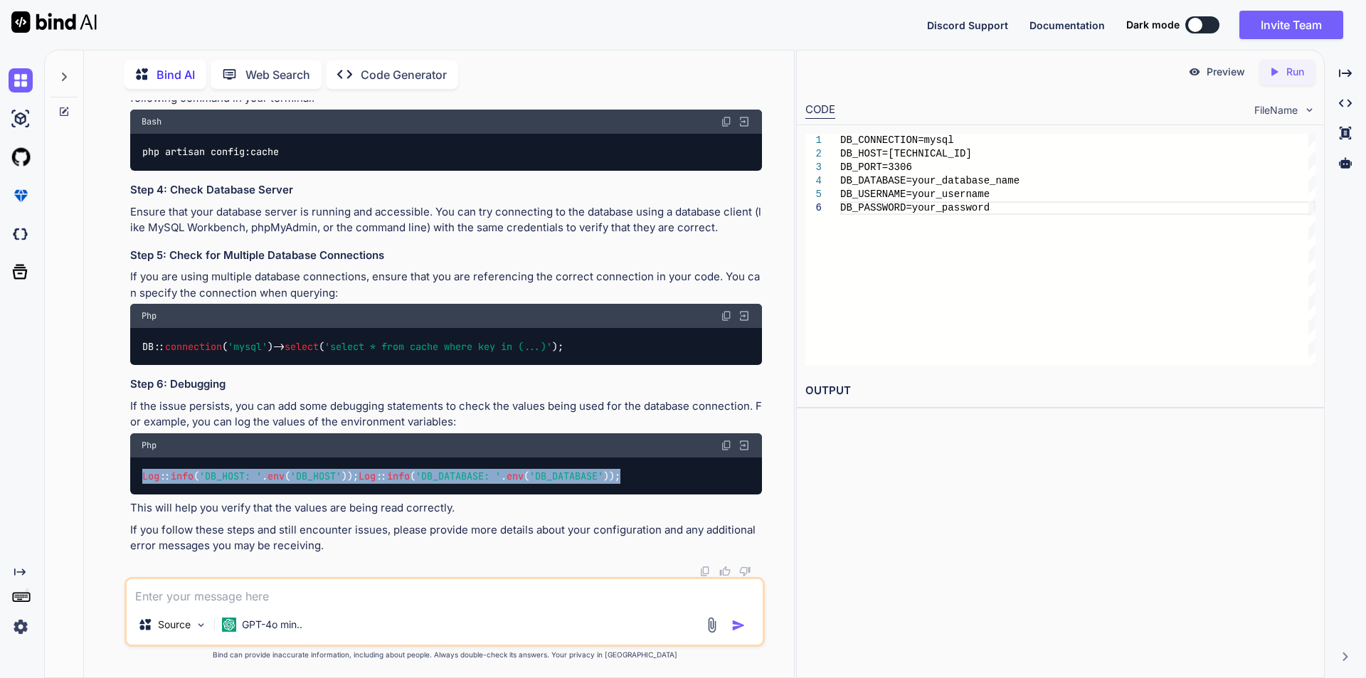
drag, startPoint x: 140, startPoint y: 462, endPoint x: 441, endPoint y: 486, distance: 301.8
click at [441, 486] on div "Log :: info ( 'DB_HOST: ' . env ( 'DB_HOST' )); Log :: info ( 'DB_DATABASE: ' .…" at bounding box center [446, 475] width 632 height 37
copy code "Log :: info ( 'DB_HOST: ' . env ( 'DB_HOST' )); Log :: info ( 'DB_DATABASE: ' .…"
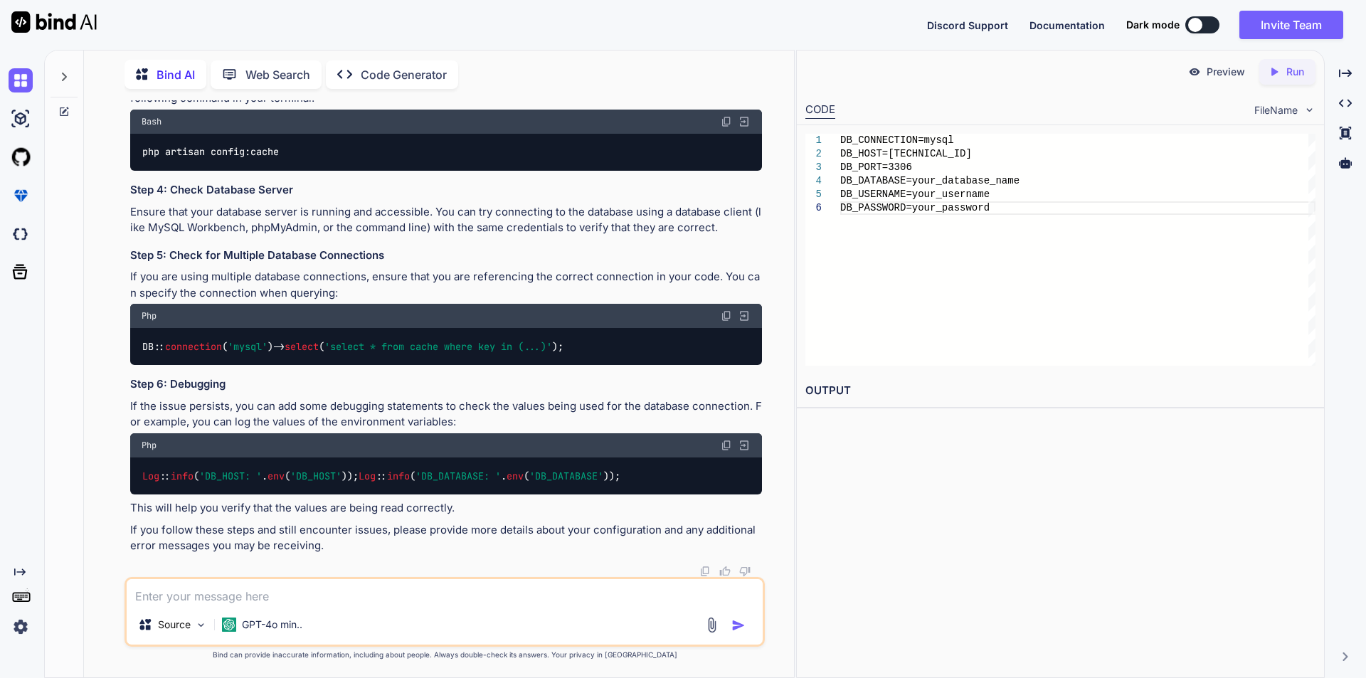
click at [232, 598] on textarea at bounding box center [445, 592] width 636 height 26
type textarea "php artisan migrate::fresh is this correct"
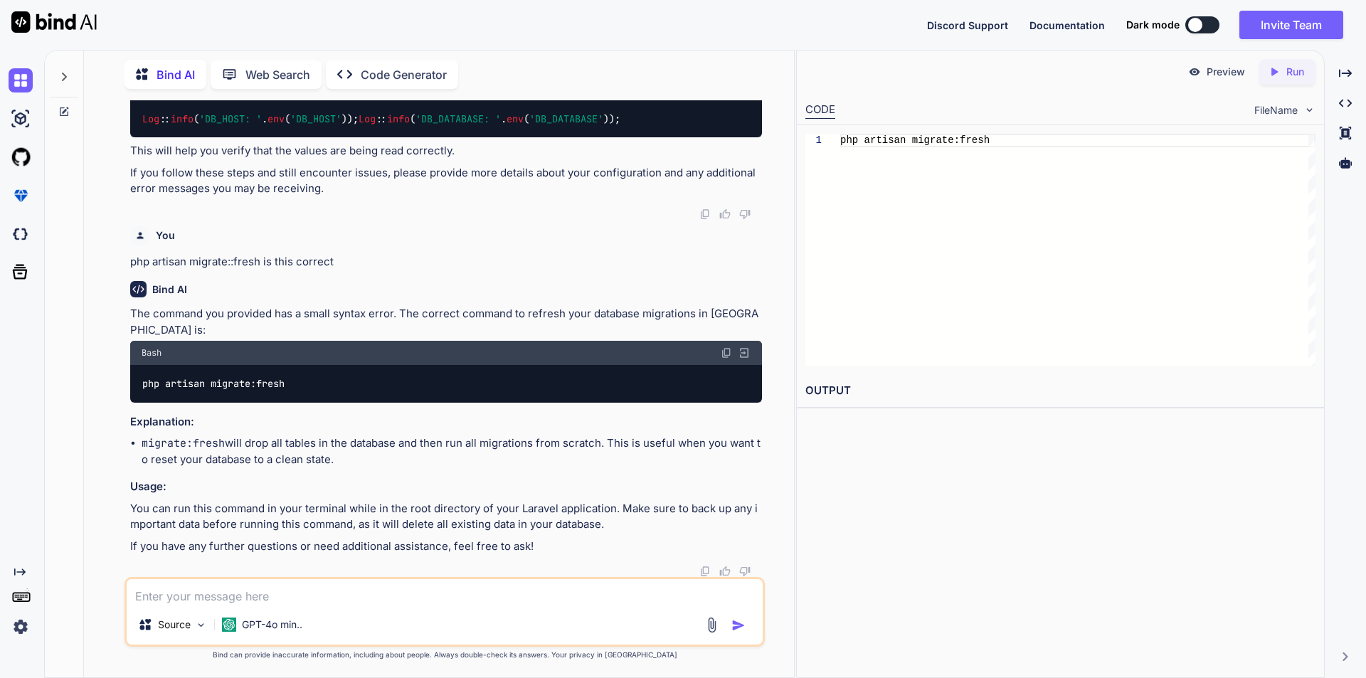
scroll to position [13461, 0]
click at [192, 595] on textarea at bounding box center [445, 592] width 636 height 26
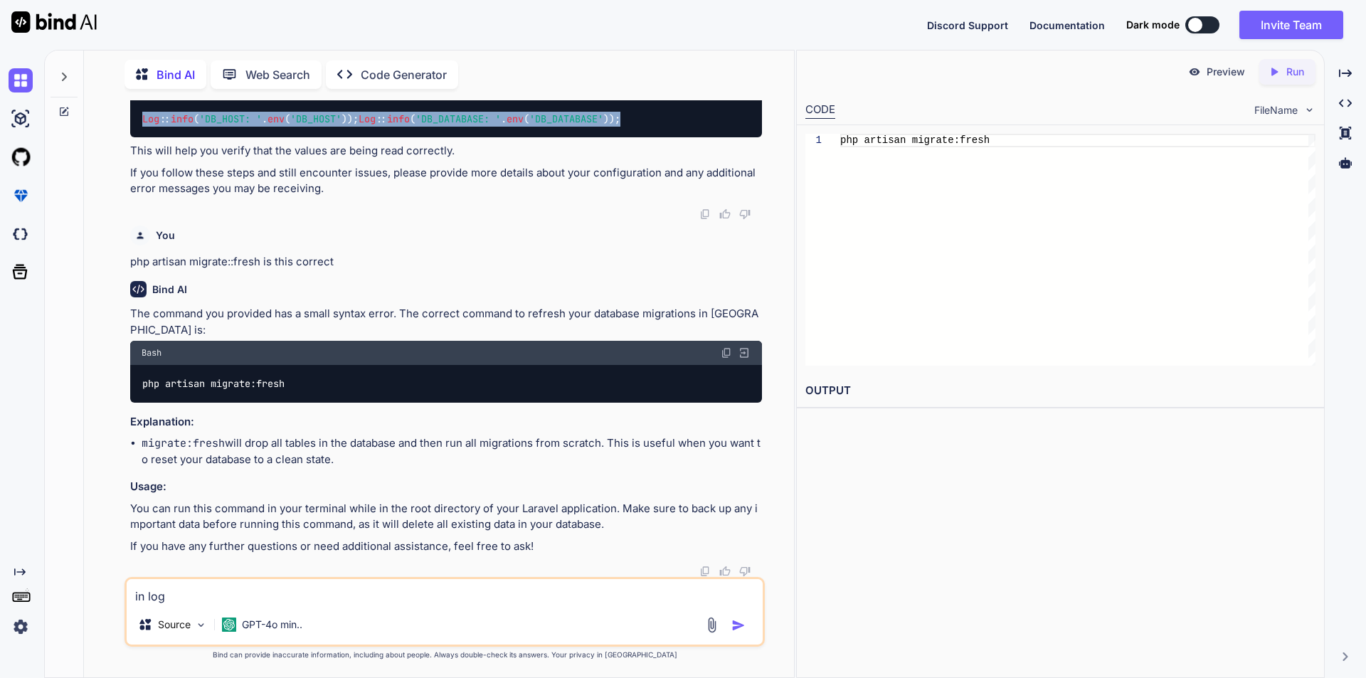
drag, startPoint x: 144, startPoint y: 121, endPoint x: 462, endPoint y: 134, distance: 318.9
click at [462, 134] on div "Log :: info ( 'DB_HOST: ' . env ( 'DB_HOST' )); Log :: info ( 'DB_DATABASE: ' .…" at bounding box center [446, 118] width 632 height 37
copy code "Log :: info ( 'DB_HOST: ' . env ( 'DB_HOST' )); Log :: info ( 'DB_DATABASE: ' .…"
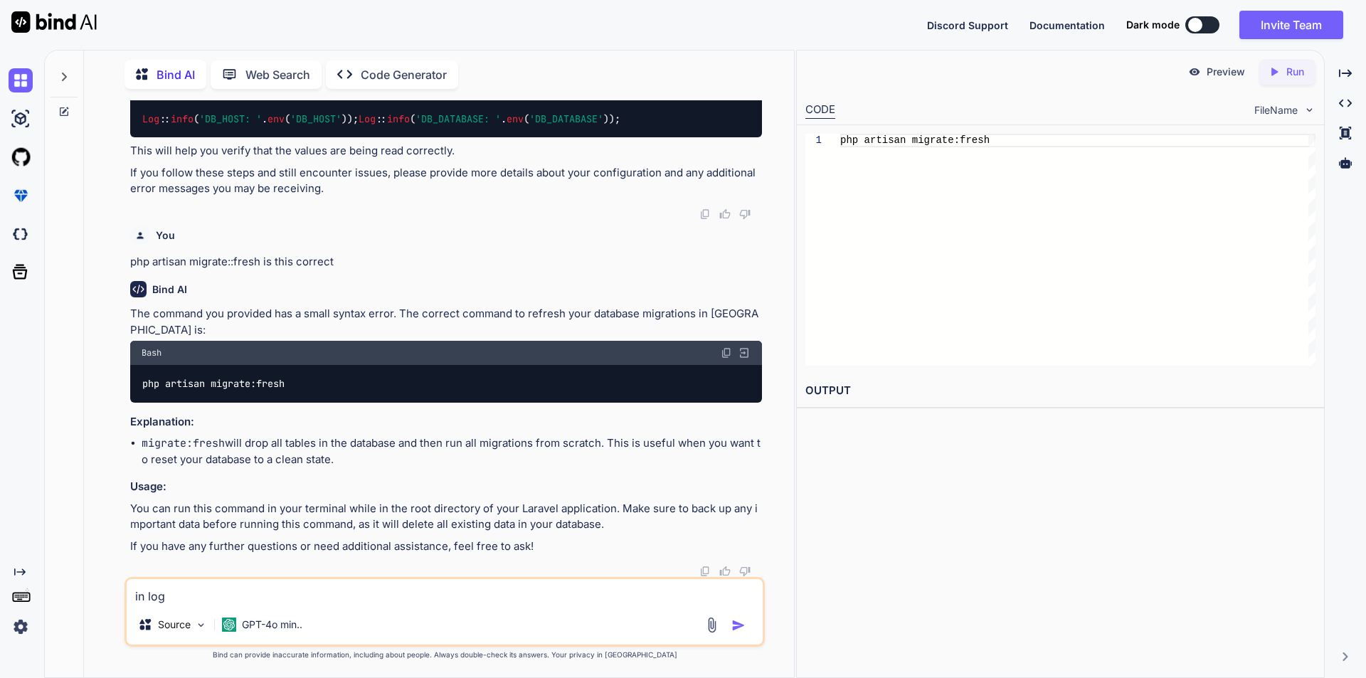
click at [188, 592] on textarea "in log" at bounding box center [445, 592] width 636 height 26
type textarea "in logs we cannot found DB_HOST and DB_DATABASE name"
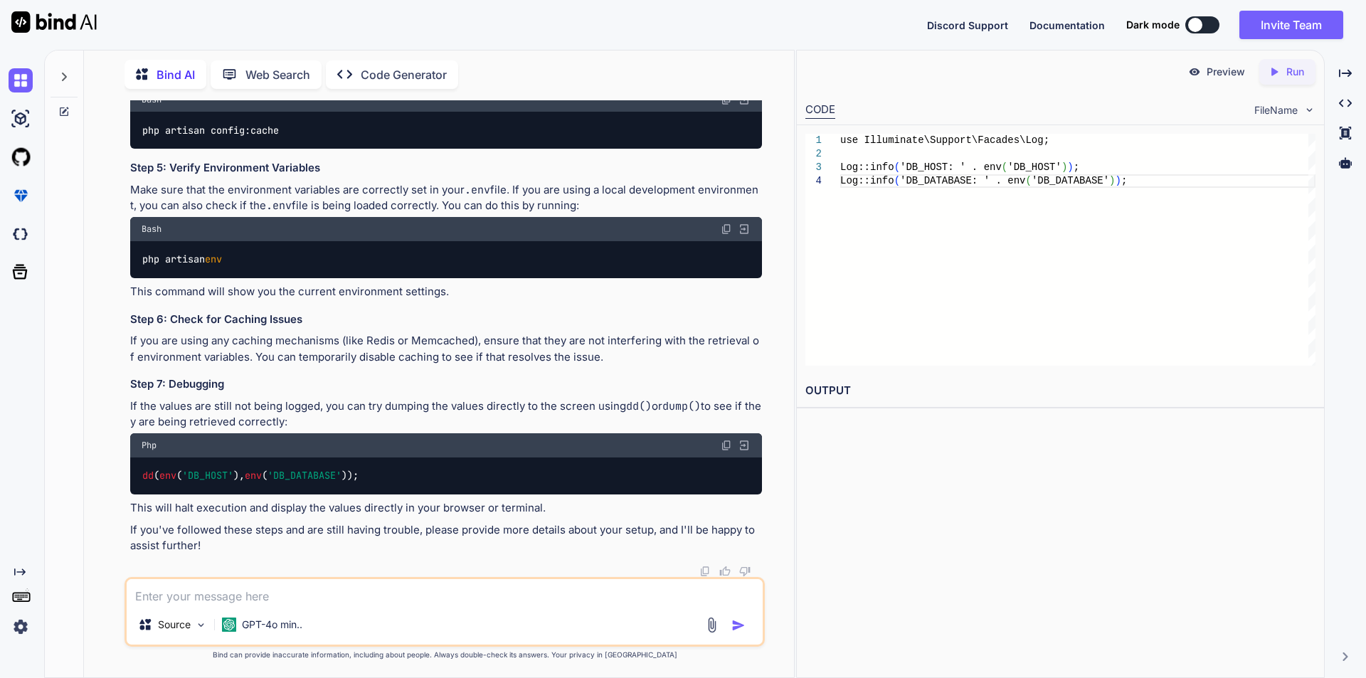
scroll to position [14462, 0]
drag, startPoint x: 143, startPoint y: 474, endPoint x: 398, endPoint y: 484, distance: 254.8
click at [398, 484] on div "dd ( env ( 'DB_HOST' ), env ( 'DB_DATABASE' ));" at bounding box center [446, 475] width 632 height 37
click at [198, 551] on p "If you've followed these steps and are still having trouble, please provide mor…" at bounding box center [446, 538] width 632 height 32
drag, startPoint x: 137, startPoint y: 473, endPoint x: 443, endPoint y: 482, distance: 306.7
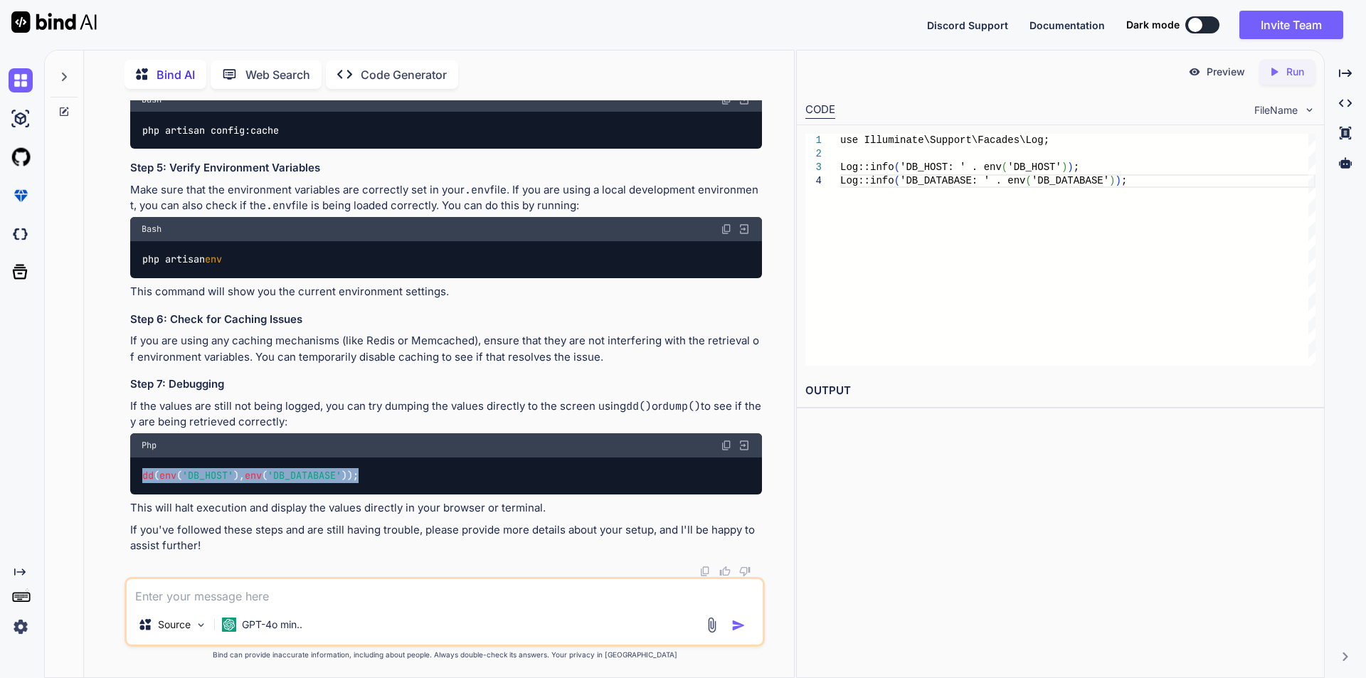
click at [443, 482] on div "dd ( env ( 'DB_HOST' ), env ( 'DB_DATABASE' ));" at bounding box center [446, 475] width 632 height 37
click at [162, 588] on textarea at bounding box center [445, 592] width 636 height 26
paste textarea "dd(env('DB_HOST'), env('DB_DATABASE'));"
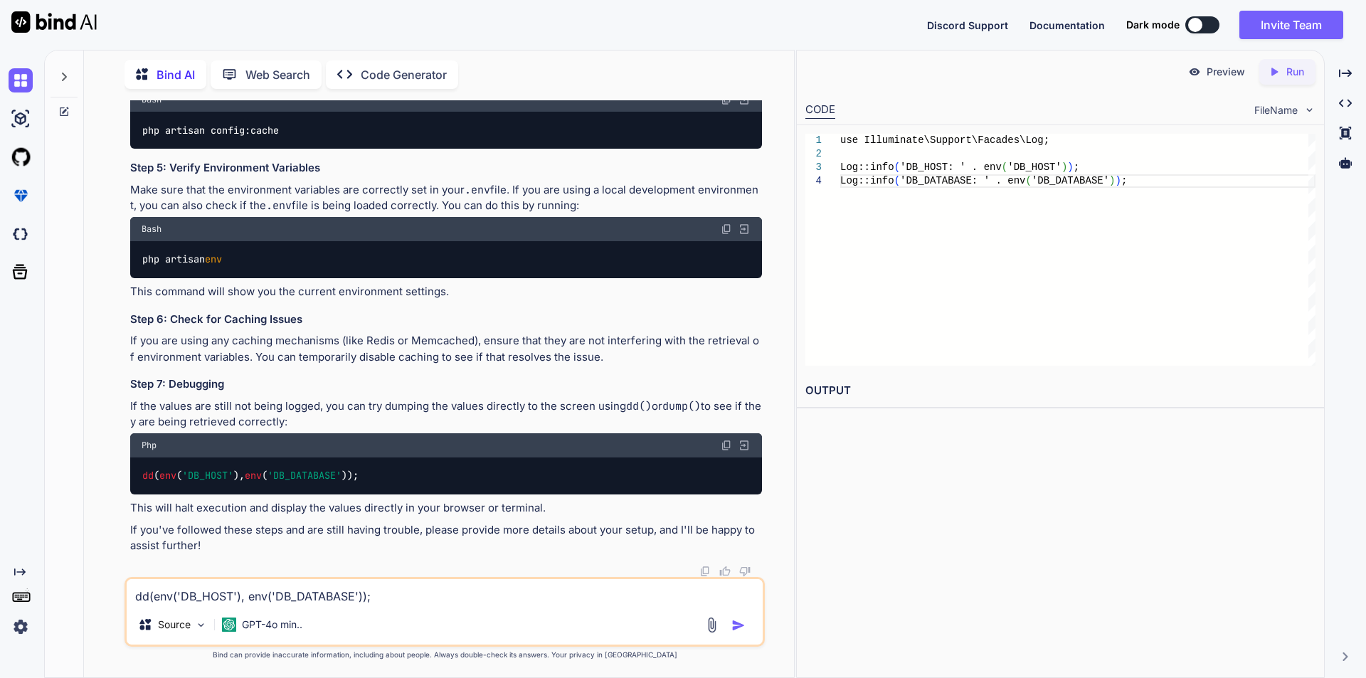
click at [385, 592] on textarea "dd(env('DB_HOST'), env('DB_DATABASE'));" at bounding box center [445, 592] width 636 height 26
type textarea "dd(env('DB_HOST'), env('DB_DATABASE')); it returns null"
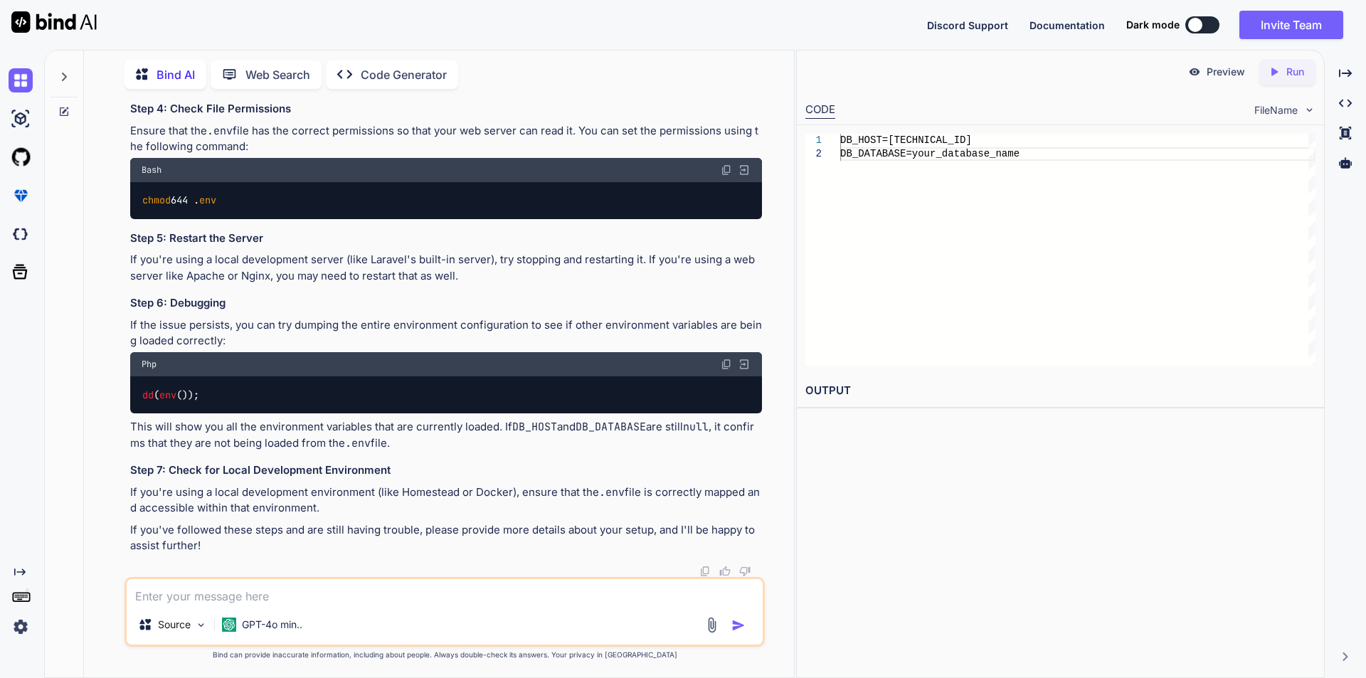
scroll to position [14897, 0]
